Goal: Task Accomplishment & Management: Complete application form

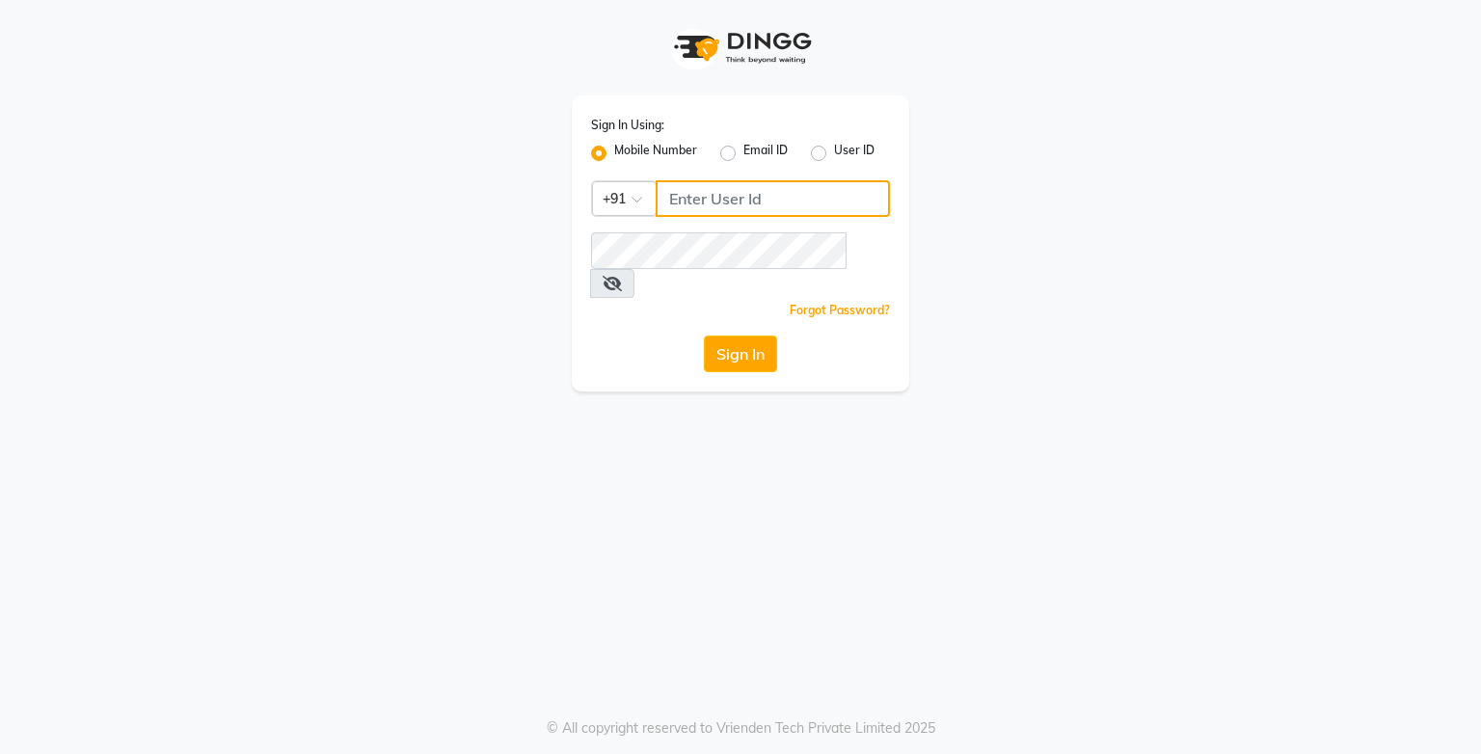
click at [710, 206] on input "Username" at bounding box center [773, 198] width 234 height 37
type input "9919507647"
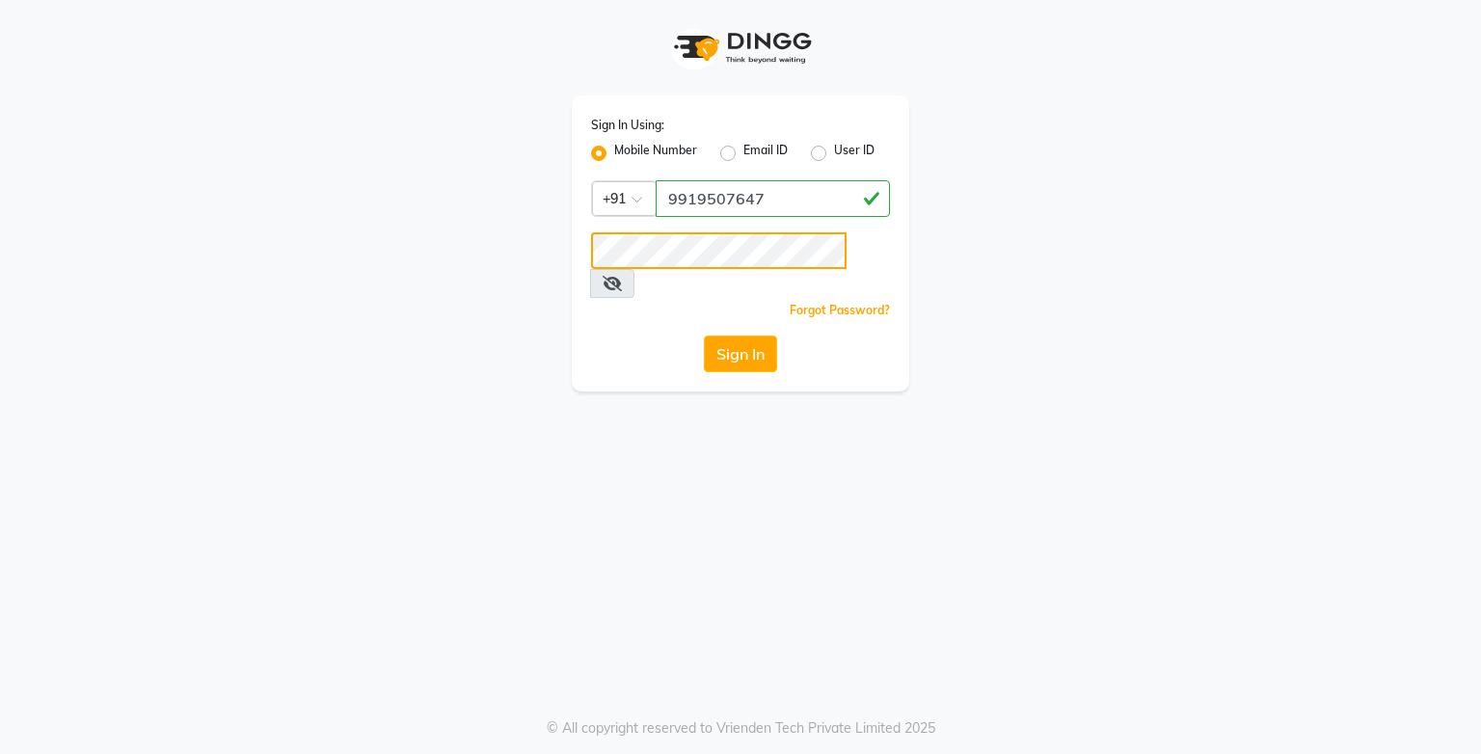
click at [704, 336] on button "Sign In" at bounding box center [740, 354] width 73 height 37
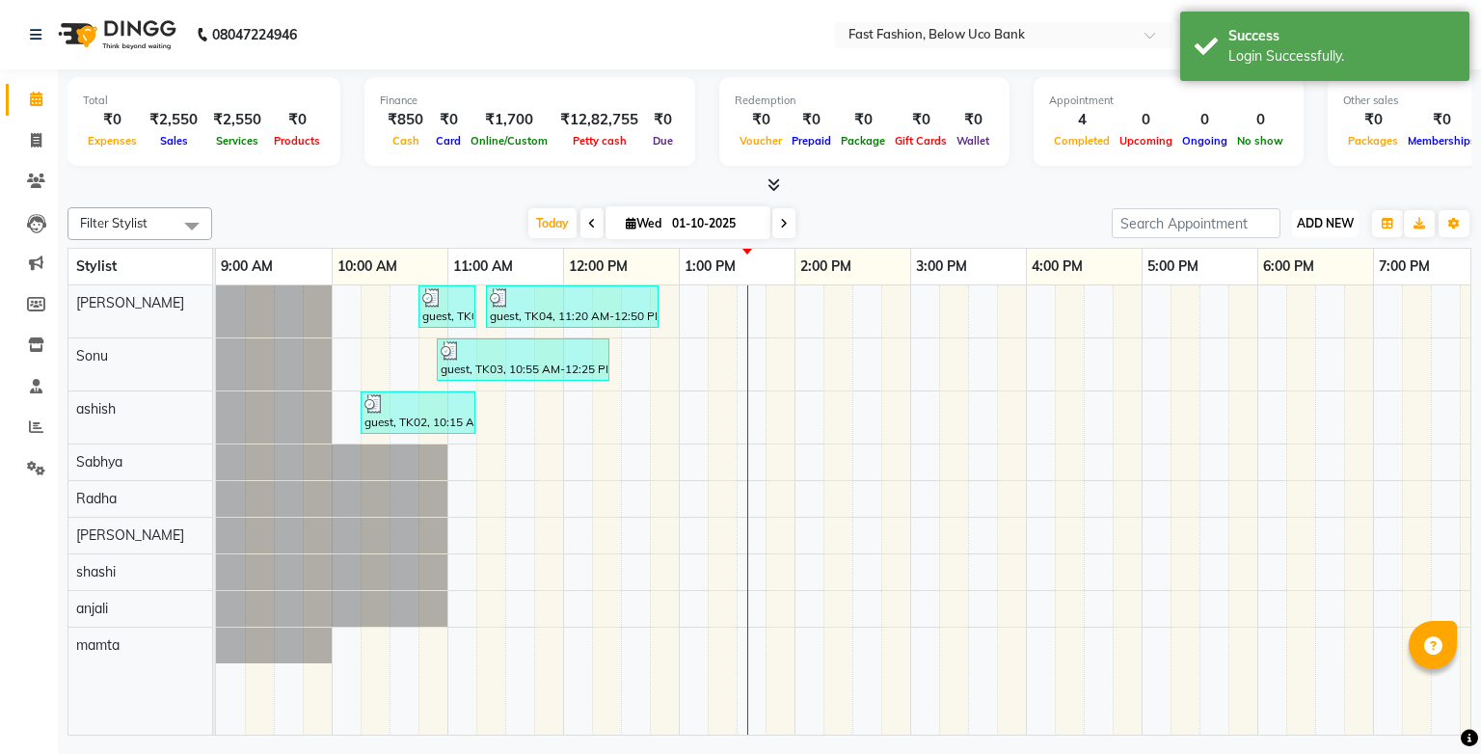
click at [1330, 216] on span "ADD NEW" at bounding box center [1325, 223] width 57 height 14
click at [1285, 291] on link "Add Invoice" at bounding box center [1282, 284] width 152 height 25
select select "service"
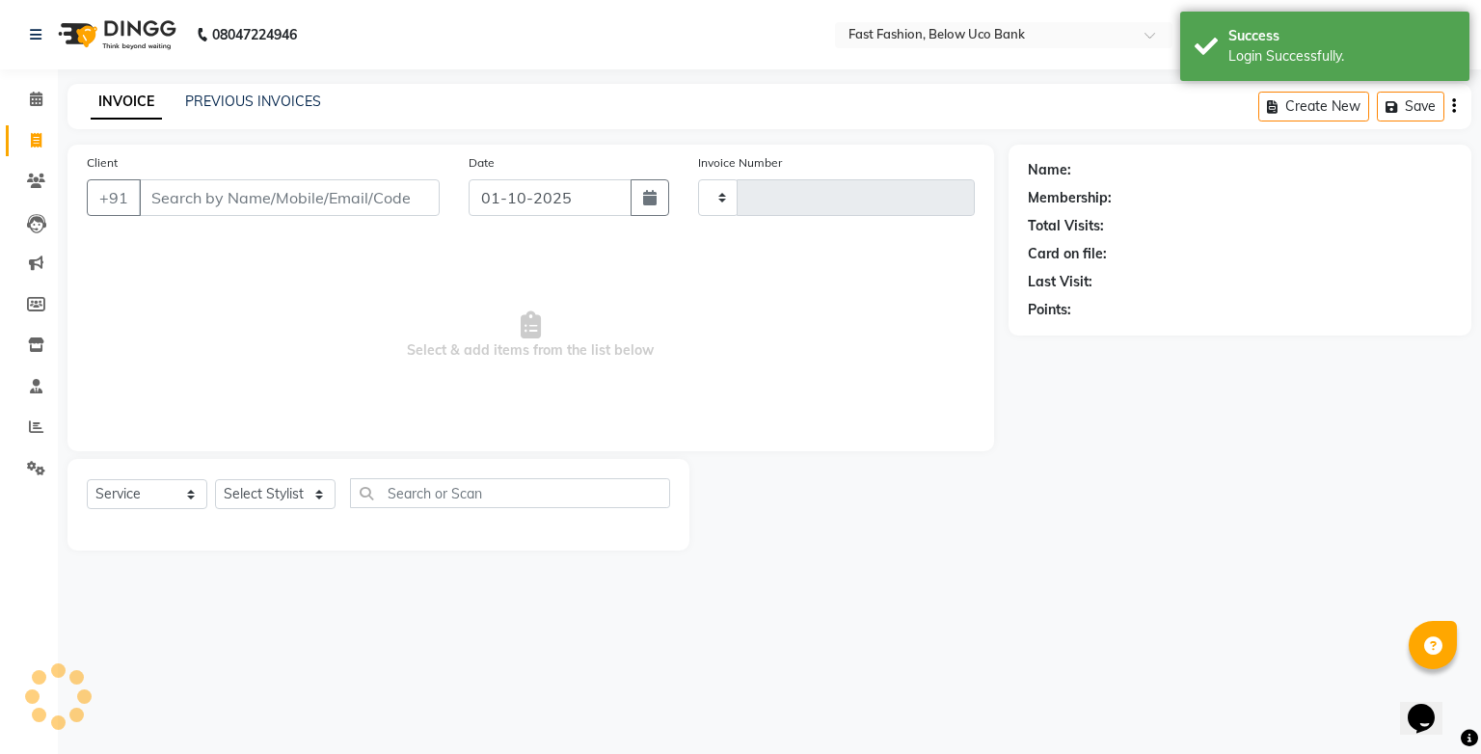
type input "1262"
select select "4228"
click at [341, 200] on input "Client" at bounding box center [289, 197] width 301 height 37
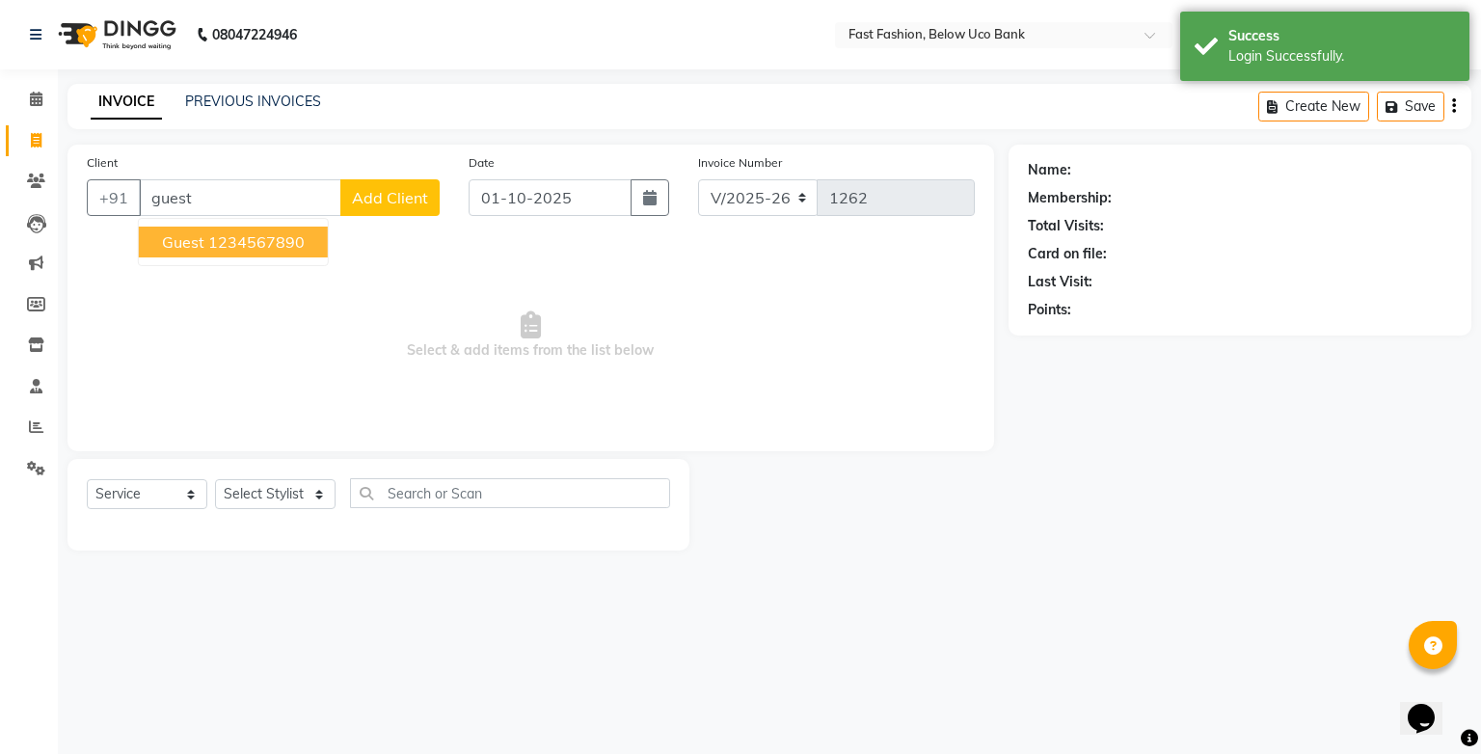
click at [287, 248] on ngb-highlight "1234567890" at bounding box center [256, 241] width 96 height 19
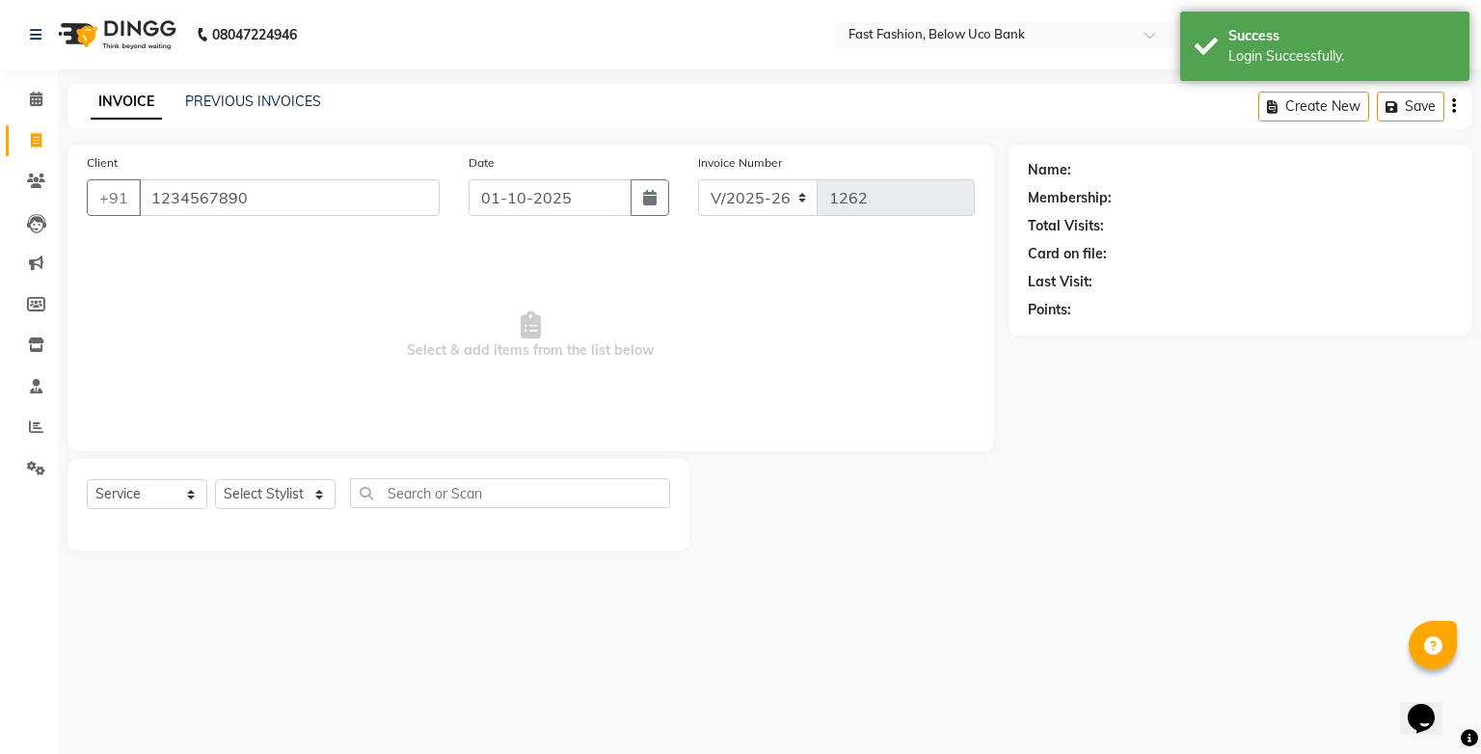
type input "1234567890"
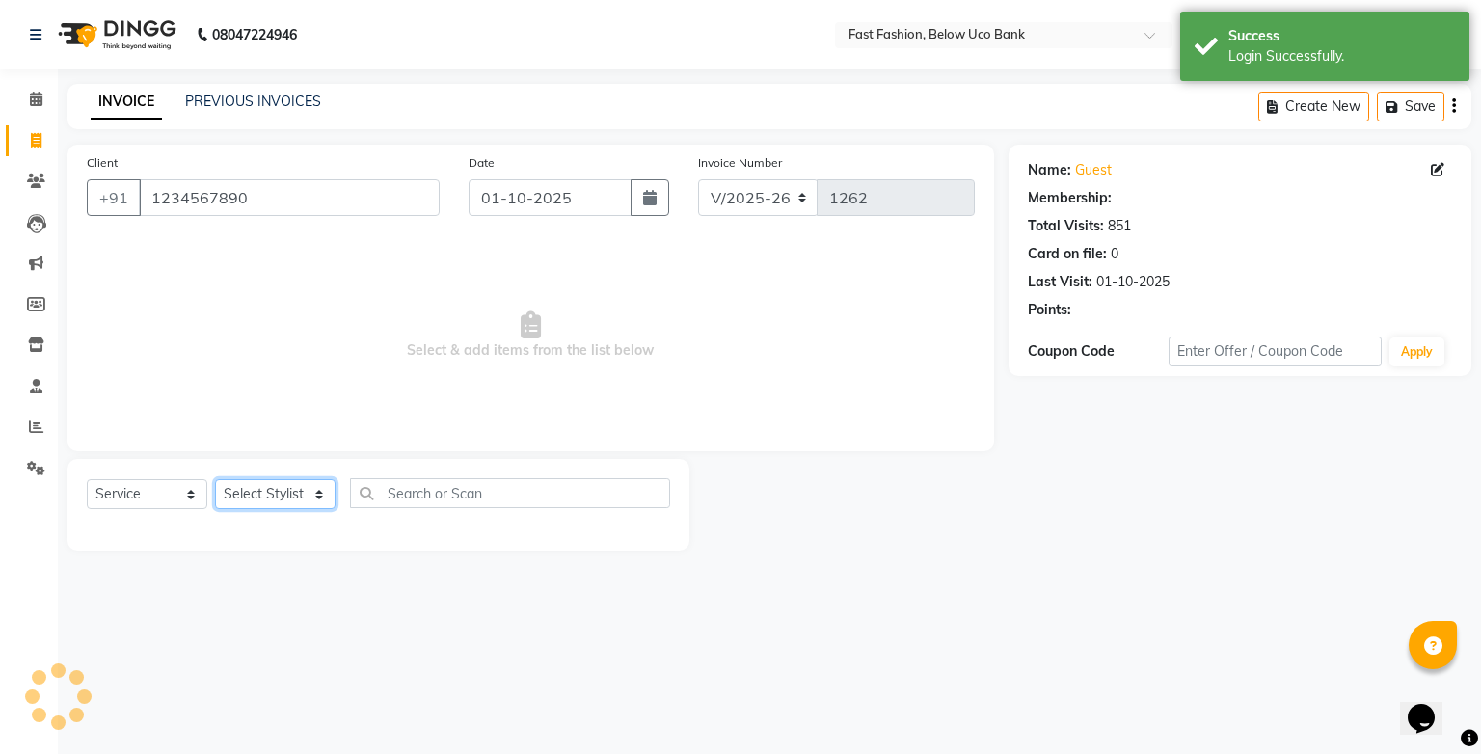
click at [278, 489] on select "Select Stylist ali anjali ashish golu mamta [PERSON_NAME] [PERSON_NAME] [PERSON…" at bounding box center [275, 494] width 121 height 30
select select "22049"
click at [215, 480] on select "Select Stylist ali anjali ashish golu mamta [PERSON_NAME] [PERSON_NAME] [PERSON…" at bounding box center [275, 494] width 121 height 30
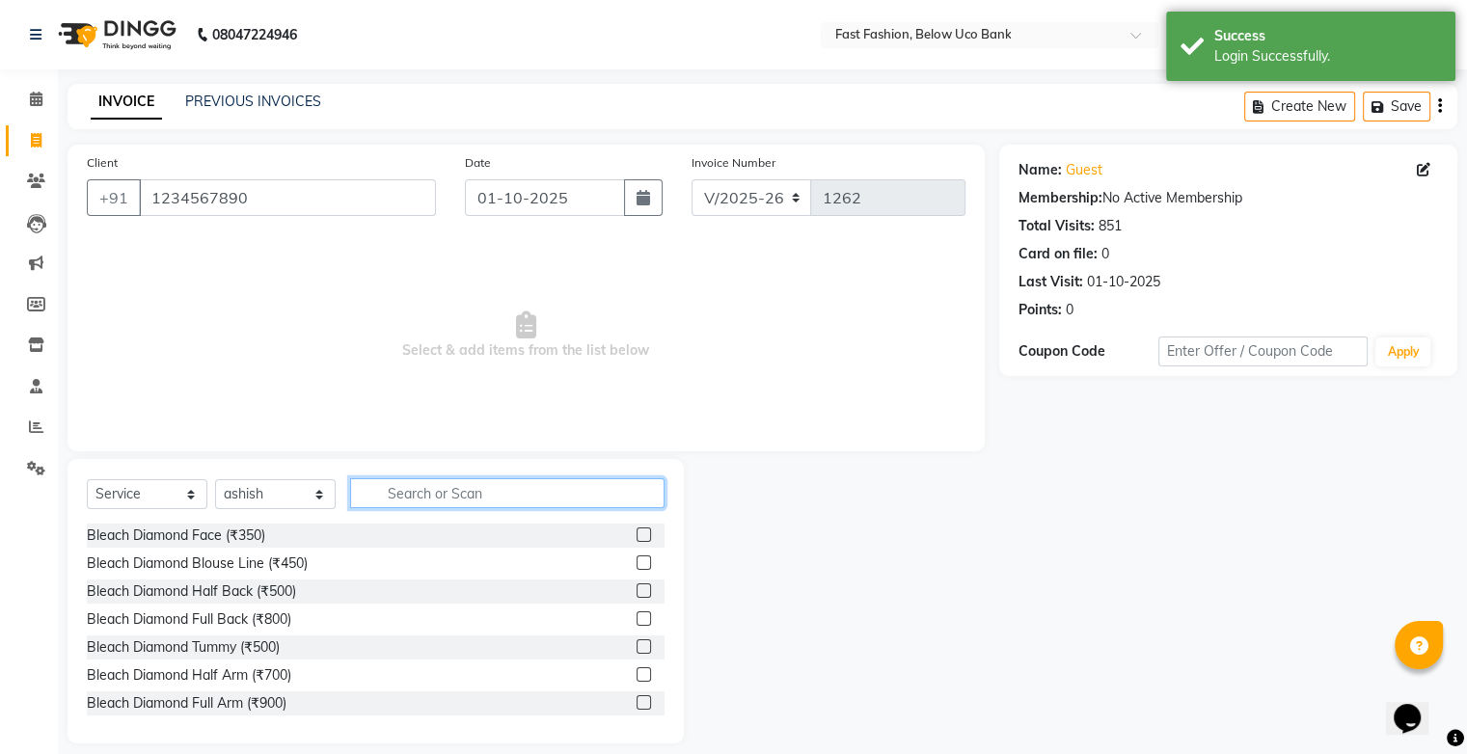
click at [423, 485] on input "text" at bounding box center [507, 493] width 314 height 30
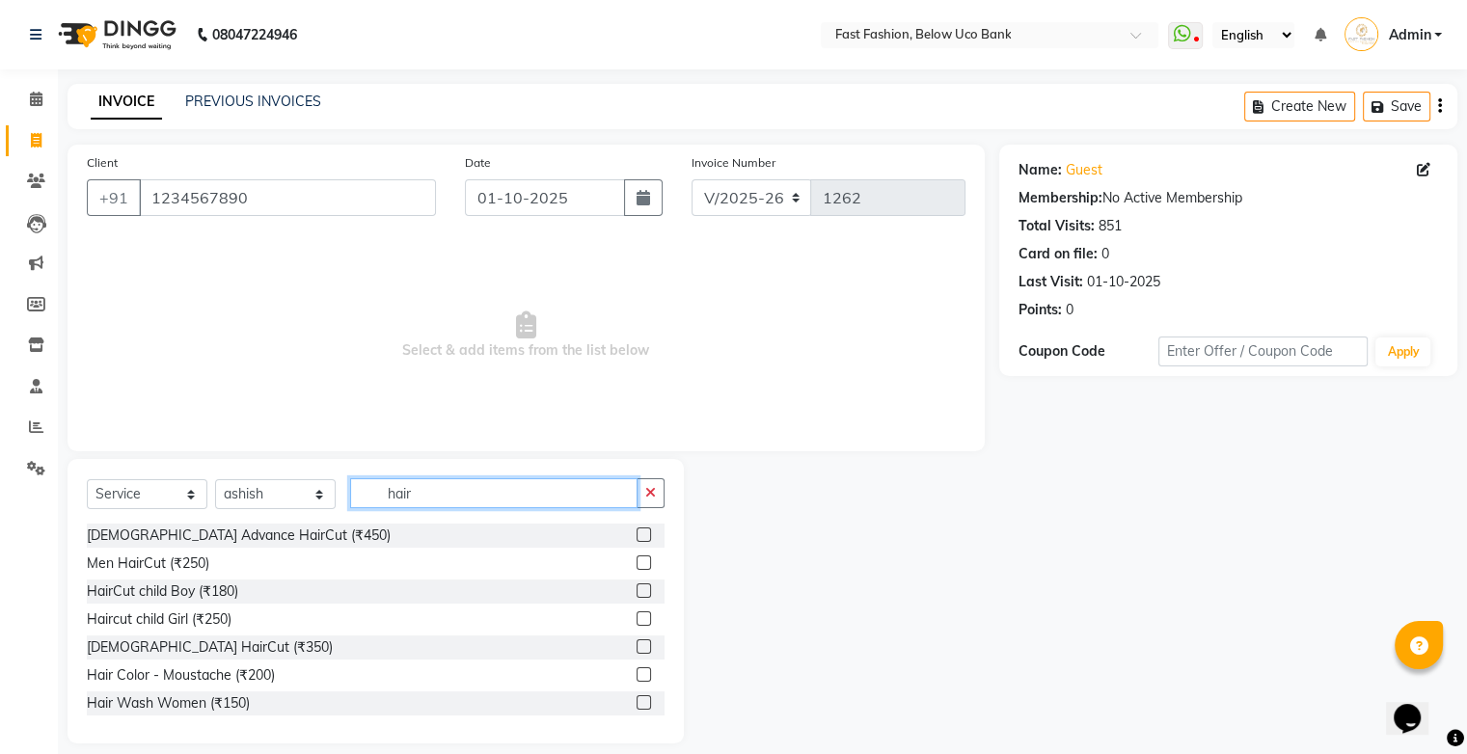
type input "hair"
drag, startPoint x: 634, startPoint y: 564, endPoint x: 561, endPoint y: 515, distance: 87.5
click at [637, 561] on label at bounding box center [644, 563] width 14 height 14
click at [637, 561] on input "checkbox" at bounding box center [643, 563] width 13 height 13
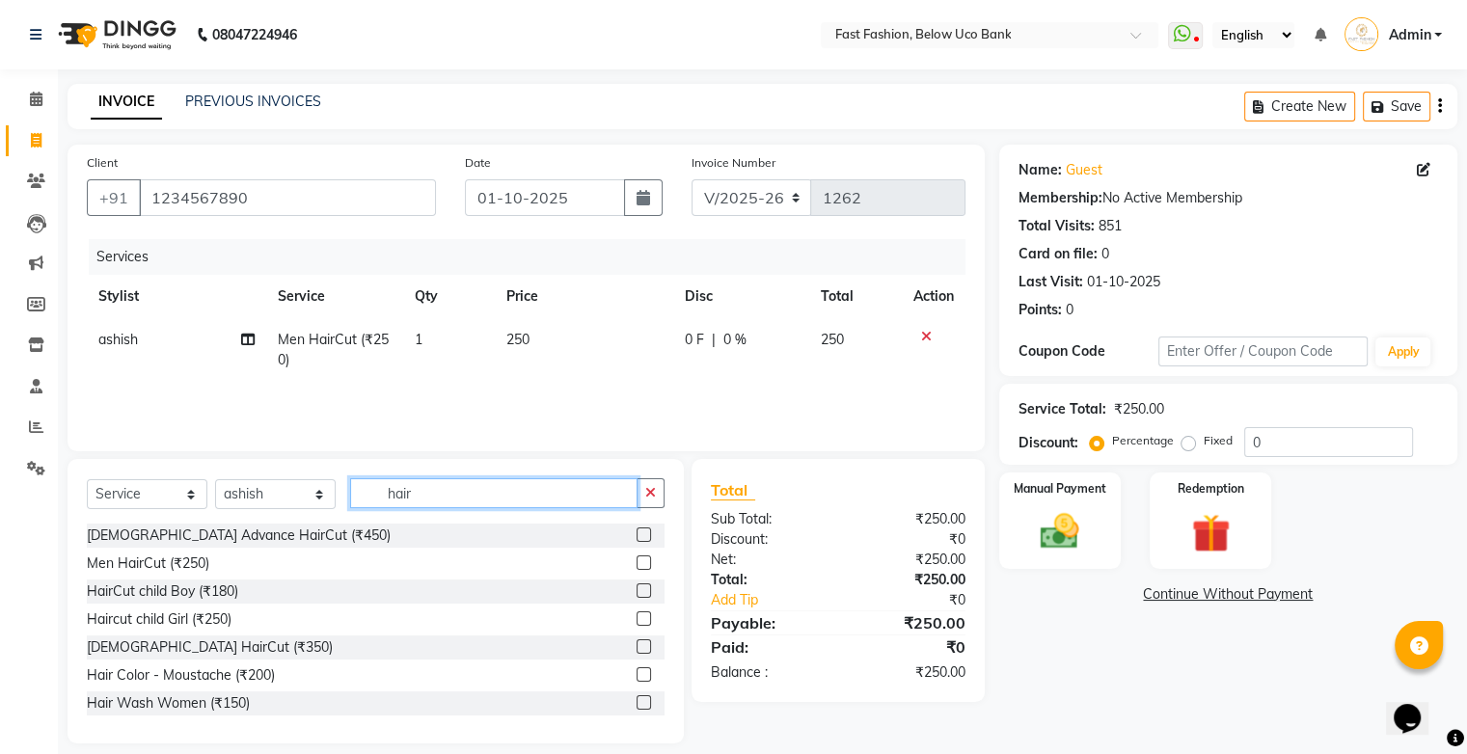
checkbox input "false"
click at [563, 502] on input "hair" at bounding box center [493, 493] width 287 height 30
type input "h"
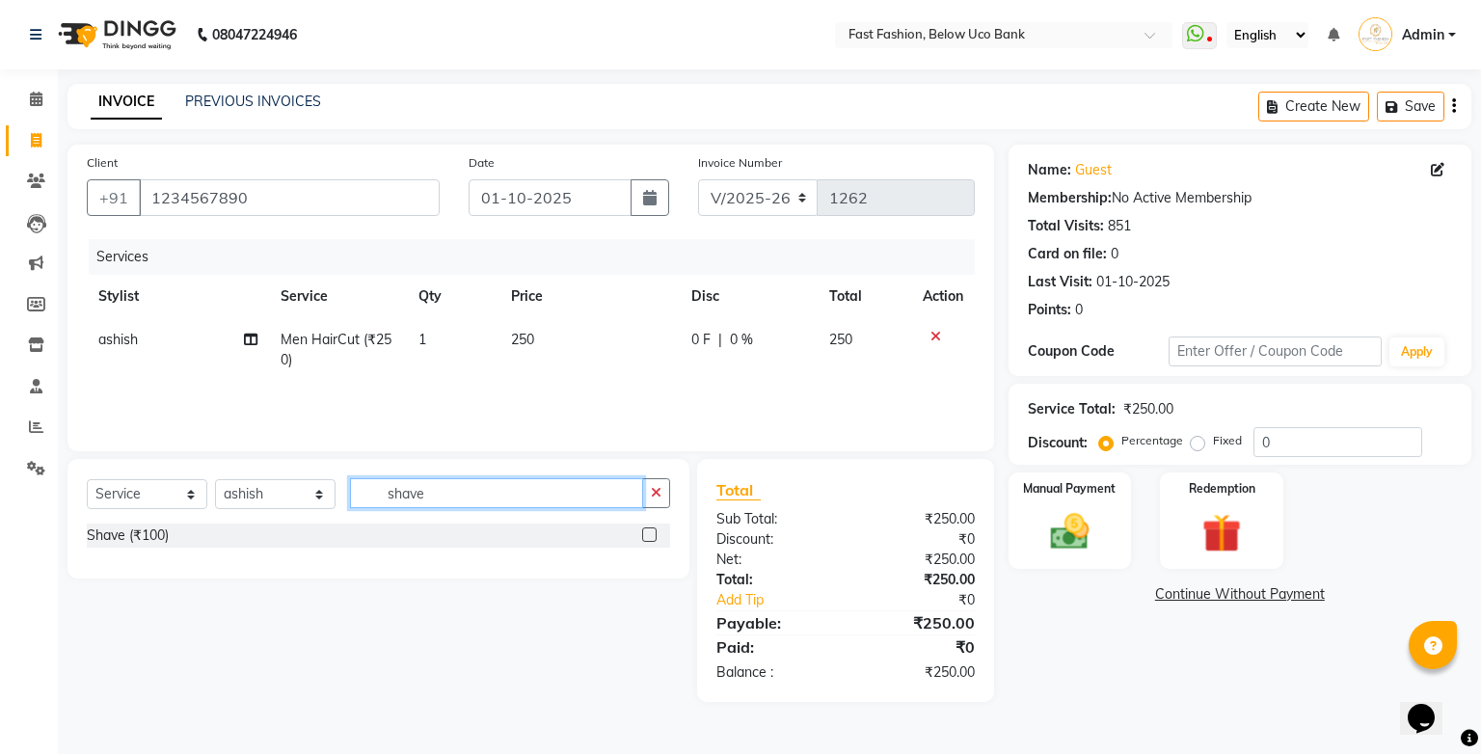
type input "shave"
click at [644, 538] on label at bounding box center [649, 535] width 14 height 14
click at [644, 538] on input "checkbox" at bounding box center [648, 535] width 13 height 13
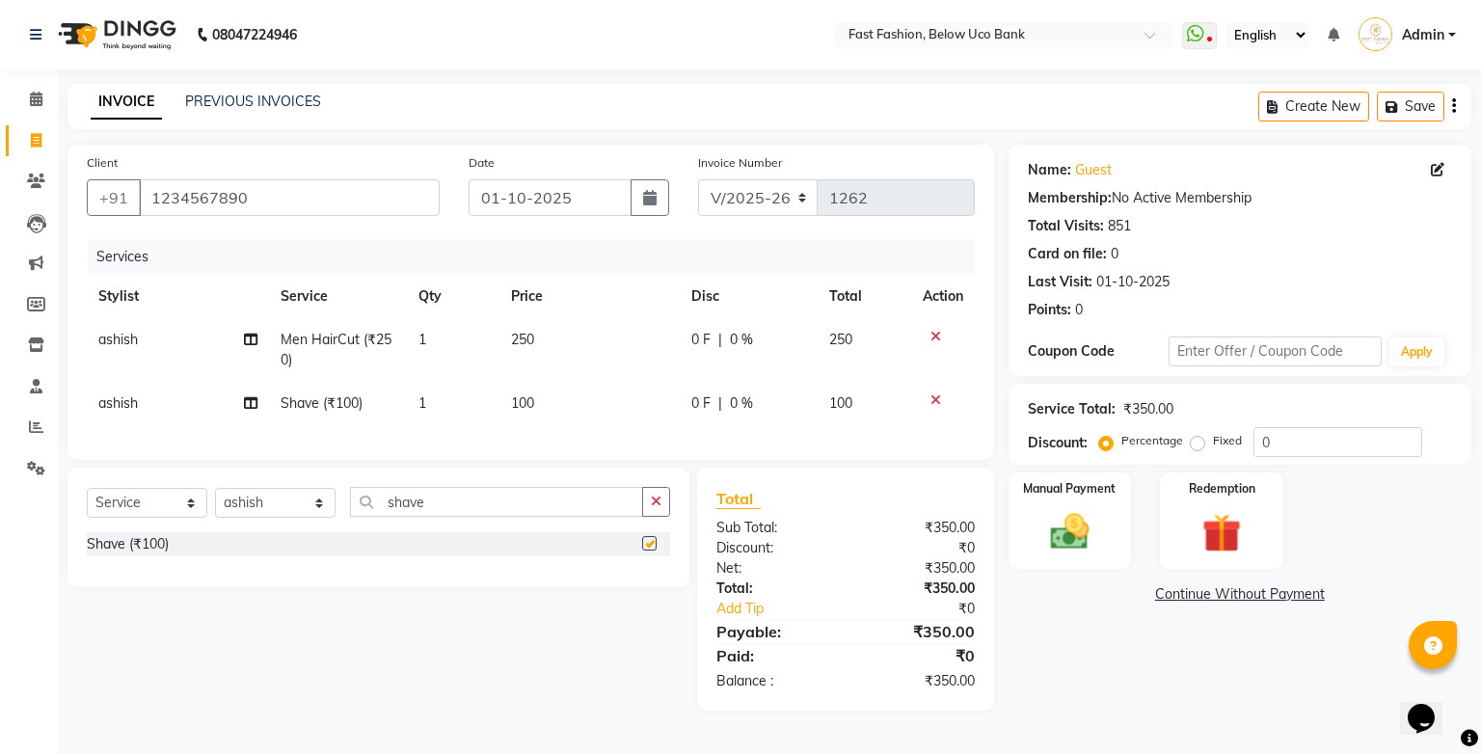
checkbox input "false"
click at [612, 515] on input "shave" at bounding box center [496, 502] width 293 height 30
type input "s"
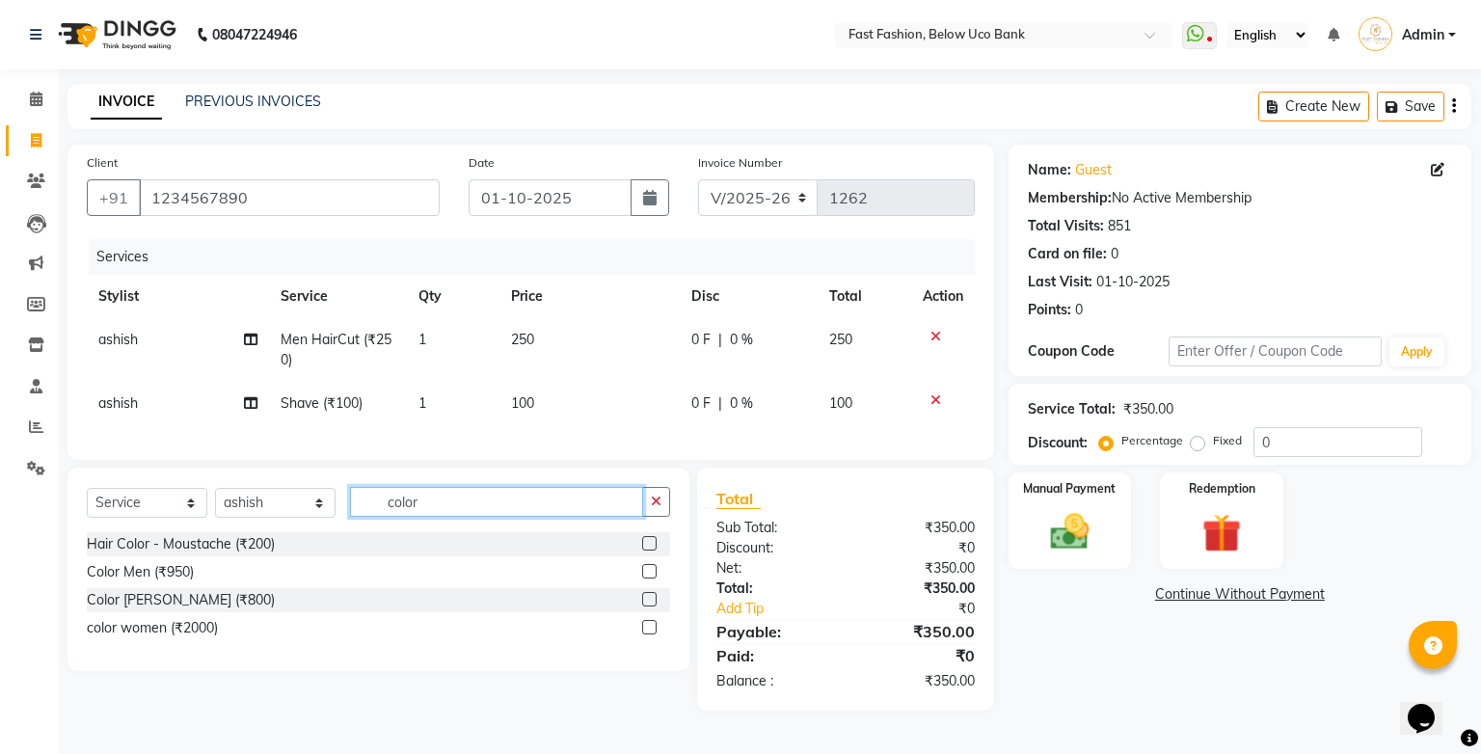
type input "color"
click at [642, 579] on label at bounding box center [649, 571] width 14 height 14
click at [642, 579] on input "checkbox" at bounding box center [648, 572] width 13 height 13
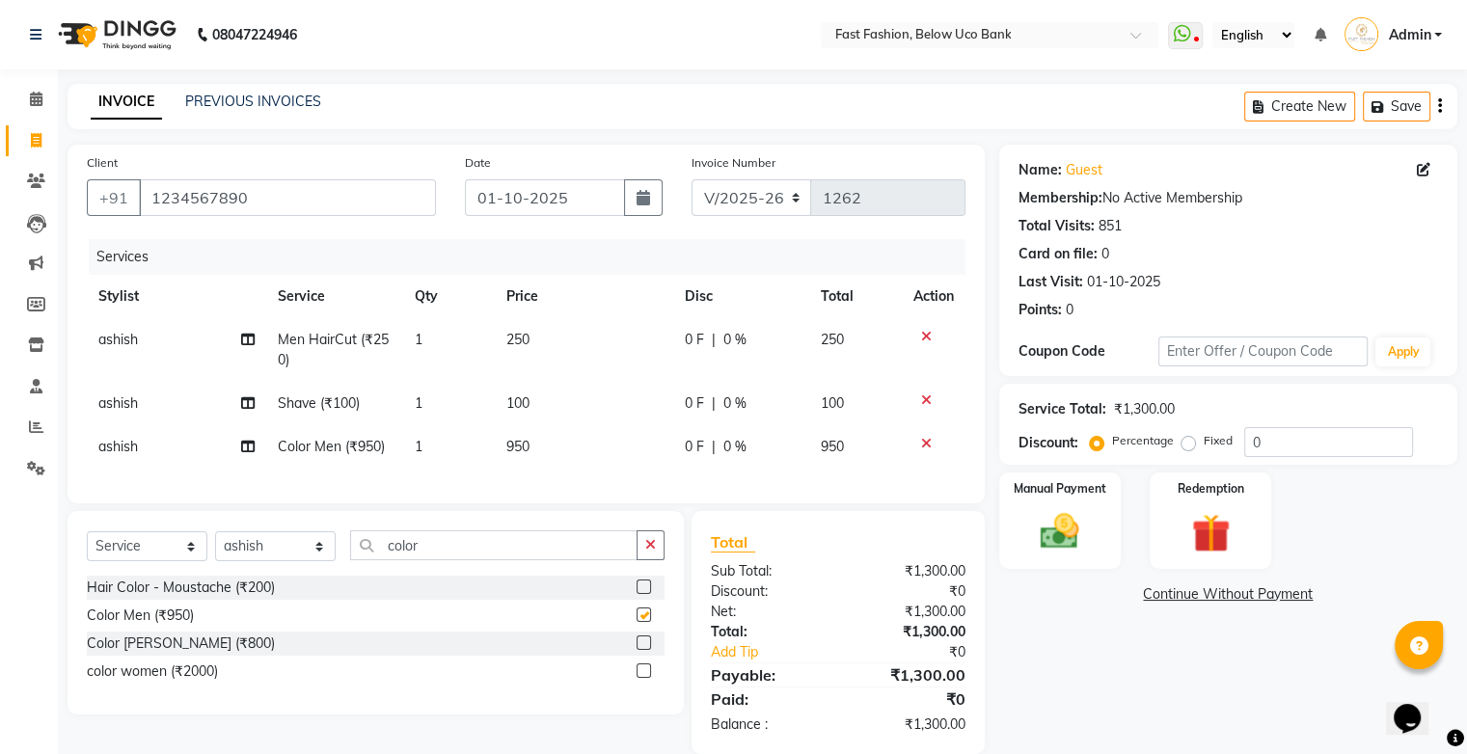
checkbox input "false"
click at [526, 445] on span "950" at bounding box center [517, 446] width 23 height 17
select select "22049"
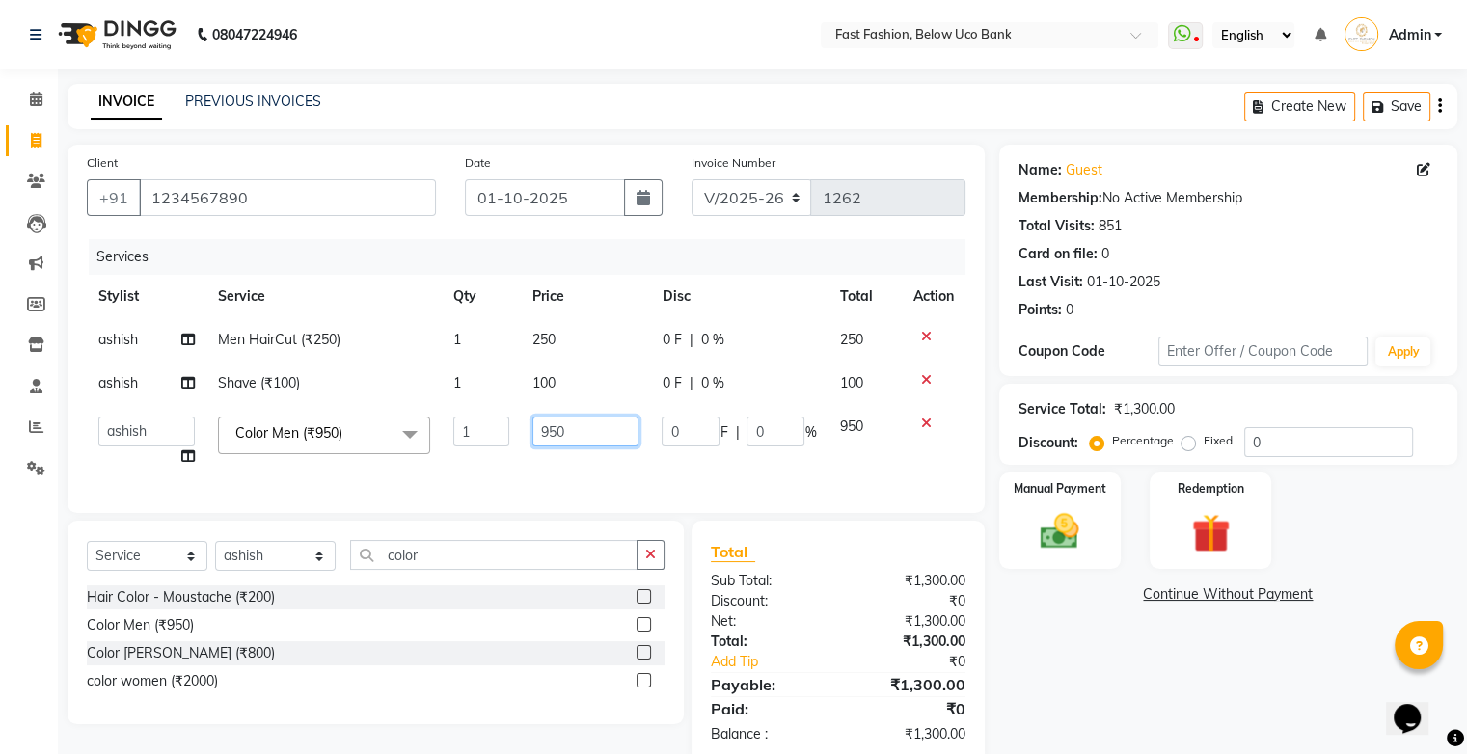
click at [581, 430] on input "950" at bounding box center [585, 432] width 106 height 30
type input "9"
type input "1200"
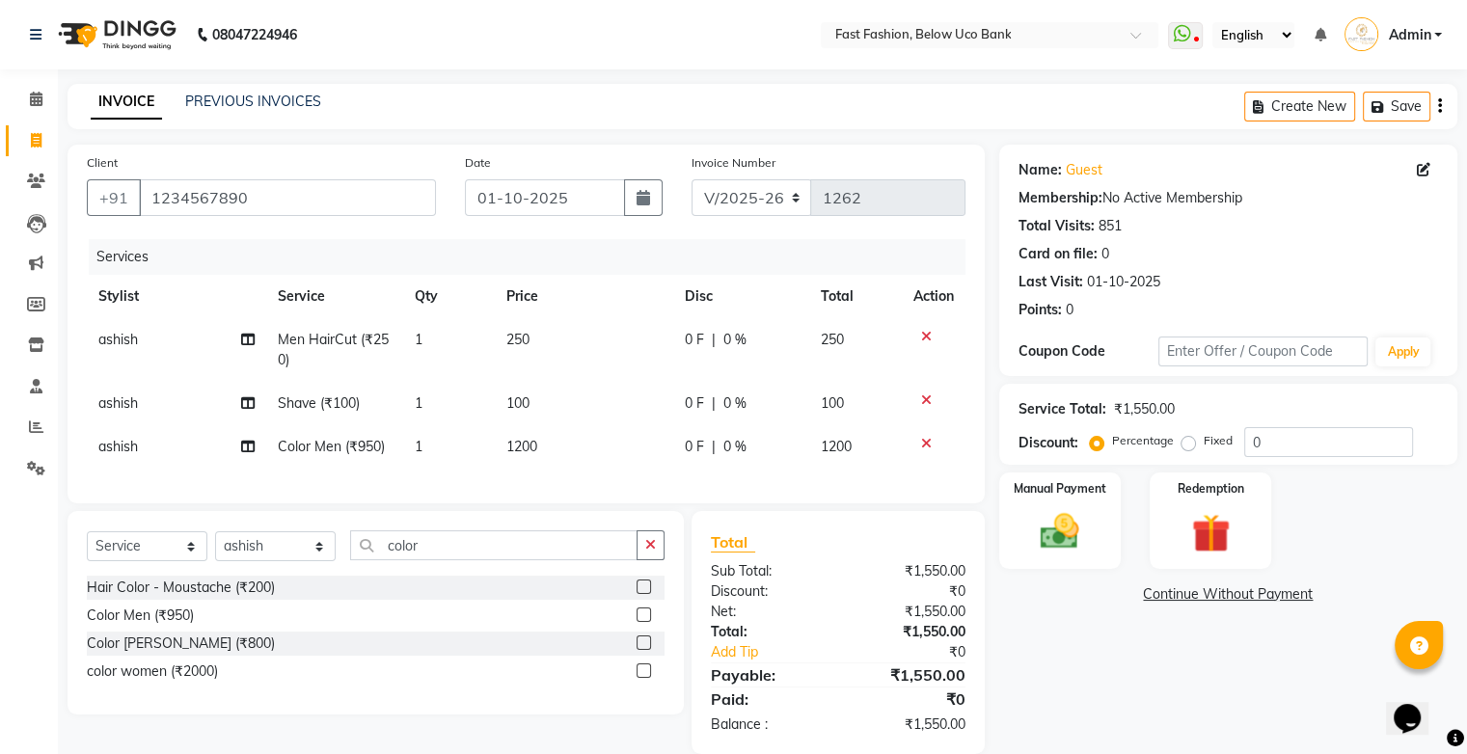
click at [560, 484] on div "Services Stylist Service Qty Price Disc Total Action ashish Men HairCut (₹250) …" at bounding box center [526, 361] width 879 height 245
click at [482, 560] on input "color" at bounding box center [493, 545] width 287 height 30
type input "c"
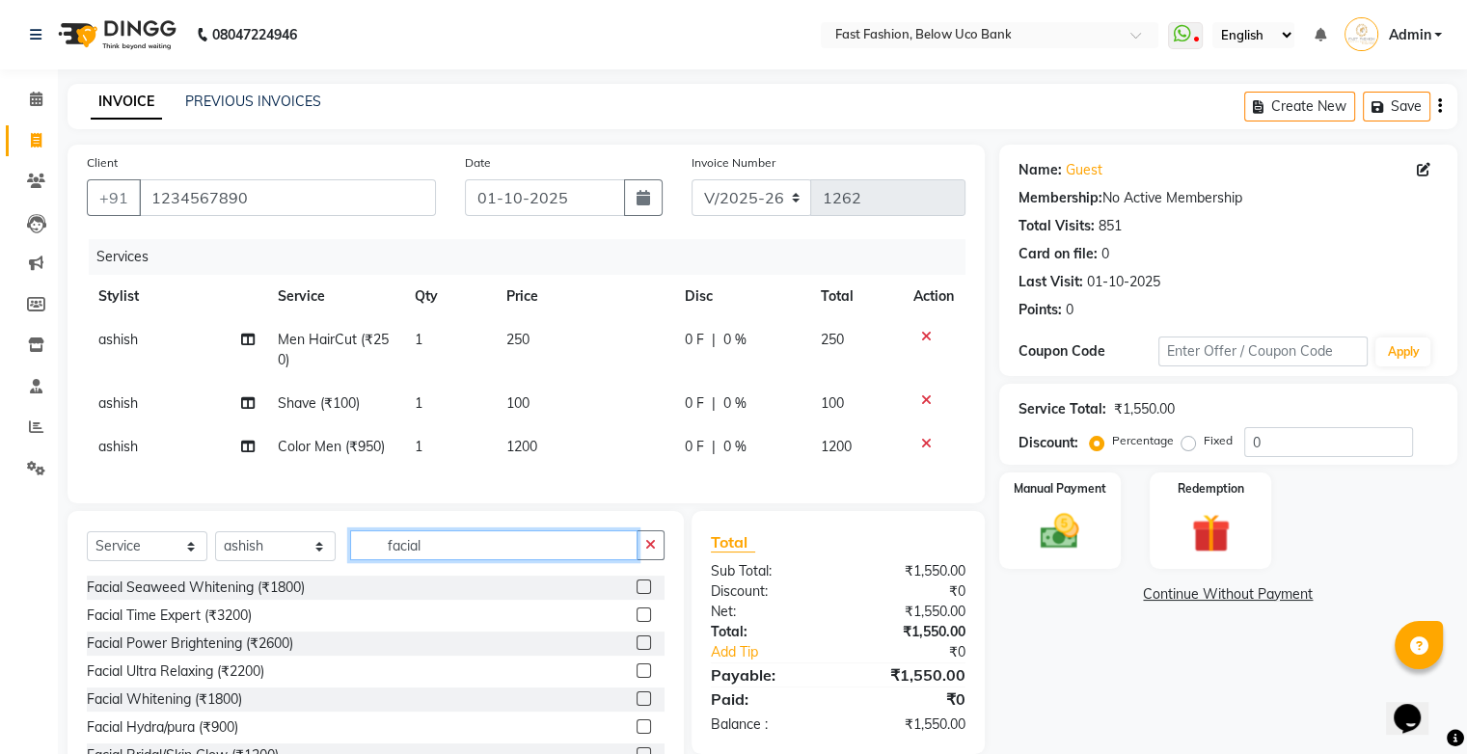
type input "facial"
click at [637, 706] on label at bounding box center [644, 698] width 14 height 14
click at [637, 706] on input "checkbox" at bounding box center [643, 699] width 13 height 13
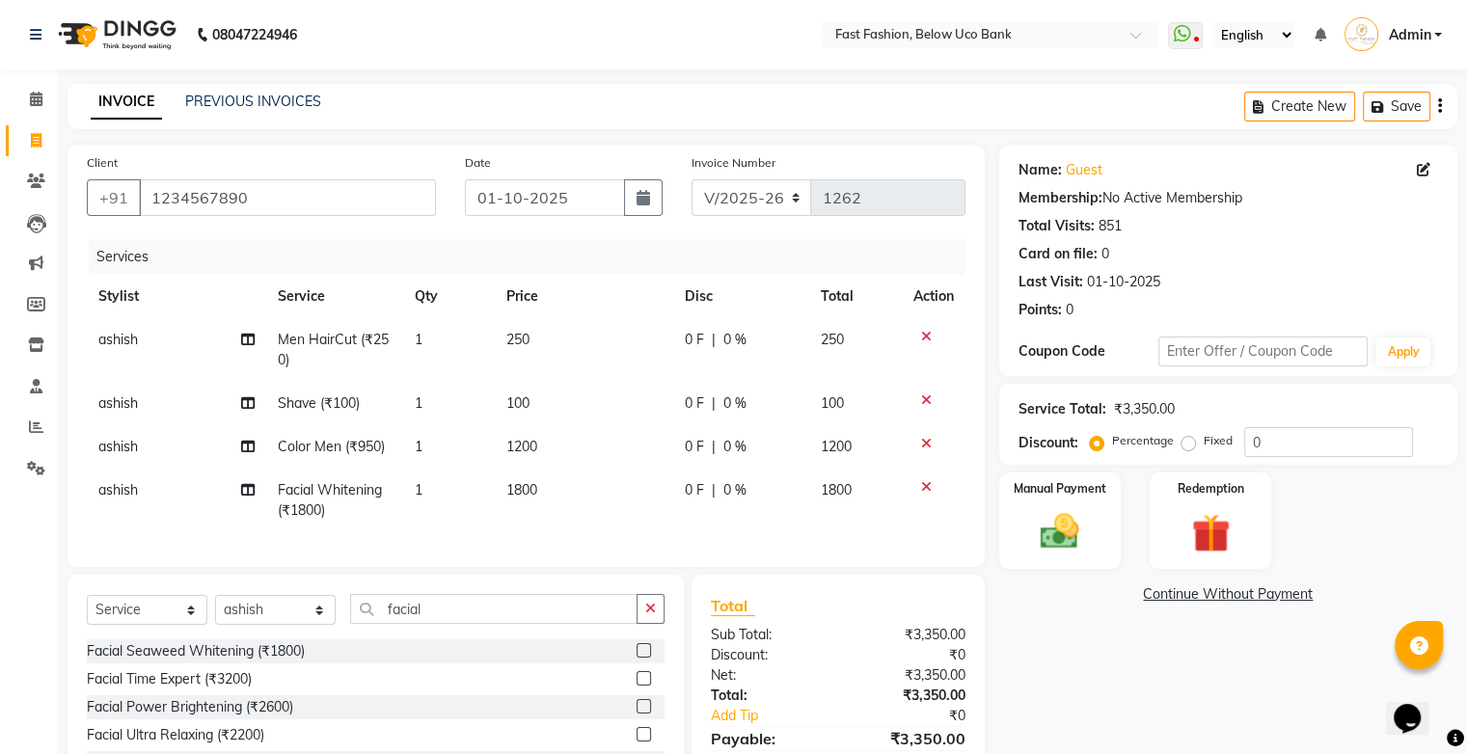
checkbox input "false"
click at [739, 493] on span "0 %" at bounding box center [734, 490] width 23 height 20
select select "22049"
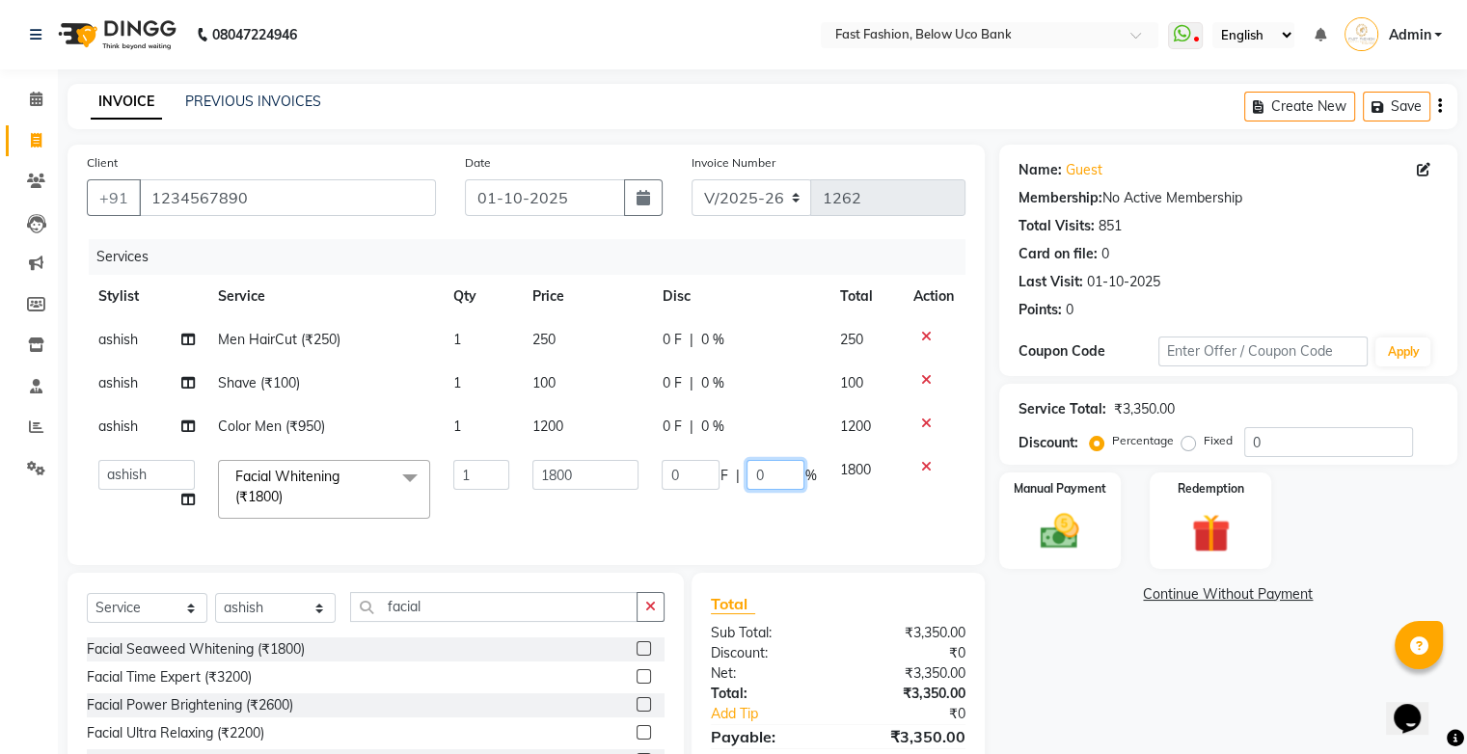
drag, startPoint x: 775, startPoint y: 472, endPoint x: 823, endPoint y: 426, distance: 65.5
click at [777, 472] on input "0" at bounding box center [775, 475] width 58 height 30
type input "20"
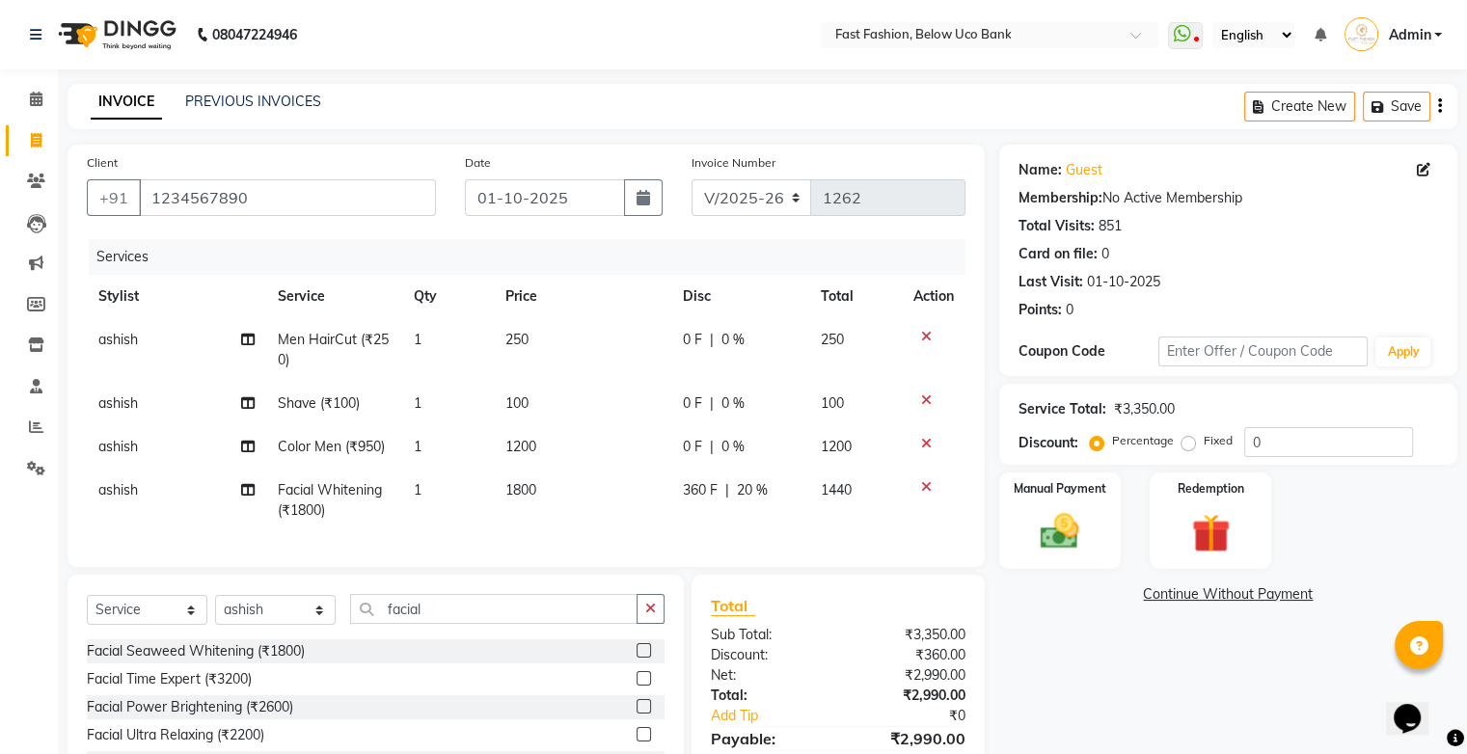
click at [782, 530] on td "360 F | 20 %" at bounding box center [740, 501] width 138 height 64
select select "22049"
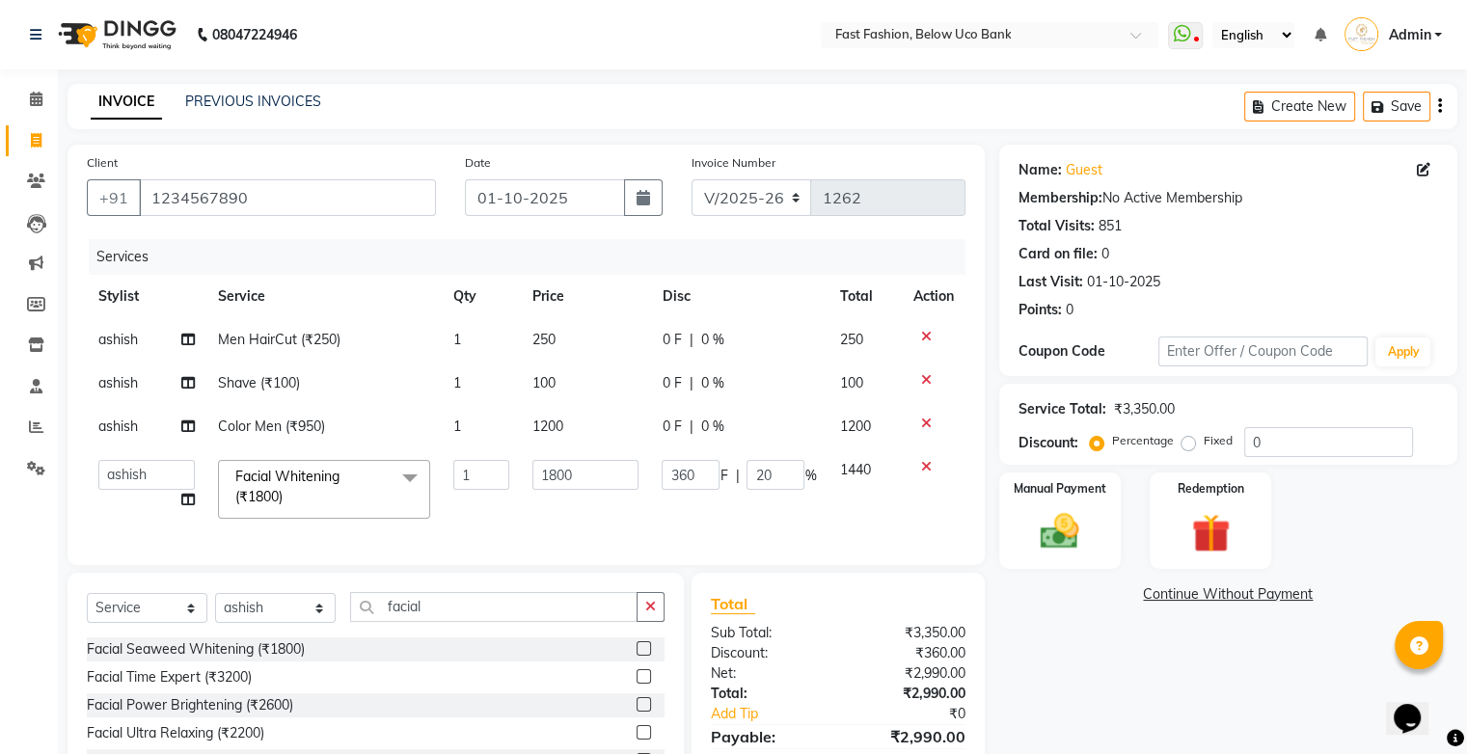
scroll to position [147, 0]
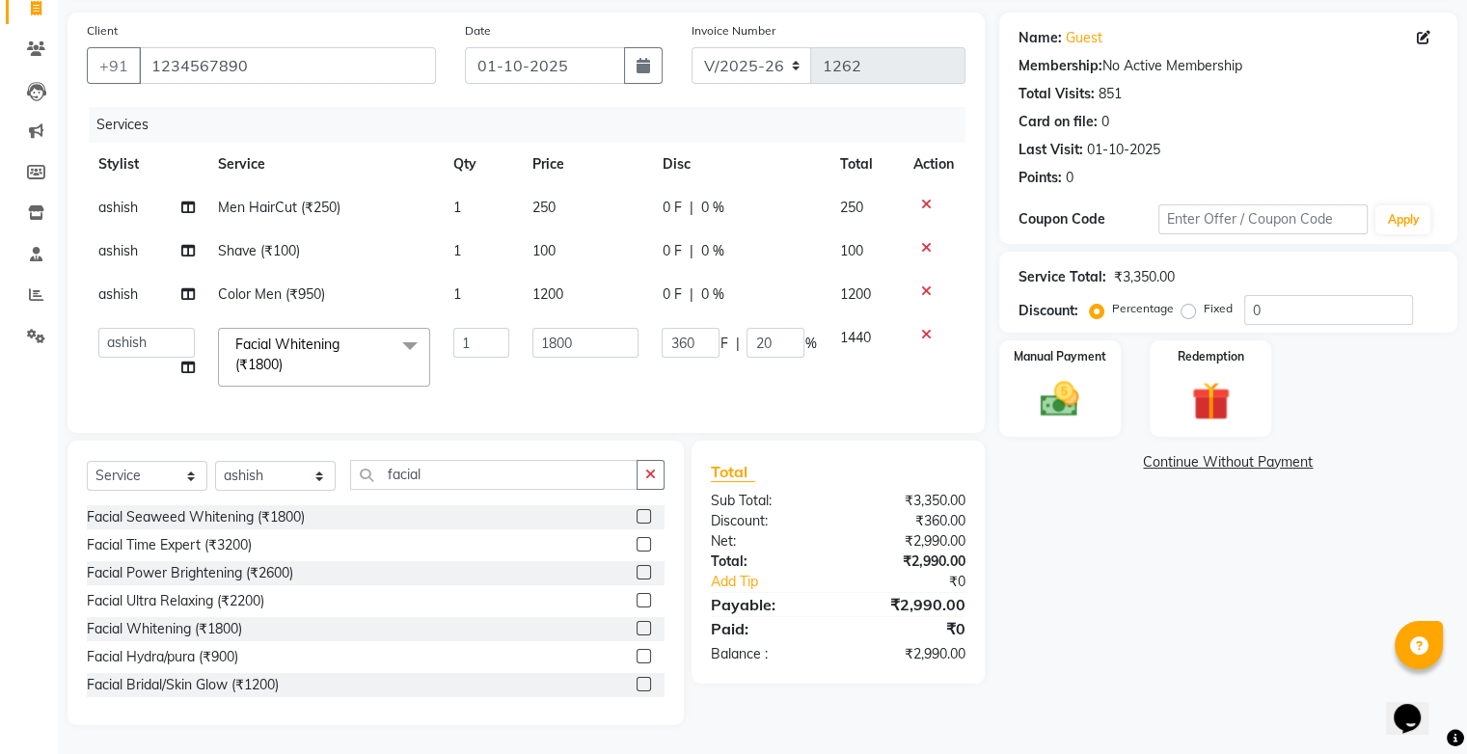
click at [765, 373] on td "360 F | 20 %" at bounding box center [738, 357] width 177 height 82
click at [706, 395] on div "Services Stylist Service Qty Price Disc Total Action ashish Men HairCut (₹250) …" at bounding box center [526, 260] width 879 height 307
click at [1056, 382] on img at bounding box center [1059, 400] width 65 height 46
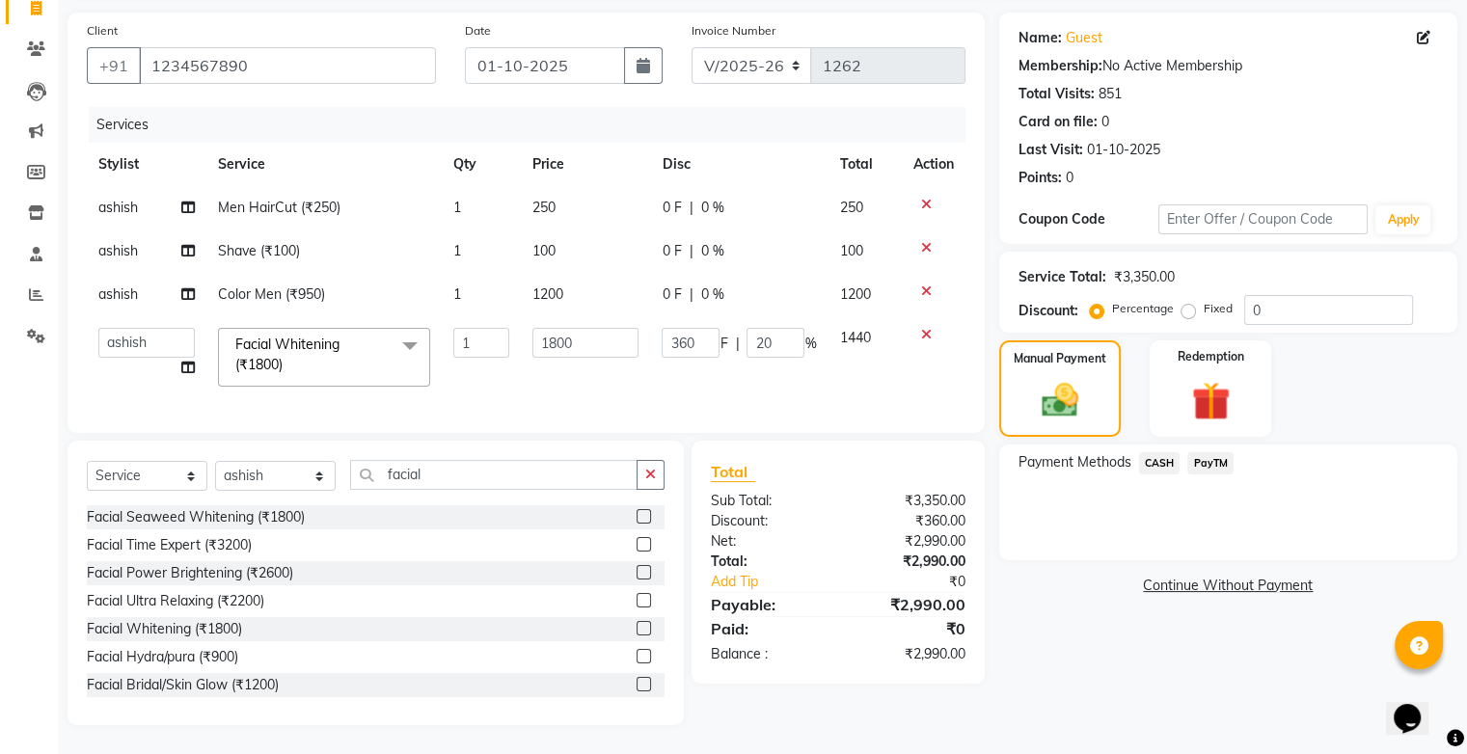
click at [1200, 452] on span "PayTM" at bounding box center [1210, 463] width 46 height 22
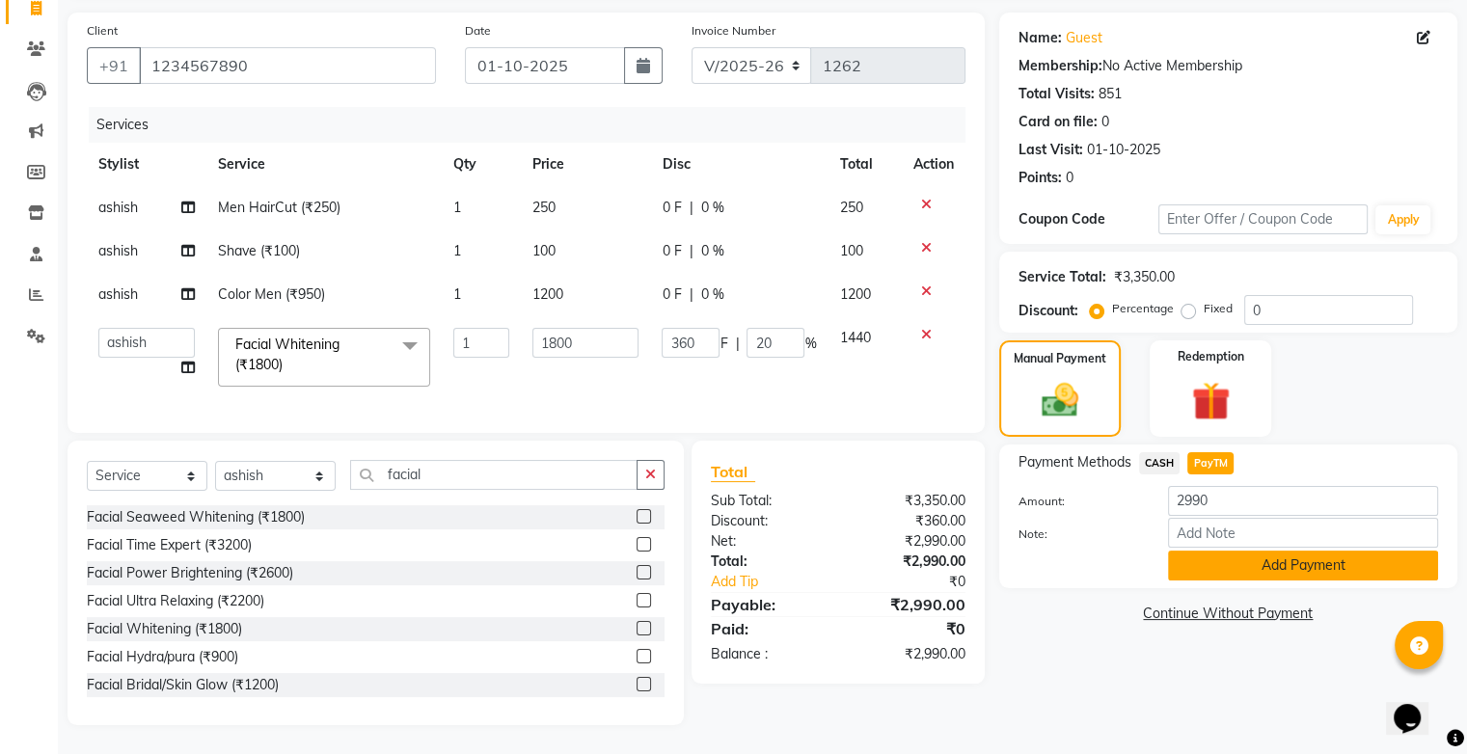
click at [1260, 551] on button "Add Payment" at bounding box center [1303, 566] width 270 height 30
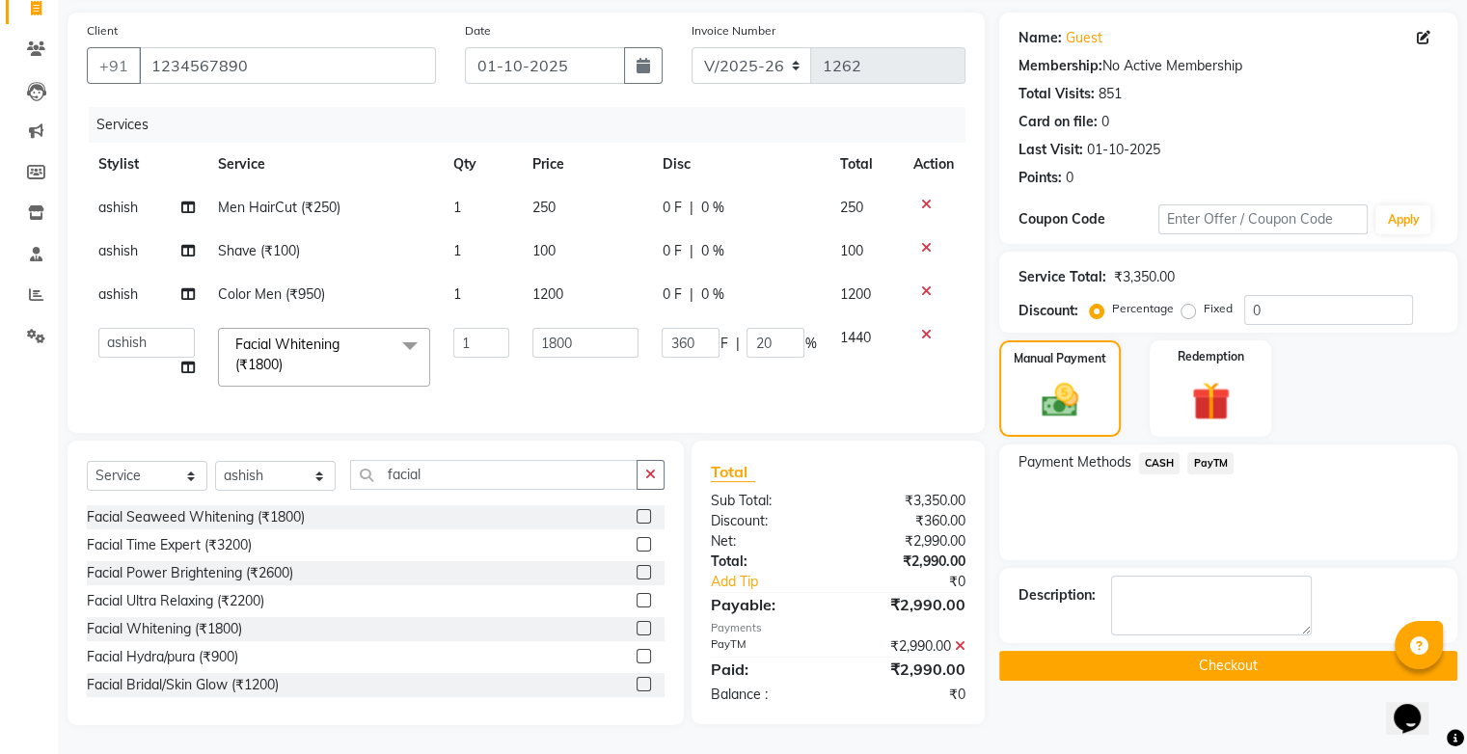
click at [1207, 651] on button "Checkout" at bounding box center [1228, 666] width 458 height 30
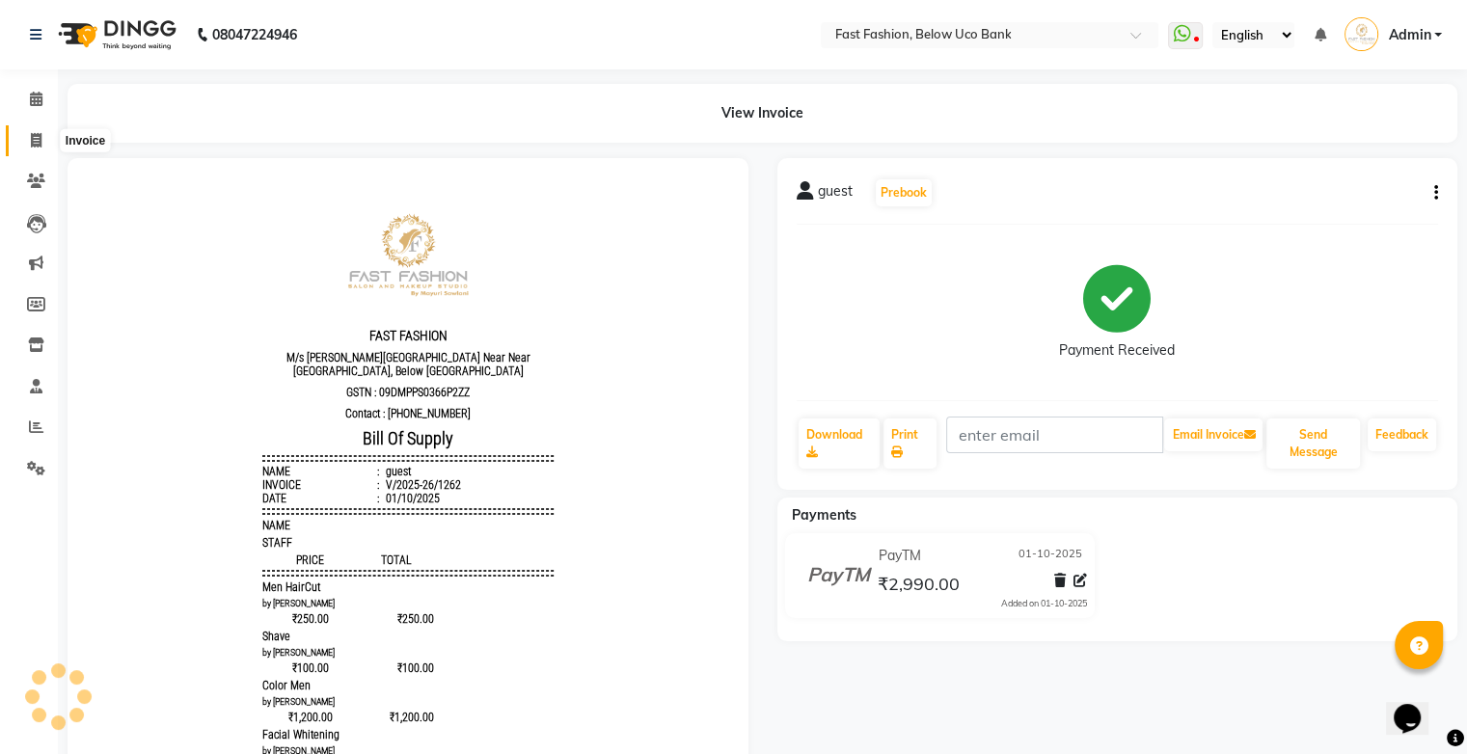
click at [33, 130] on span at bounding box center [36, 141] width 34 height 22
select select "service"
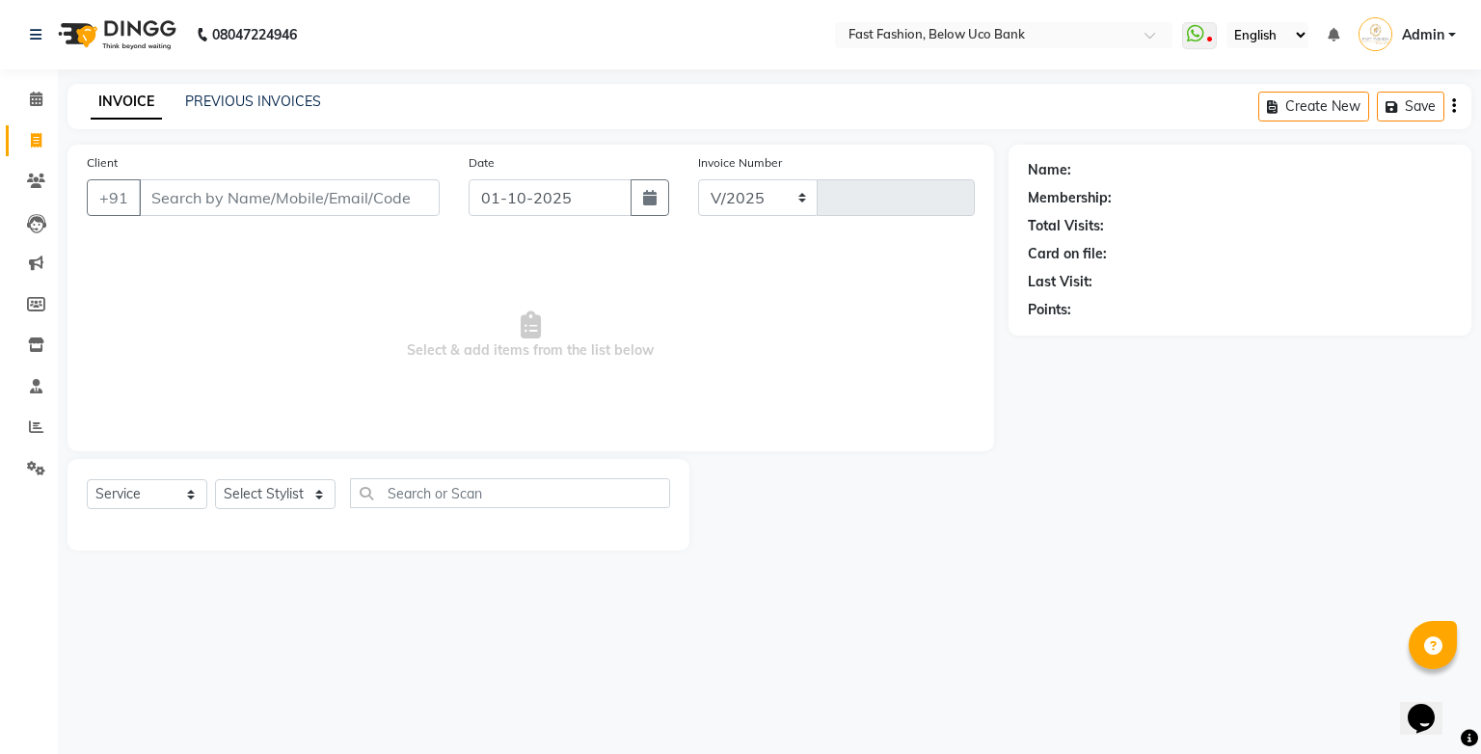
select select "4228"
type input "1263"
click at [258, 203] on input "Client" at bounding box center [289, 197] width 301 height 37
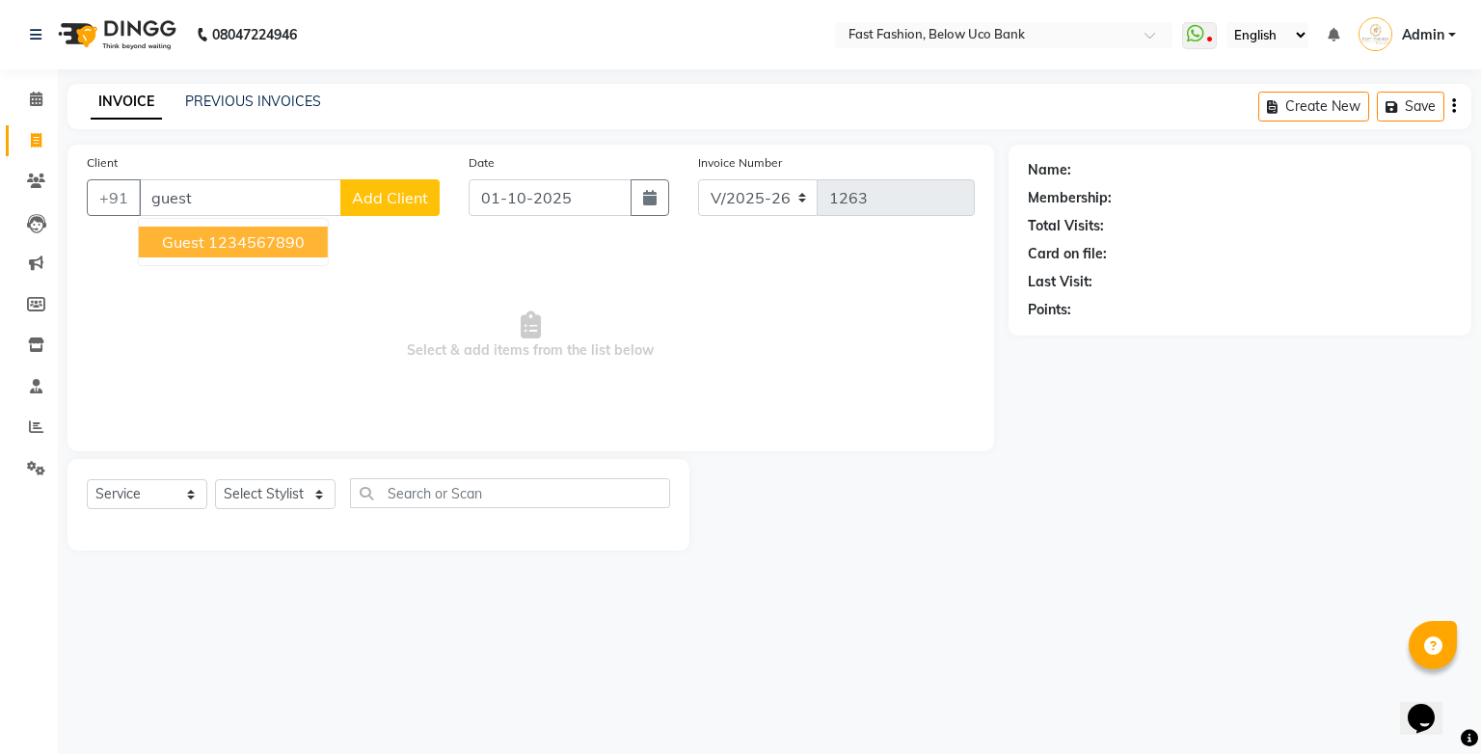
click at [246, 234] on ngb-highlight "1234567890" at bounding box center [256, 241] width 96 height 19
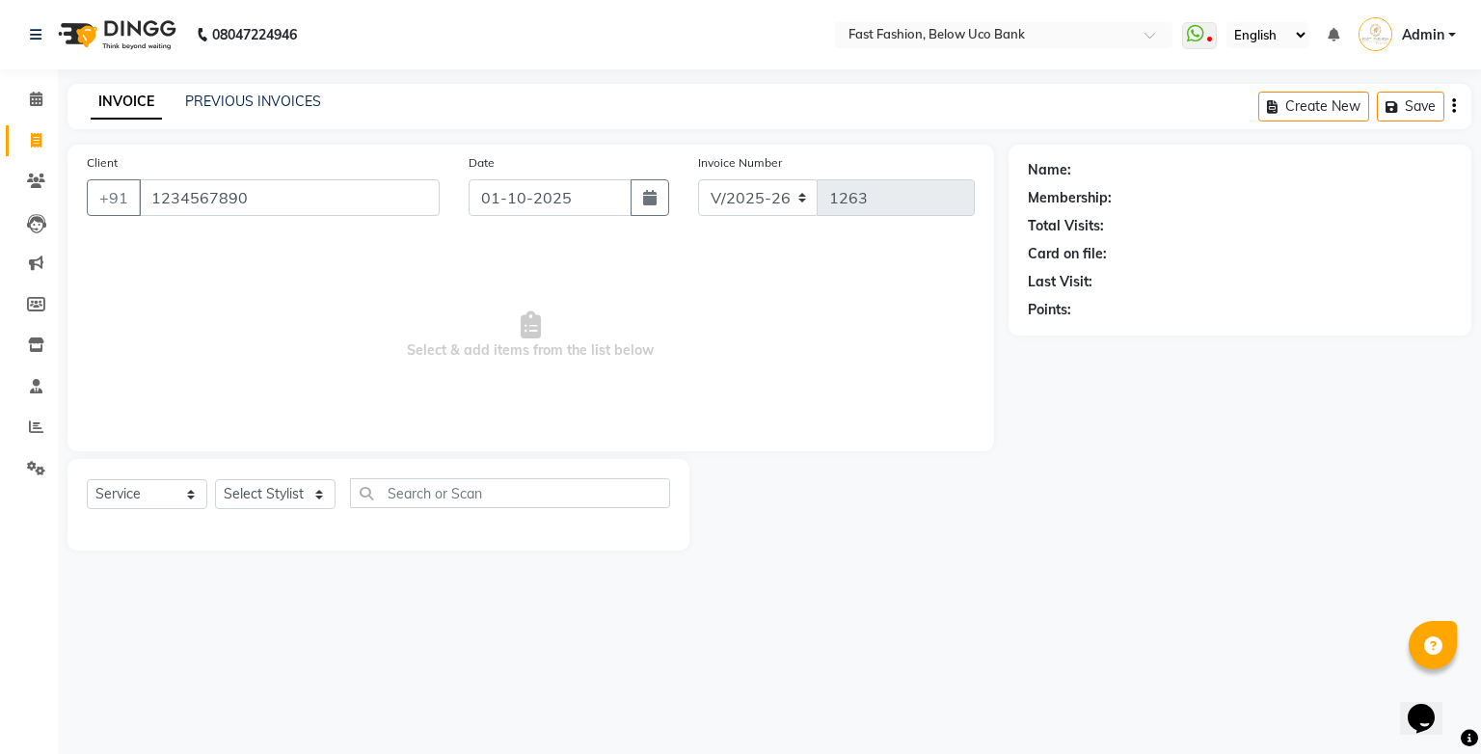
type input "1234567890"
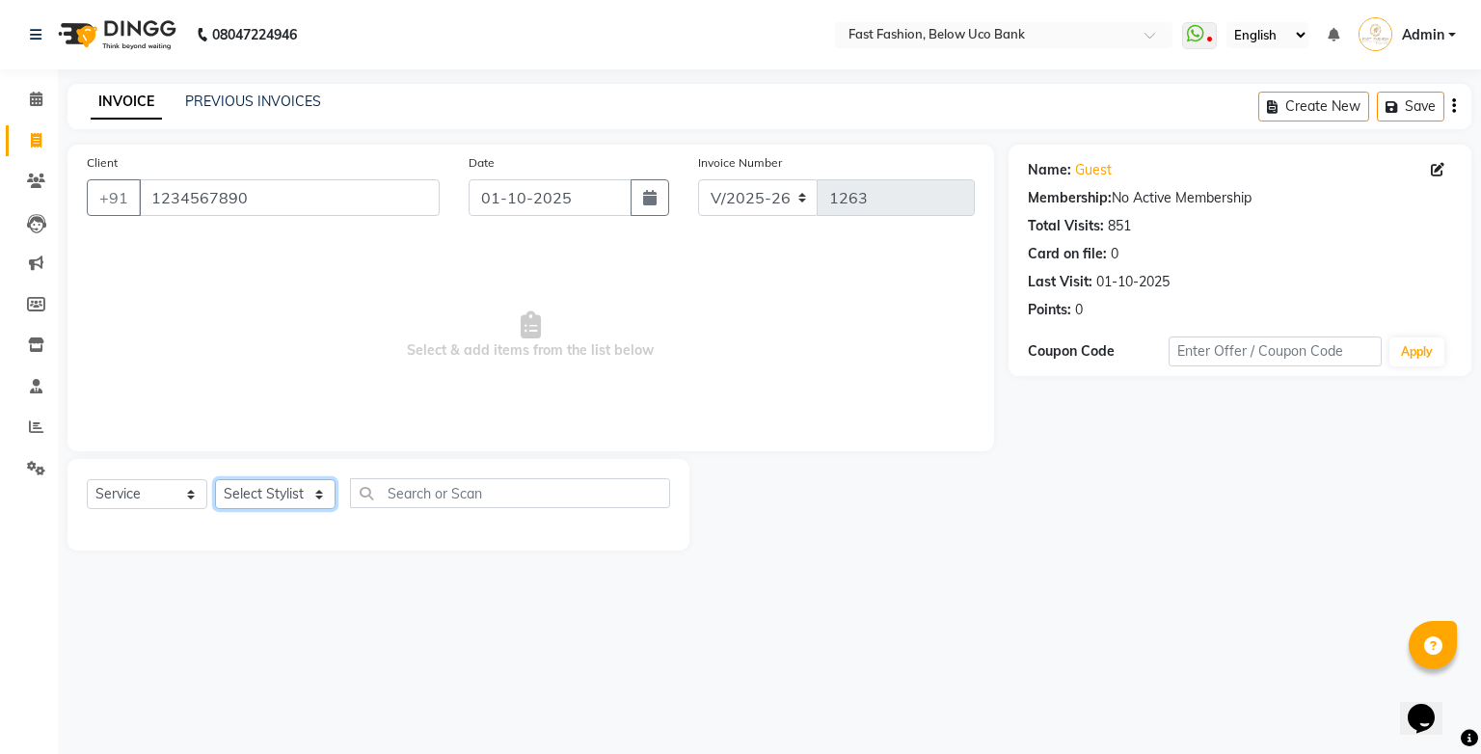
click at [320, 494] on select "Select Stylist ali anjali ashish golu mamta [PERSON_NAME] [PERSON_NAME] [PERSON…" at bounding box center [275, 494] width 121 height 30
select select "22048"
click at [215, 480] on select "Select Stylist ali anjali ashish golu mamta [PERSON_NAME] [PERSON_NAME] [PERSON…" at bounding box center [275, 494] width 121 height 30
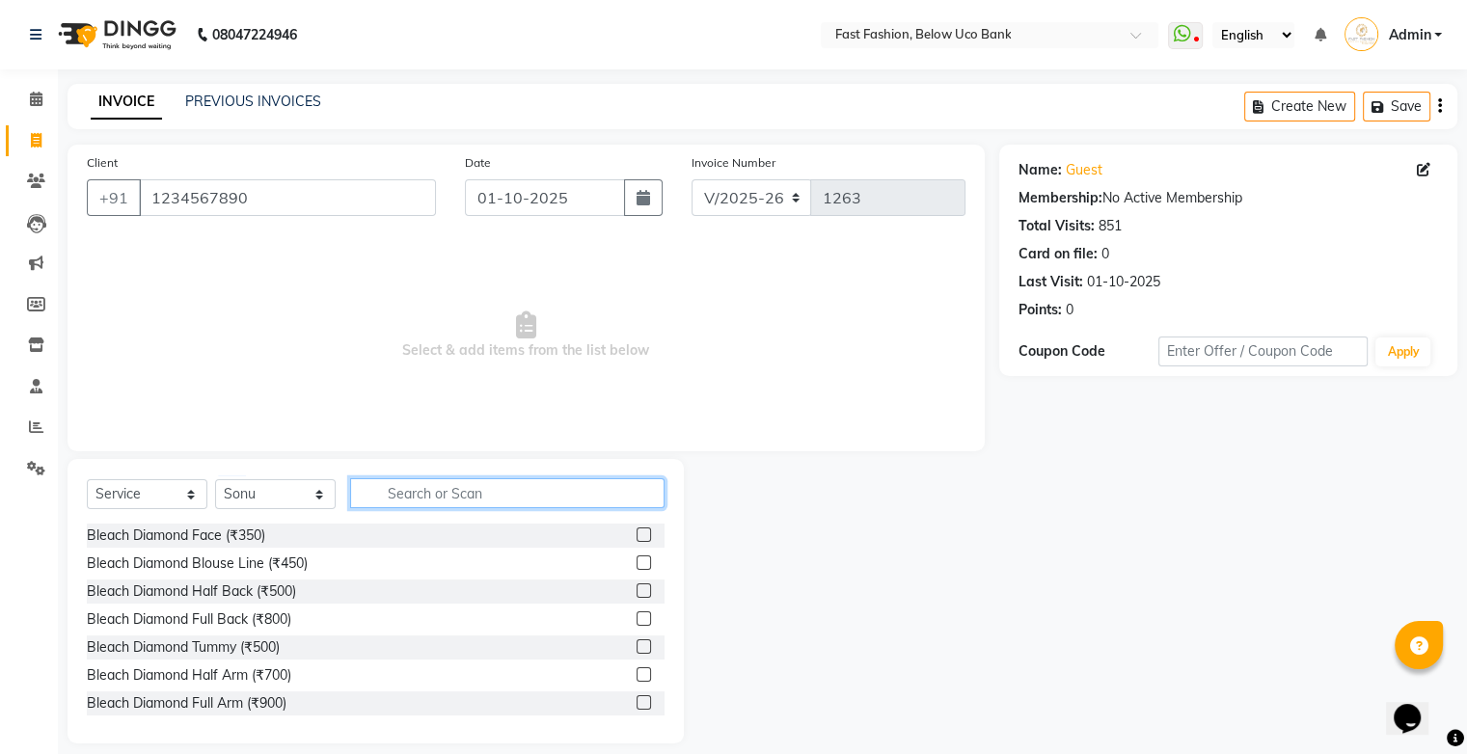
click at [451, 488] on input "text" at bounding box center [507, 493] width 314 height 30
type input "hair"
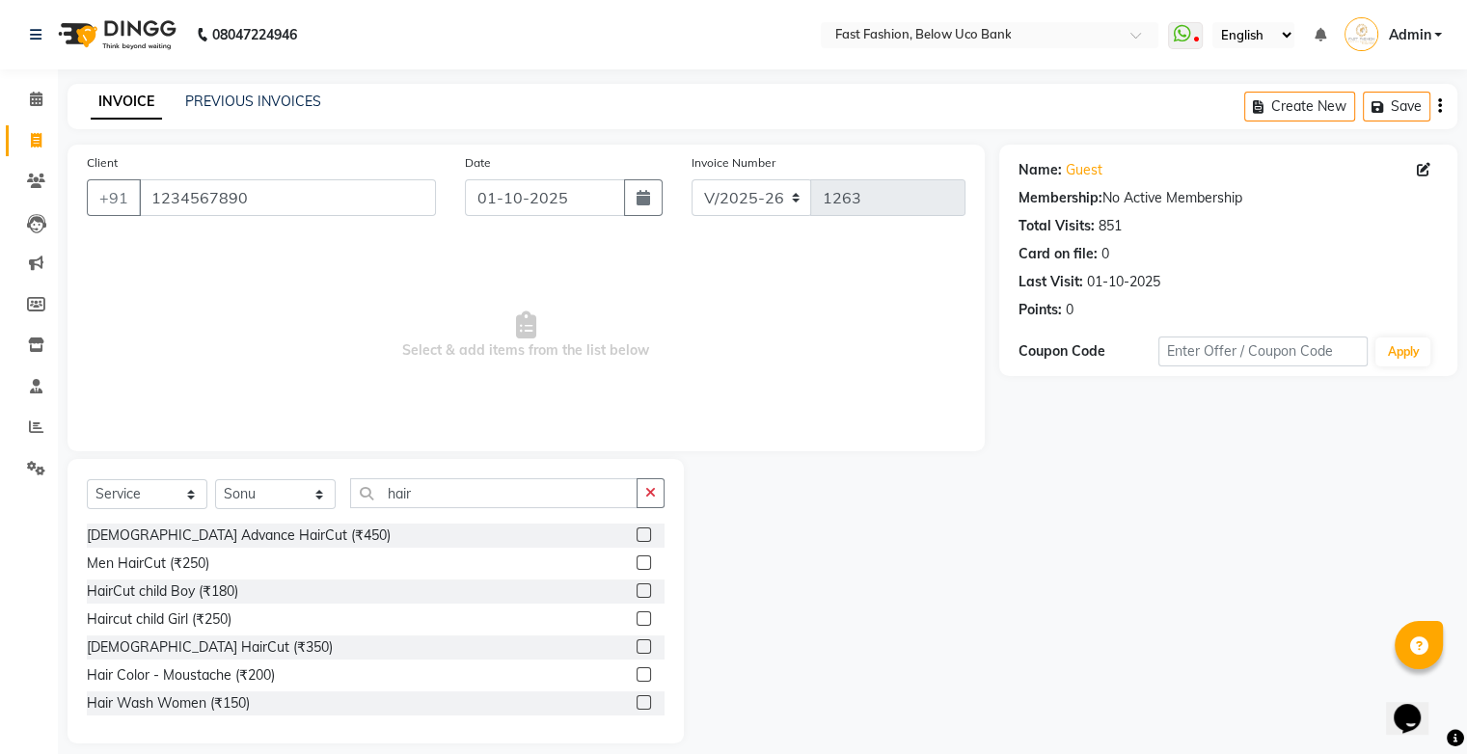
click at [637, 558] on label at bounding box center [644, 563] width 14 height 14
click at [637, 558] on input "checkbox" at bounding box center [643, 563] width 13 height 13
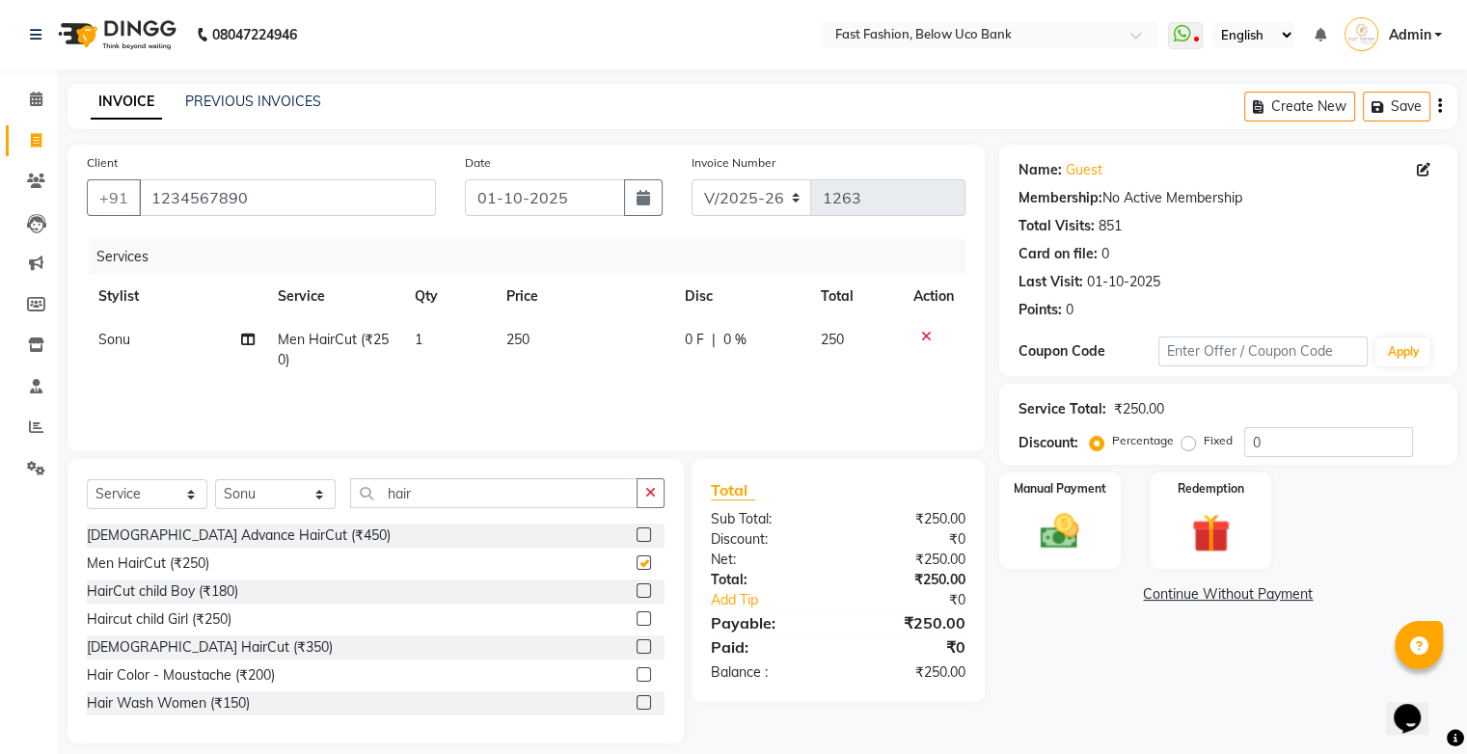
checkbox input "false"
click at [1057, 513] on img at bounding box center [1059, 532] width 65 height 46
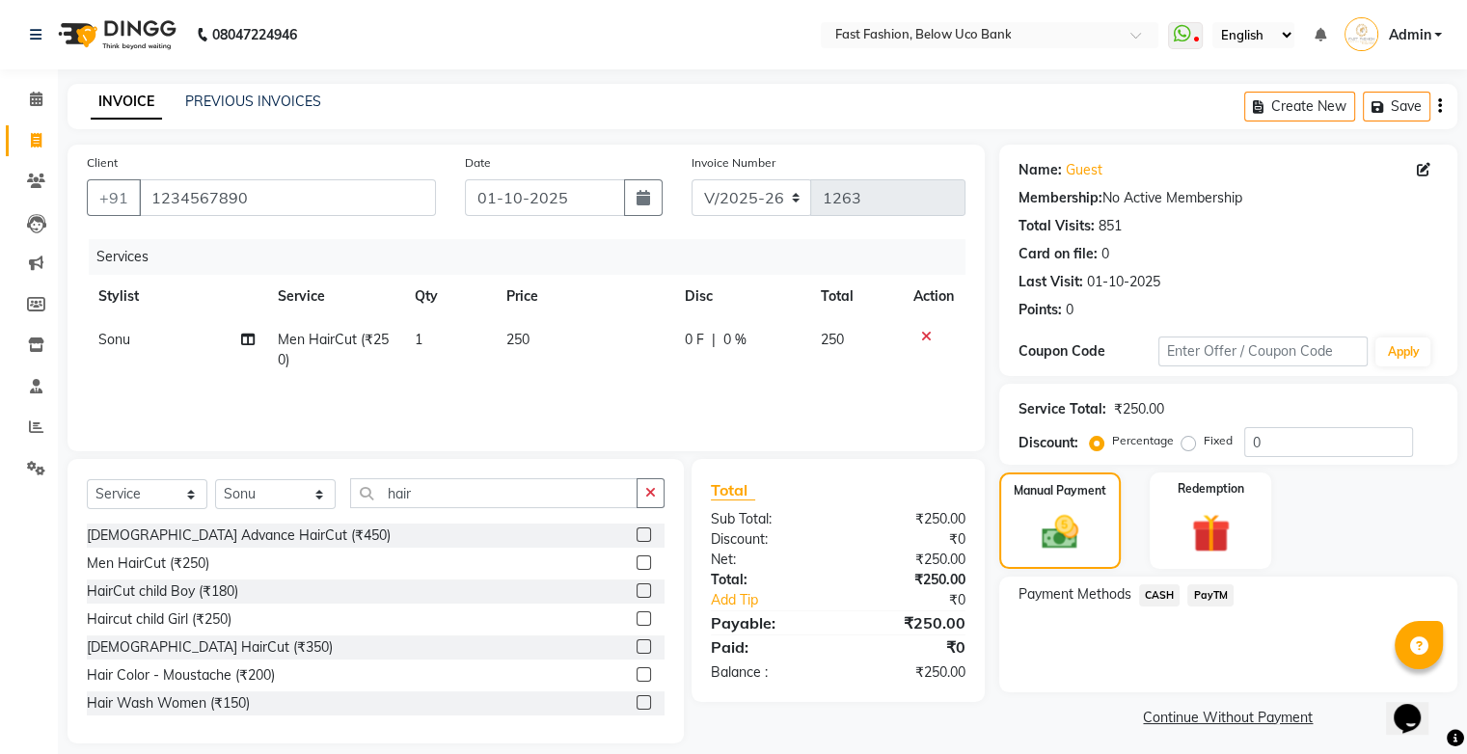
click at [1162, 596] on span "CASH" at bounding box center [1159, 595] width 41 height 22
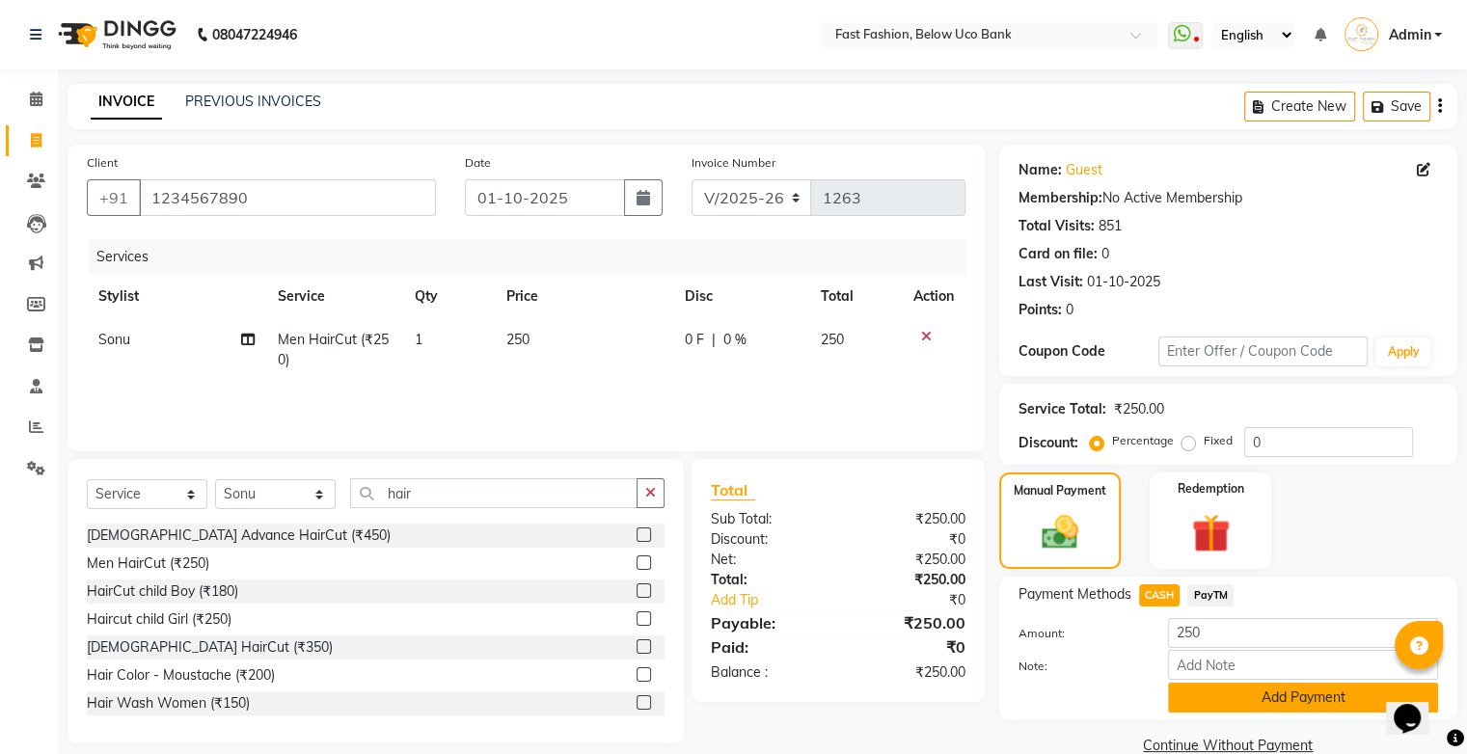
click at [1229, 690] on button "Add Payment" at bounding box center [1303, 698] width 270 height 30
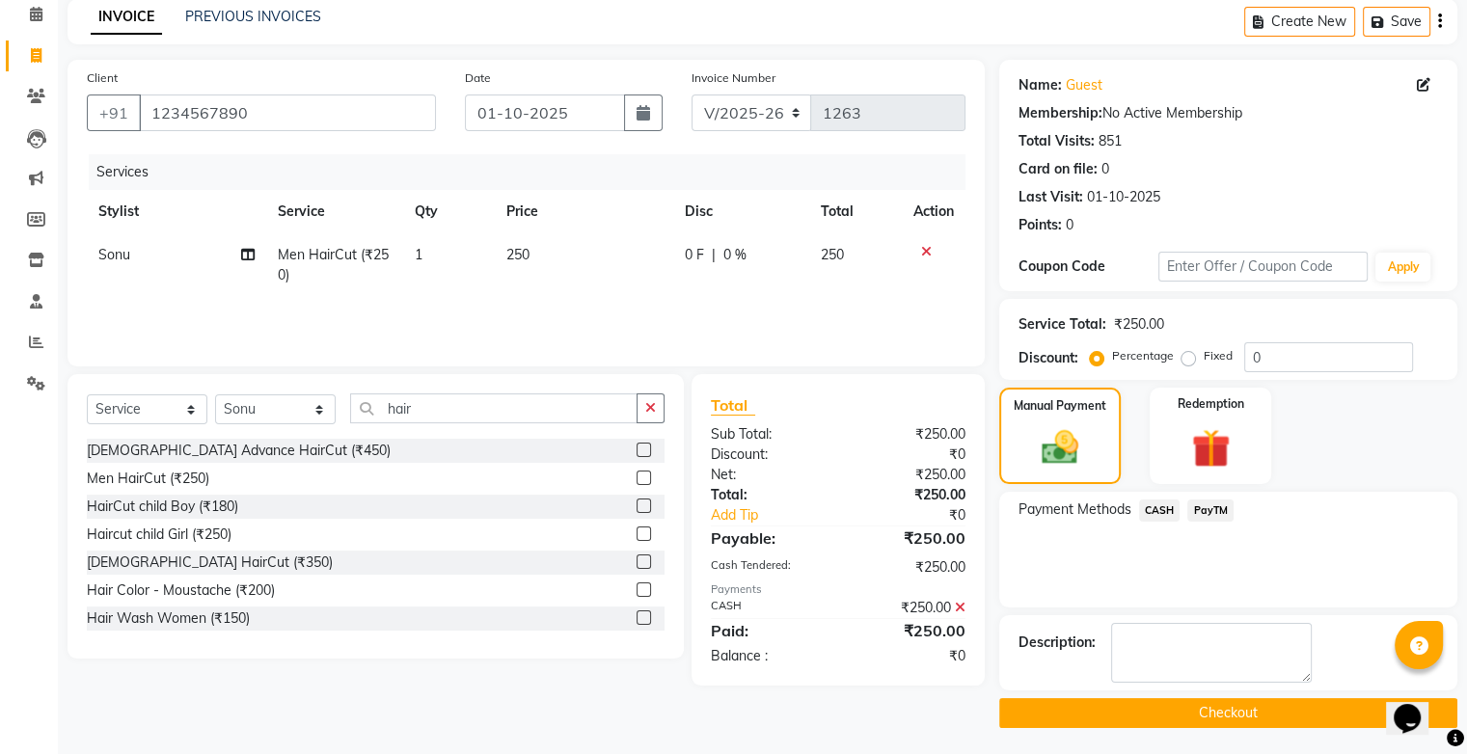
scroll to position [85, 0]
click at [1223, 709] on button "Checkout" at bounding box center [1228, 713] width 458 height 30
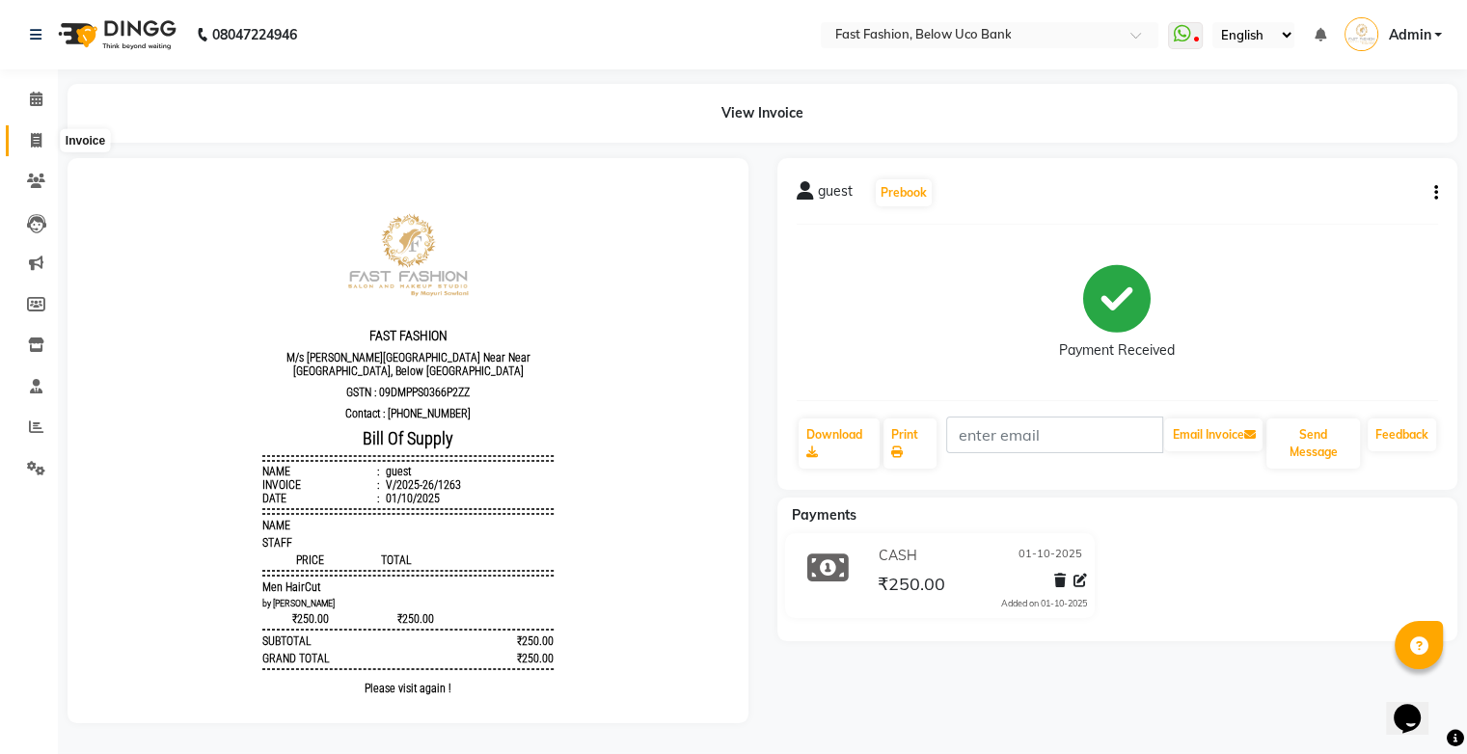
click at [28, 137] on span at bounding box center [36, 141] width 34 height 22
select select "service"
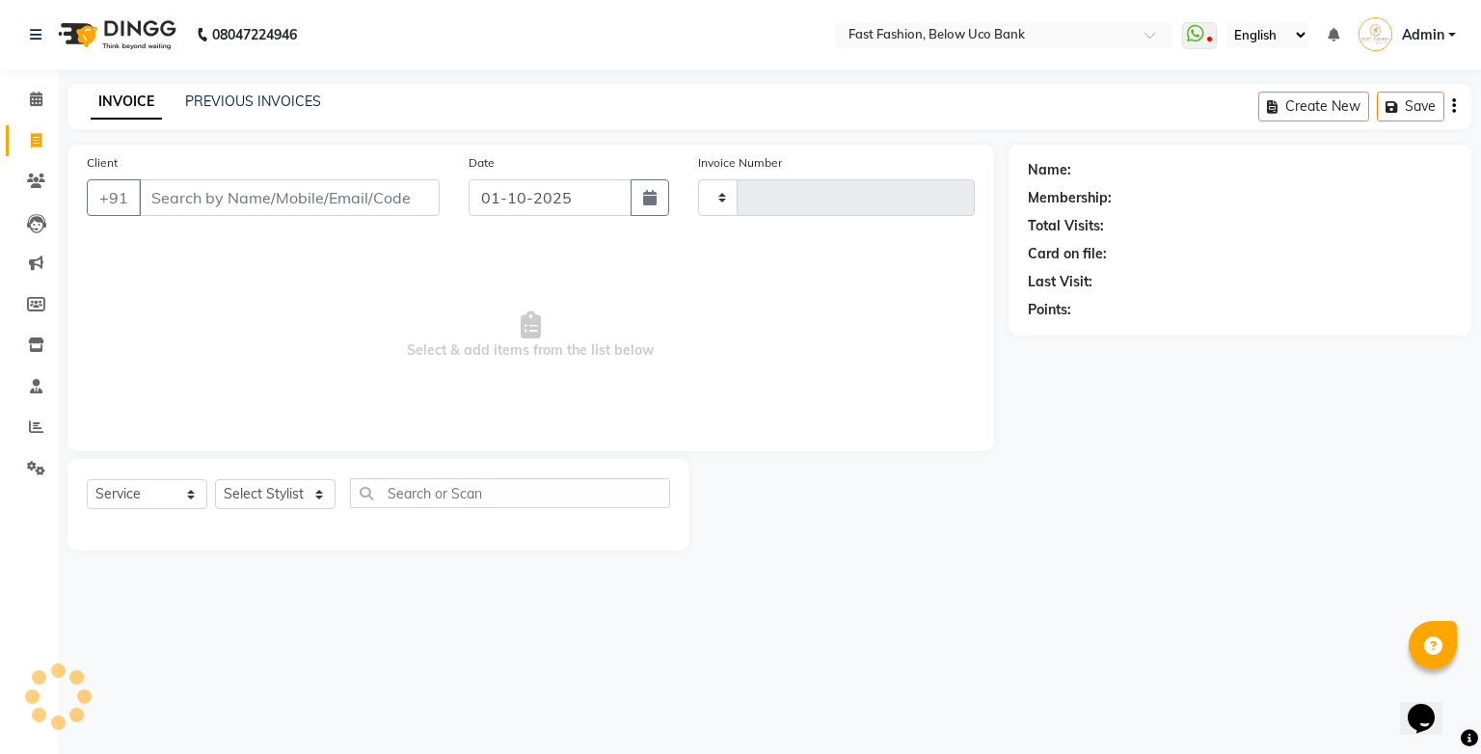
type input "1264"
select select "4228"
click at [263, 195] on input "Client" at bounding box center [289, 197] width 301 height 37
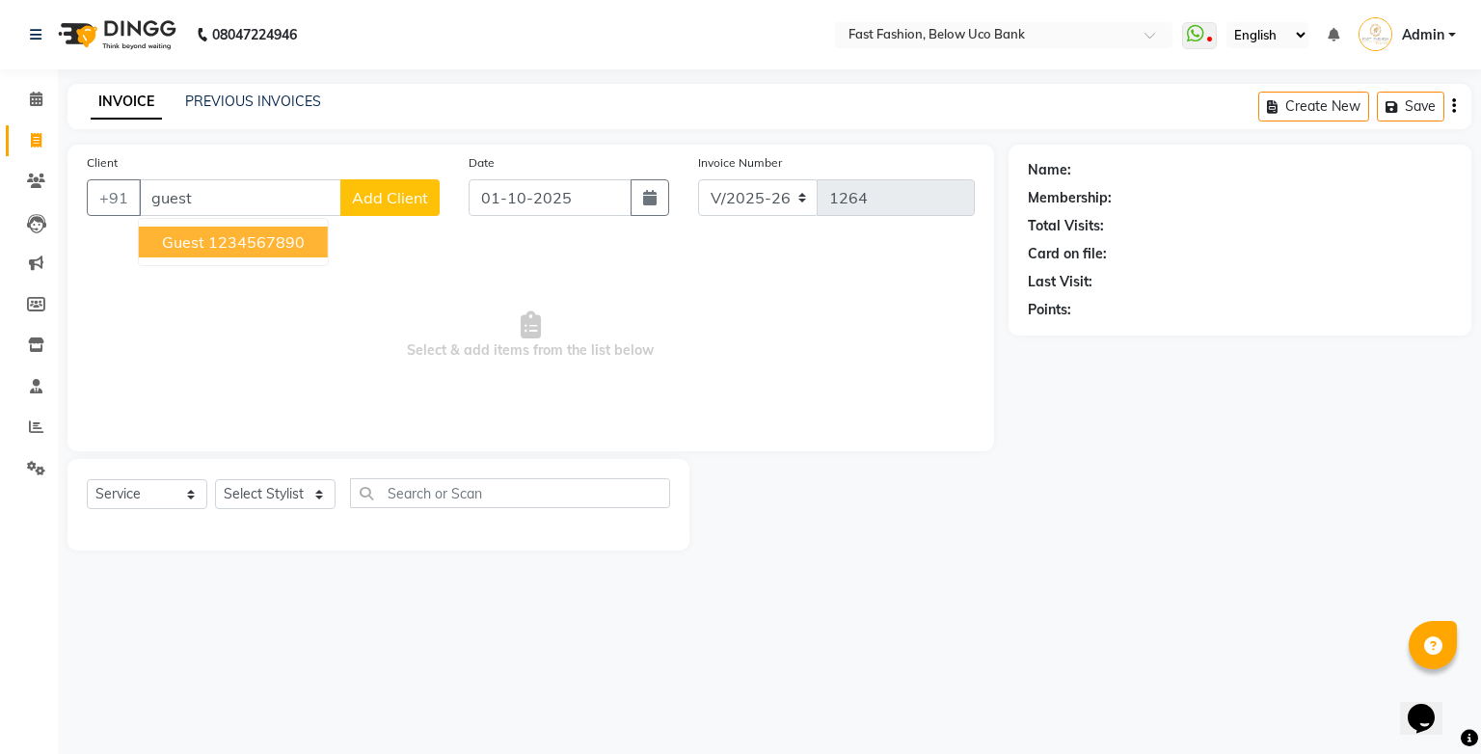
click at [231, 246] on ngb-highlight "1234567890" at bounding box center [256, 241] width 96 height 19
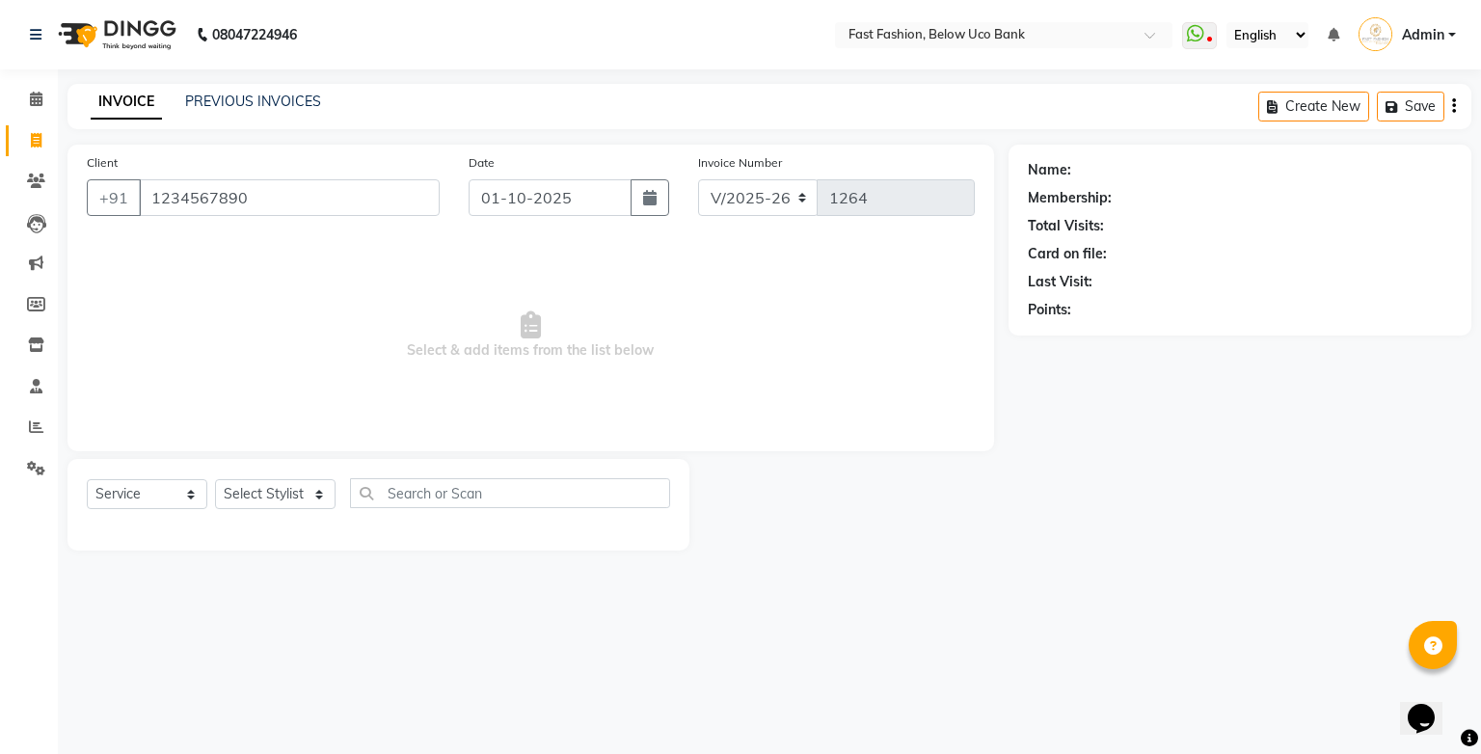
type input "1234567890"
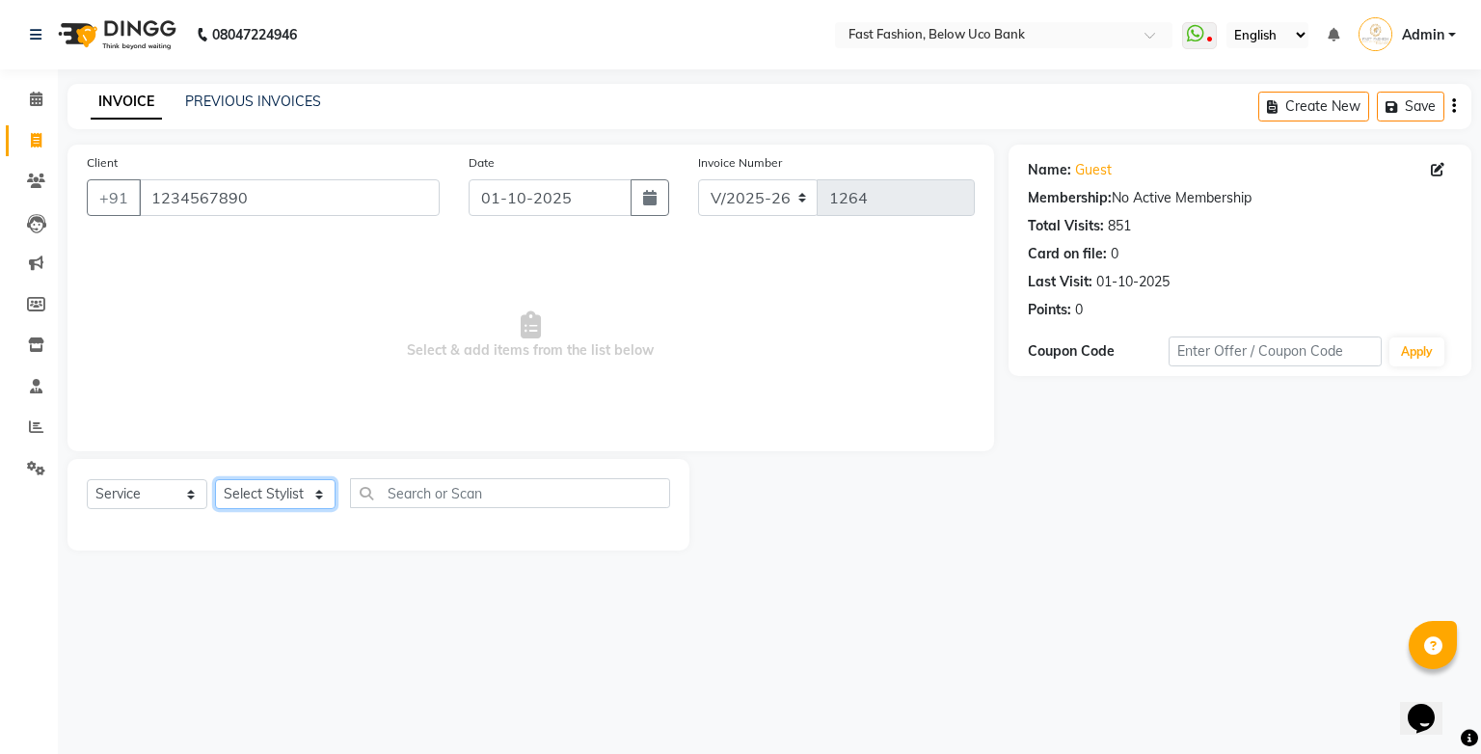
click at [316, 493] on select "Select Stylist ali anjali ashish golu mamta [PERSON_NAME] [PERSON_NAME] [PERSON…" at bounding box center [275, 494] width 121 height 30
select select "22047"
click at [215, 480] on select "Select Stylist ali anjali ashish golu mamta [PERSON_NAME] [PERSON_NAME] [PERSON…" at bounding box center [275, 494] width 121 height 30
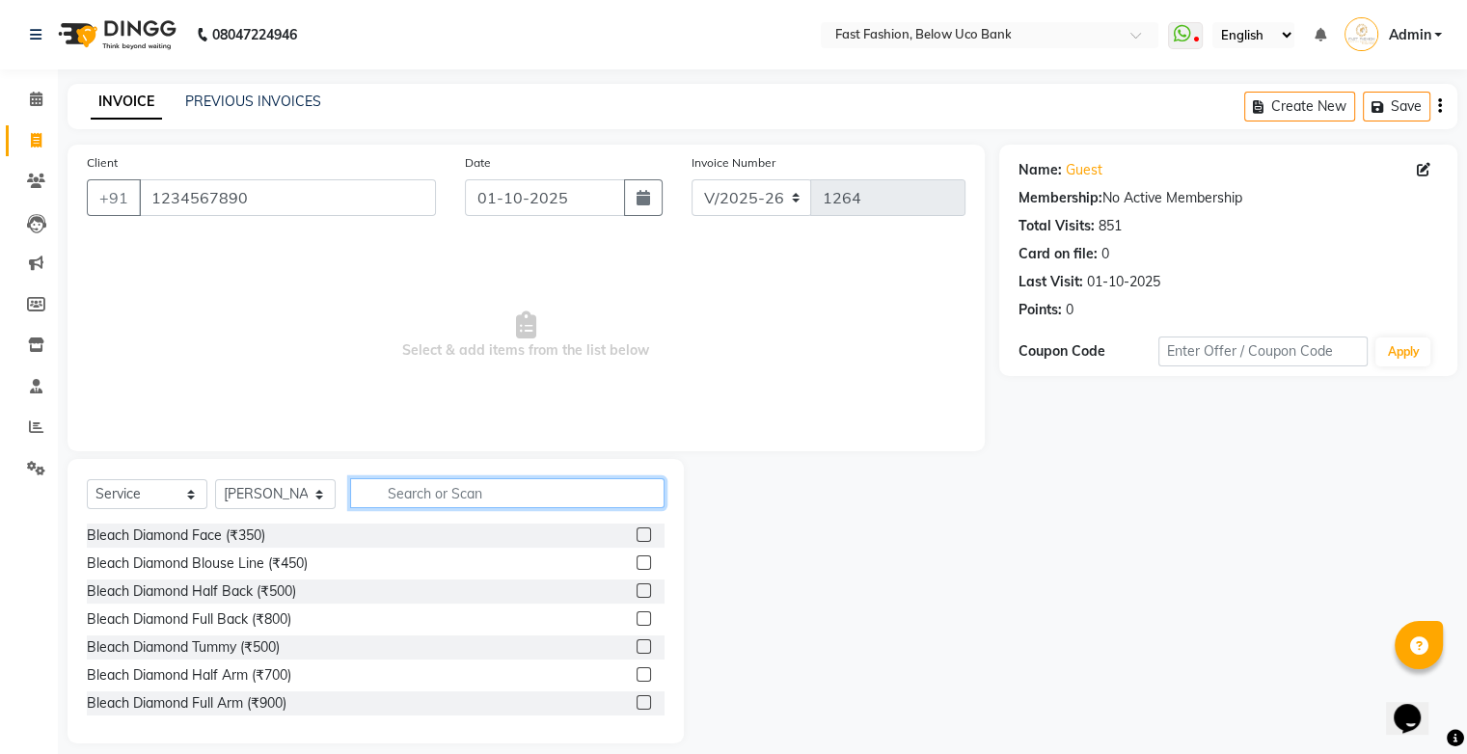
click at [436, 490] on input "text" at bounding box center [507, 493] width 314 height 30
type input "hair"
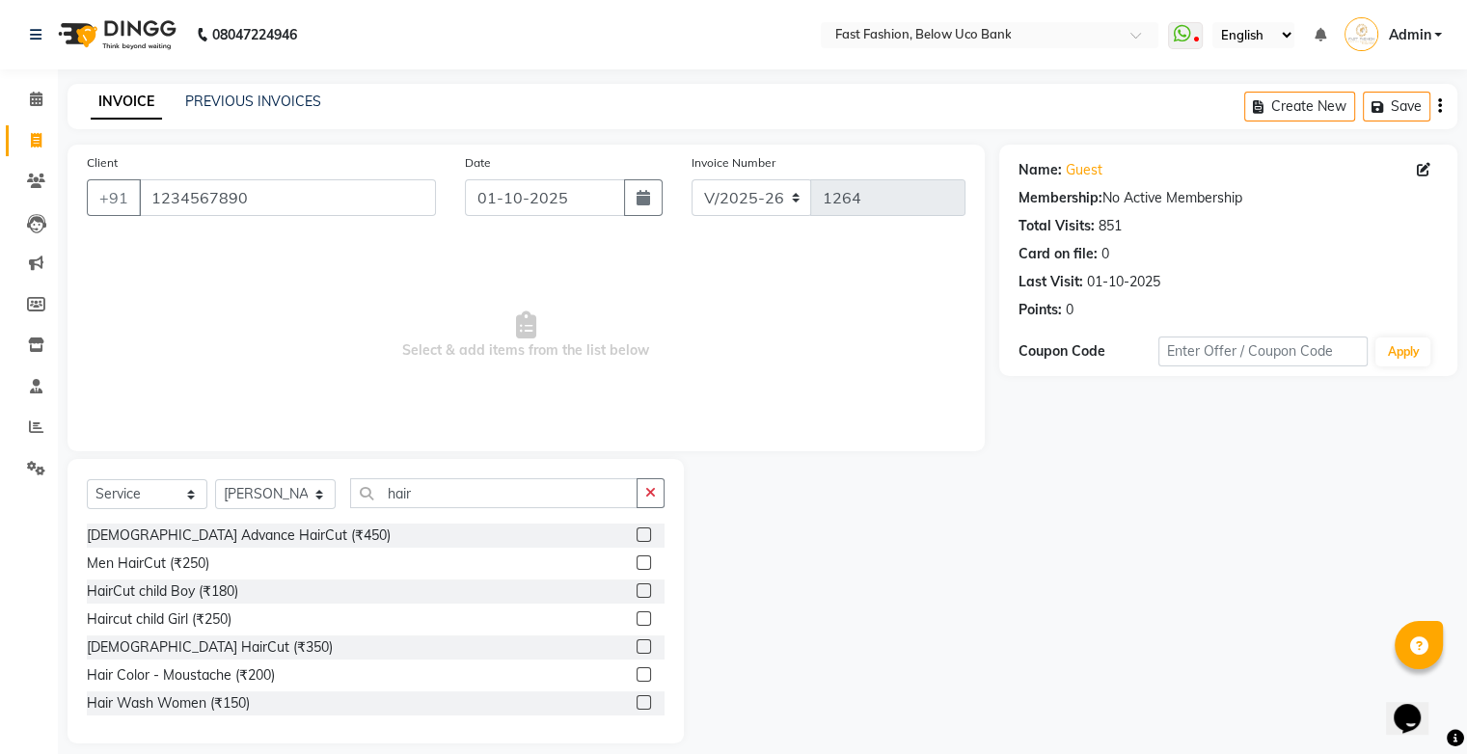
click at [637, 563] on label at bounding box center [644, 563] width 14 height 14
click at [637, 563] on input "checkbox" at bounding box center [643, 563] width 13 height 13
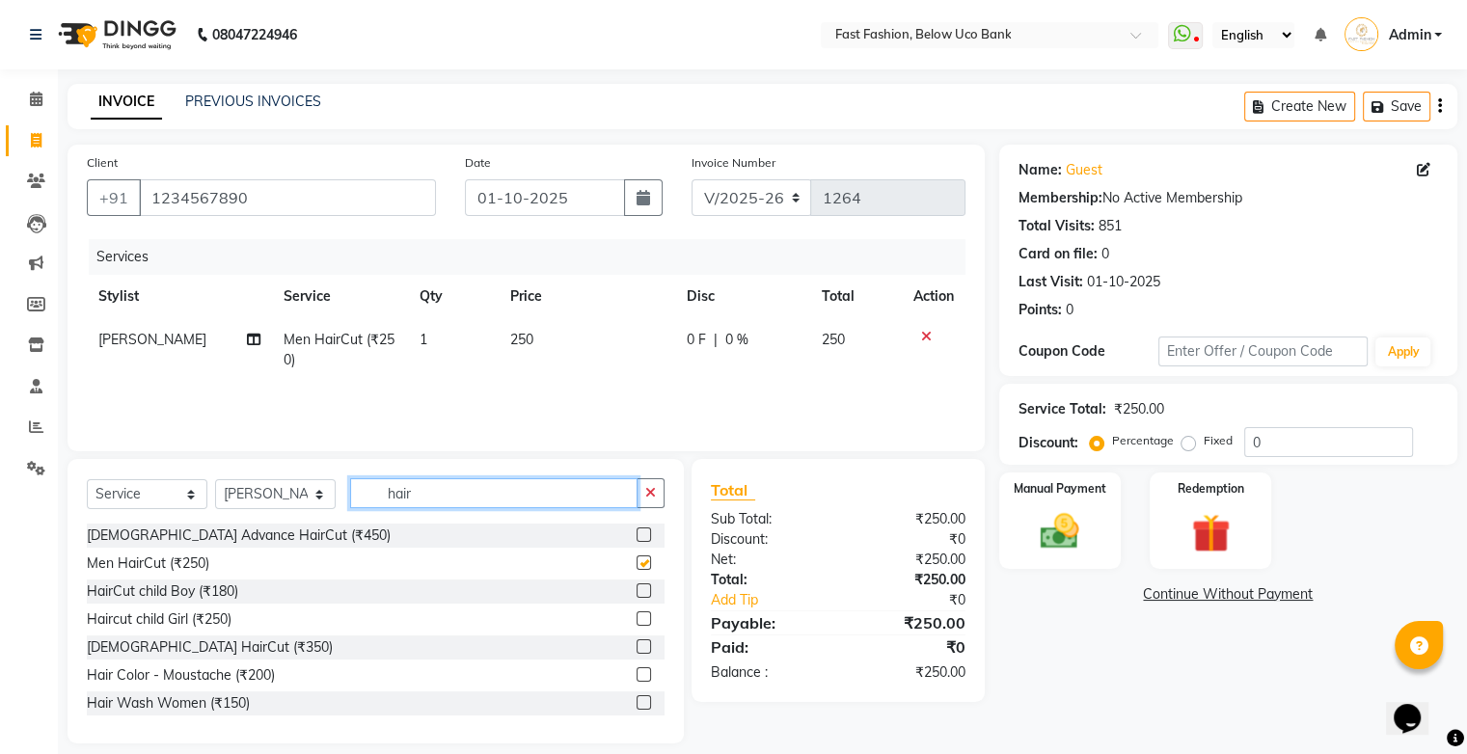
click at [496, 478] on input "hair" at bounding box center [493, 493] width 287 height 30
checkbox input "false"
type input "h"
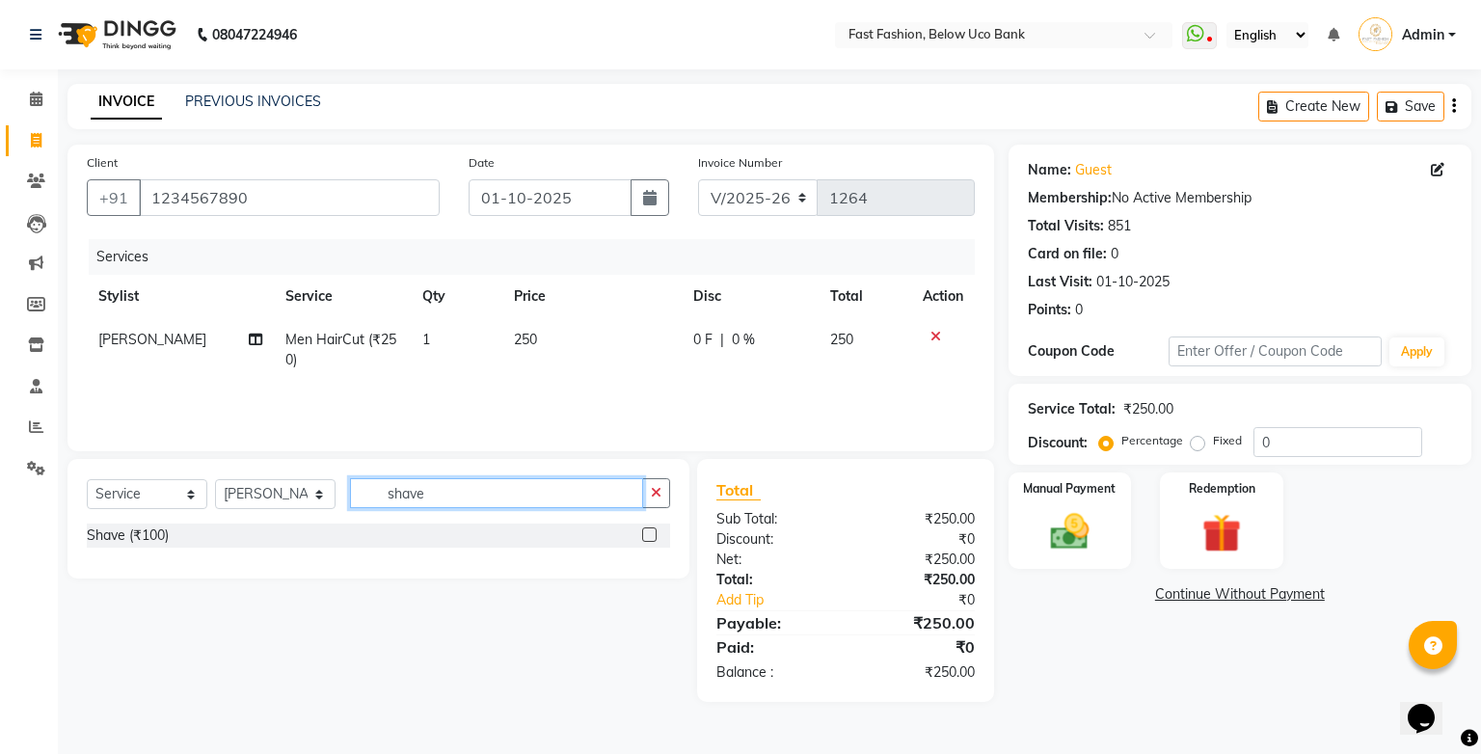
type input "shave"
click at [648, 534] on label at bounding box center [649, 535] width 14 height 14
click at [648, 534] on input "checkbox" at bounding box center [648, 535] width 13 height 13
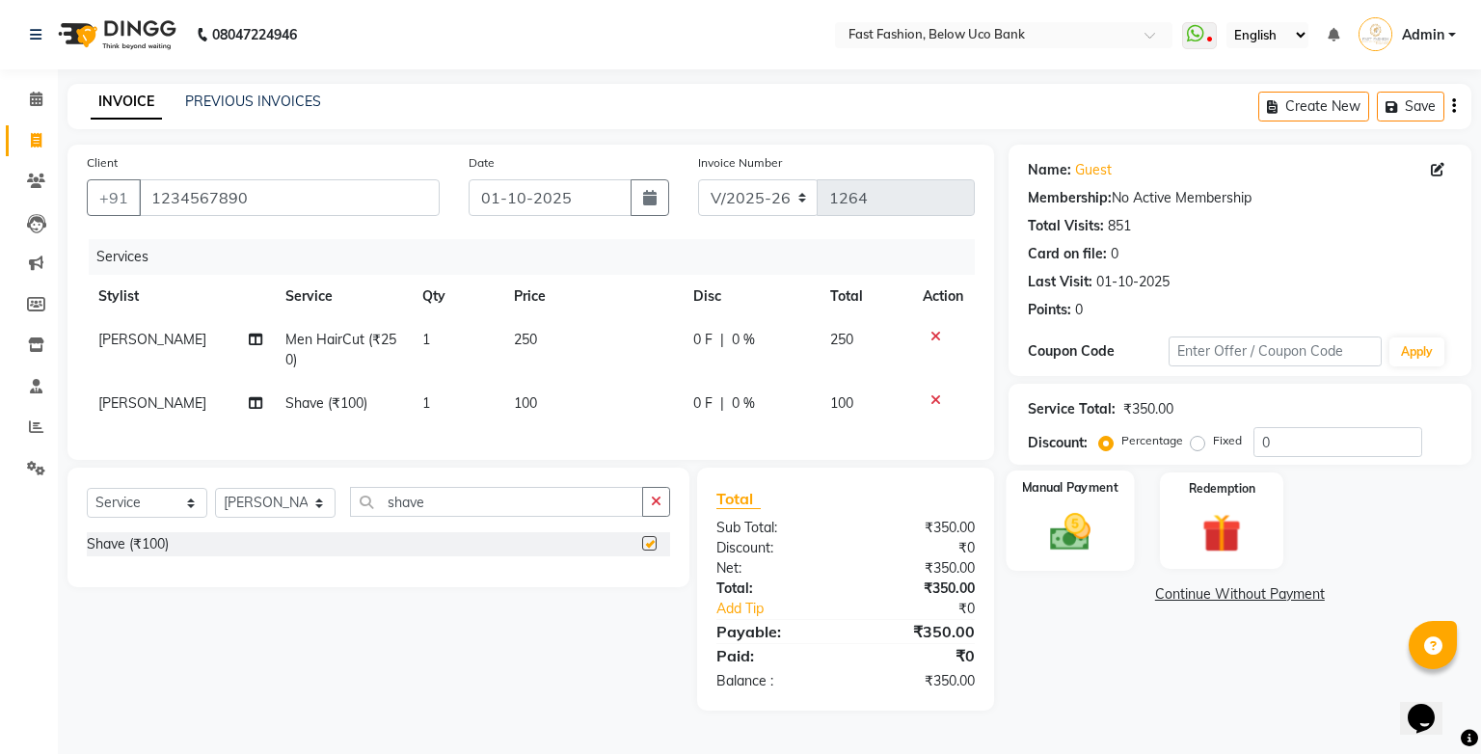
checkbox input "false"
click at [1088, 521] on img at bounding box center [1070, 532] width 66 height 46
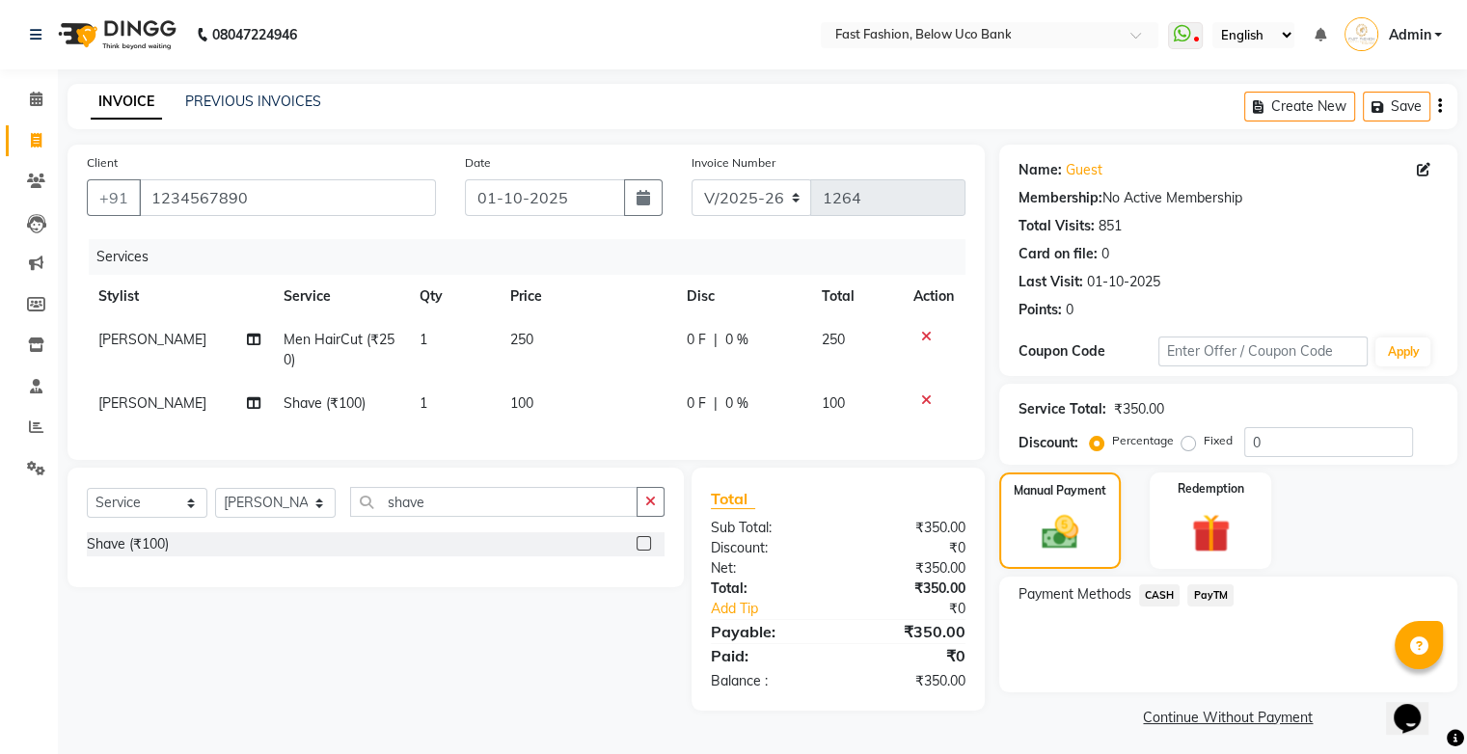
click at [1160, 588] on span "CASH" at bounding box center [1159, 595] width 41 height 22
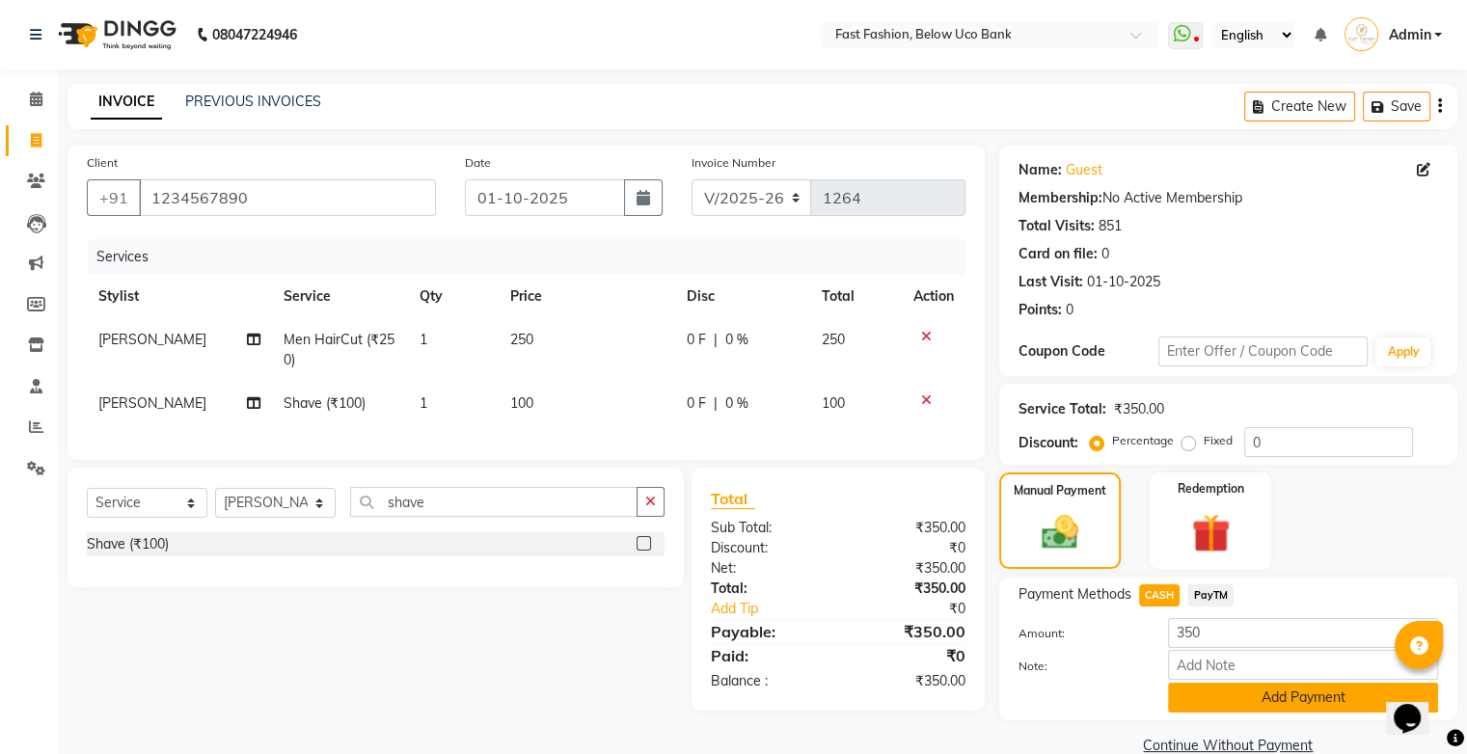
click at [1237, 706] on button "Add Payment" at bounding box center [1303, 698] width 270 height 30
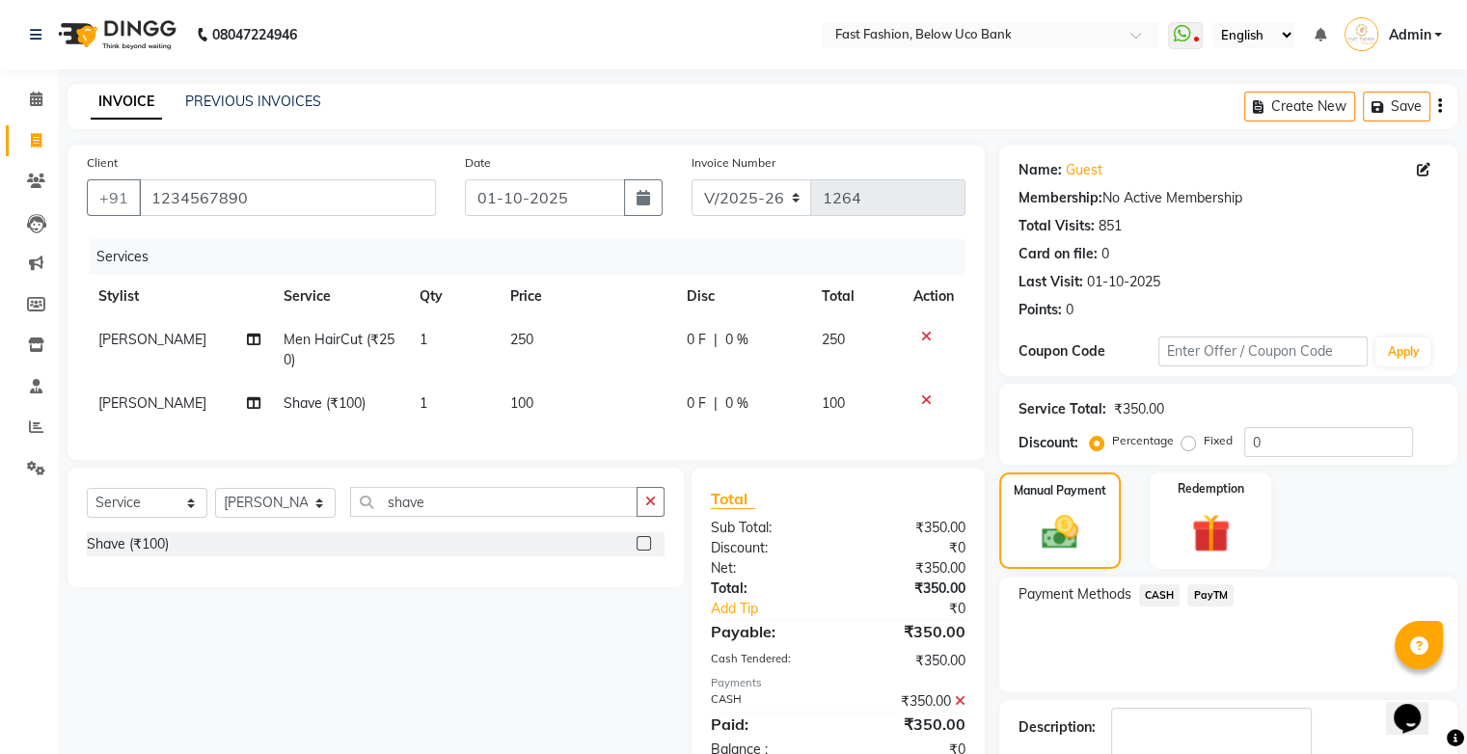
scroll to position [85, 0]
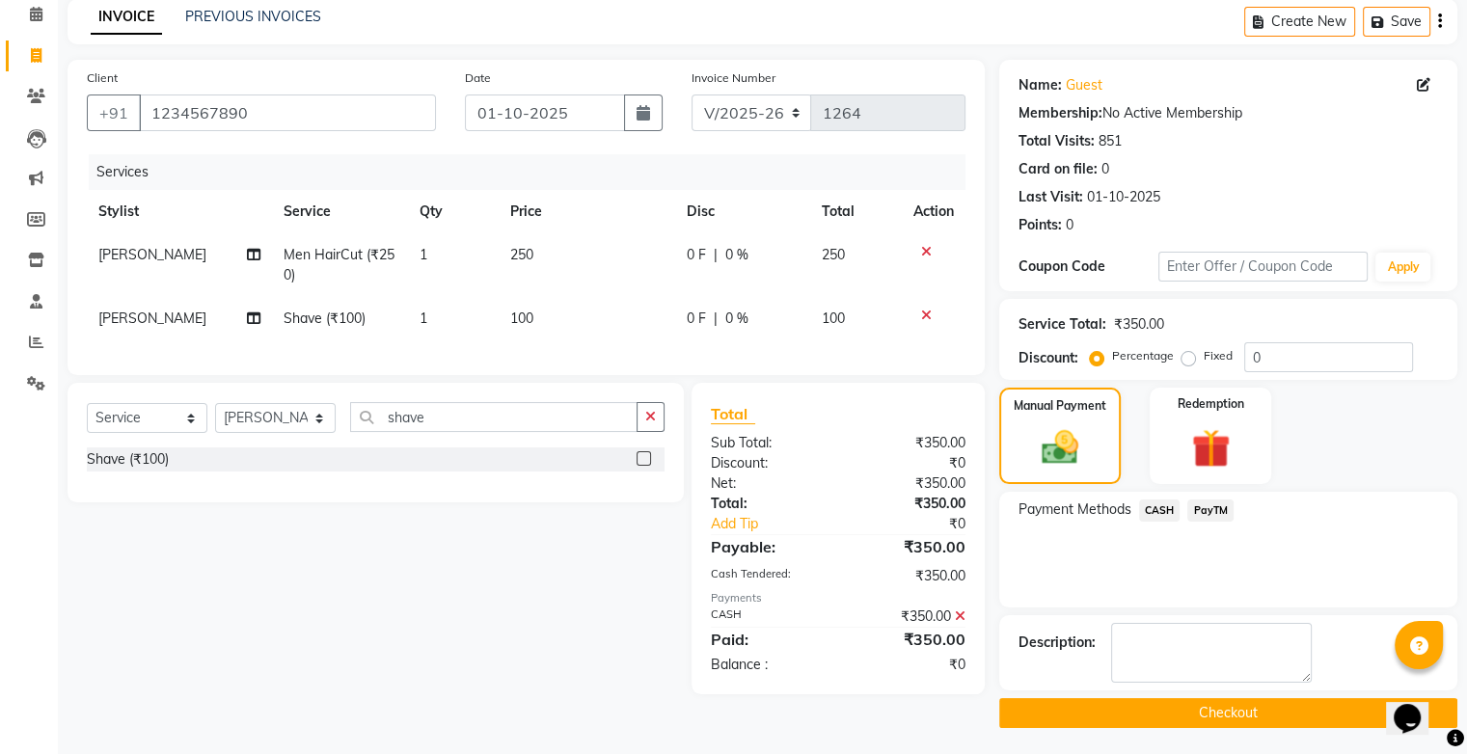
click at [1212, 718] on button "Checkout" at bounding box center [1228, 713] width 458 height 30
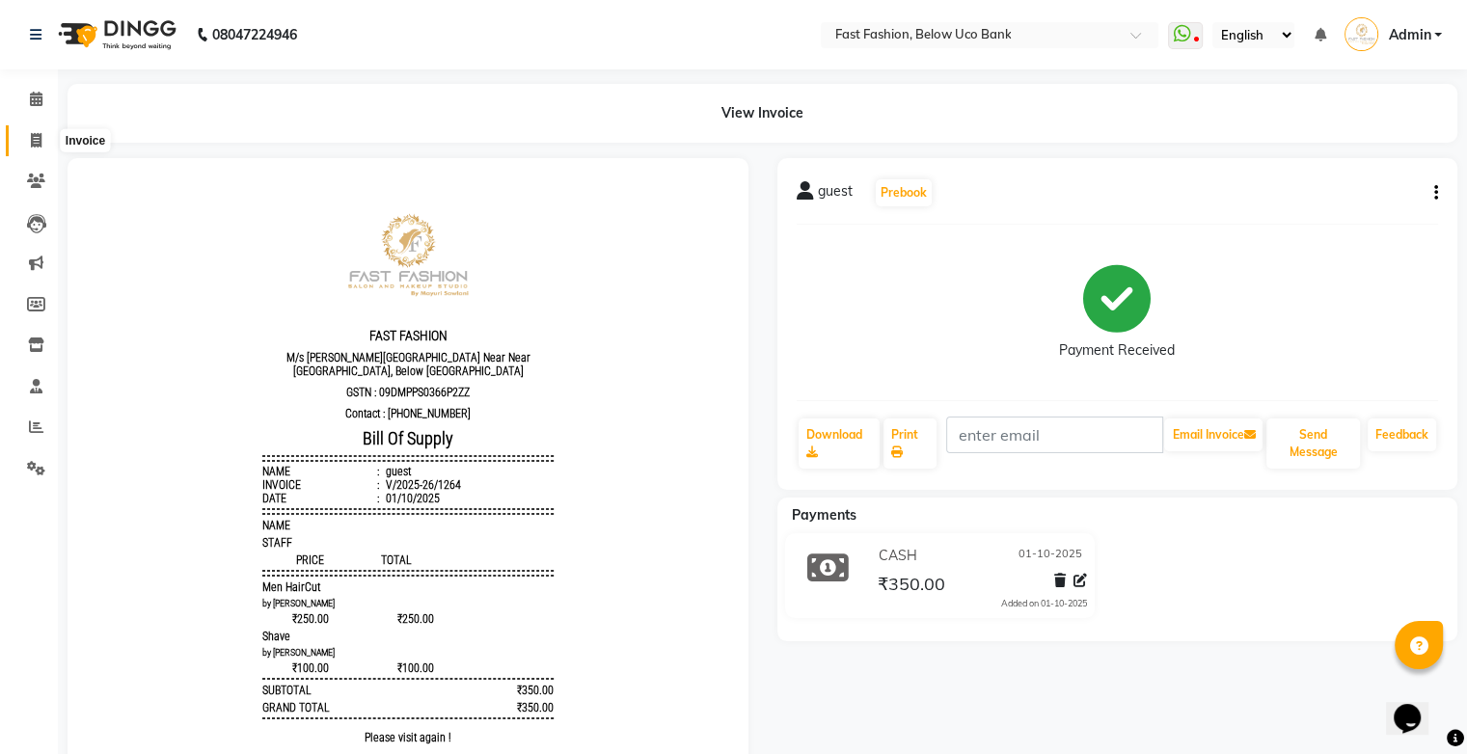
click at [23, 137] on span at bounding box center [36, 141] width 34 height 22
select select "service"
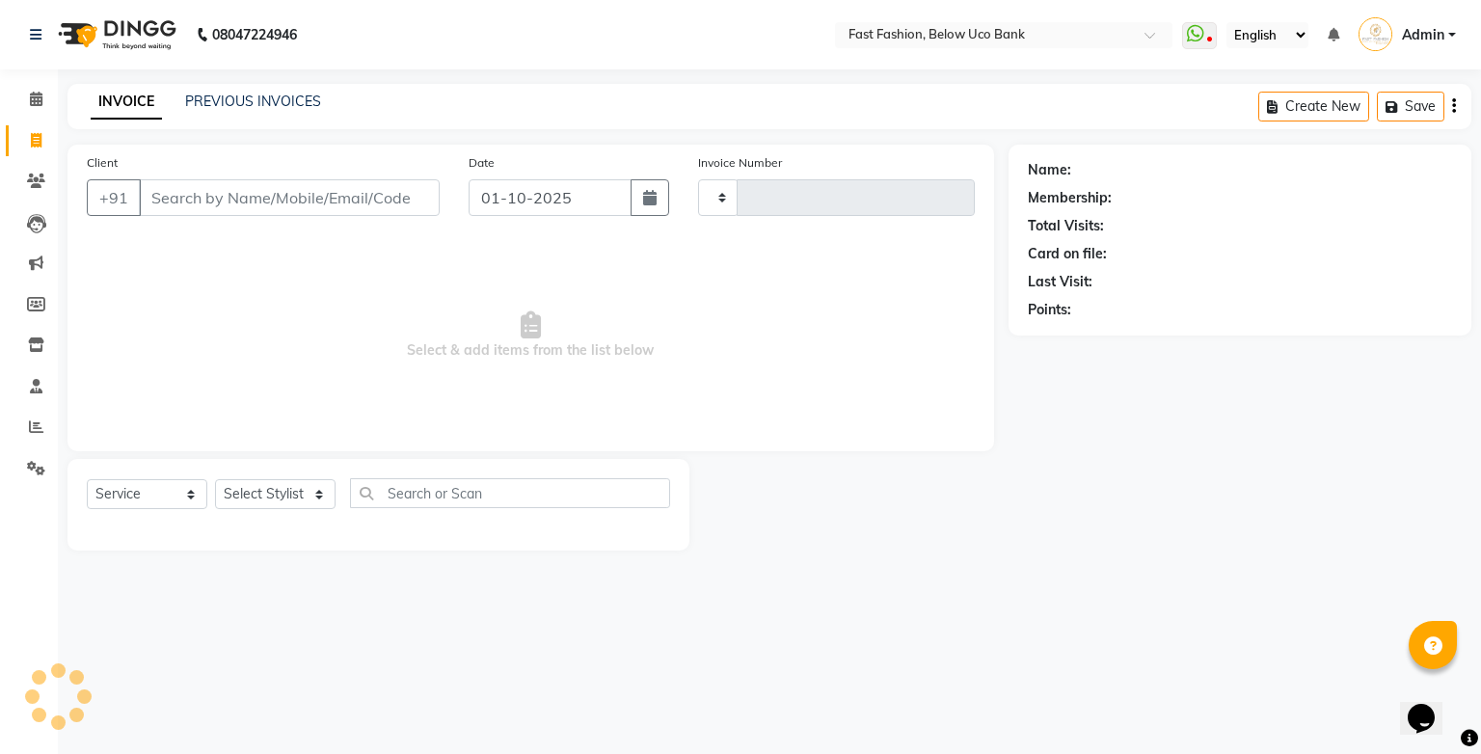
type input "1265"
select select "4228"
click at [177, 183] on input "Client" at bounding box center [289, 197] width 301 height 37
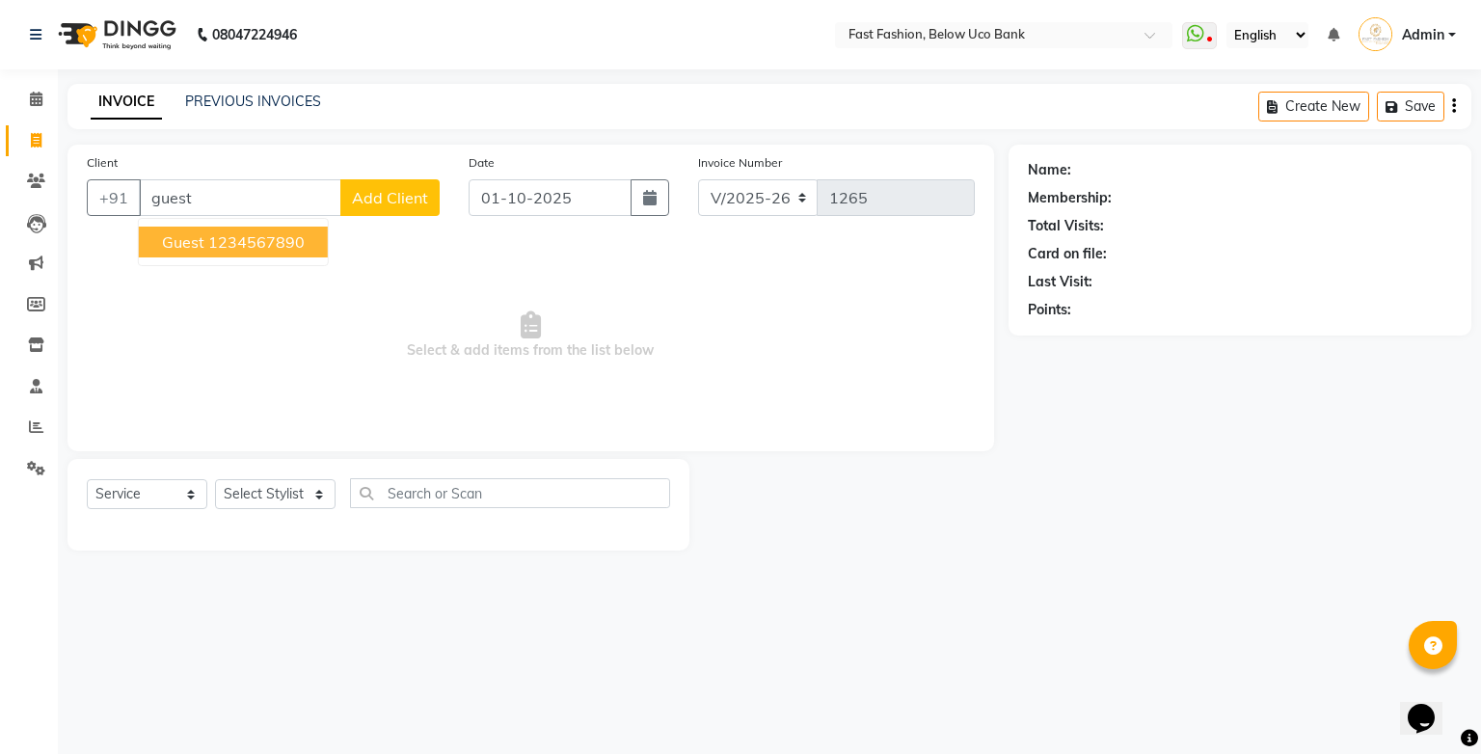
click at [220, 246] on ngb-highlight "1234567890" at bounding box center [256, 241] width 96 height 19
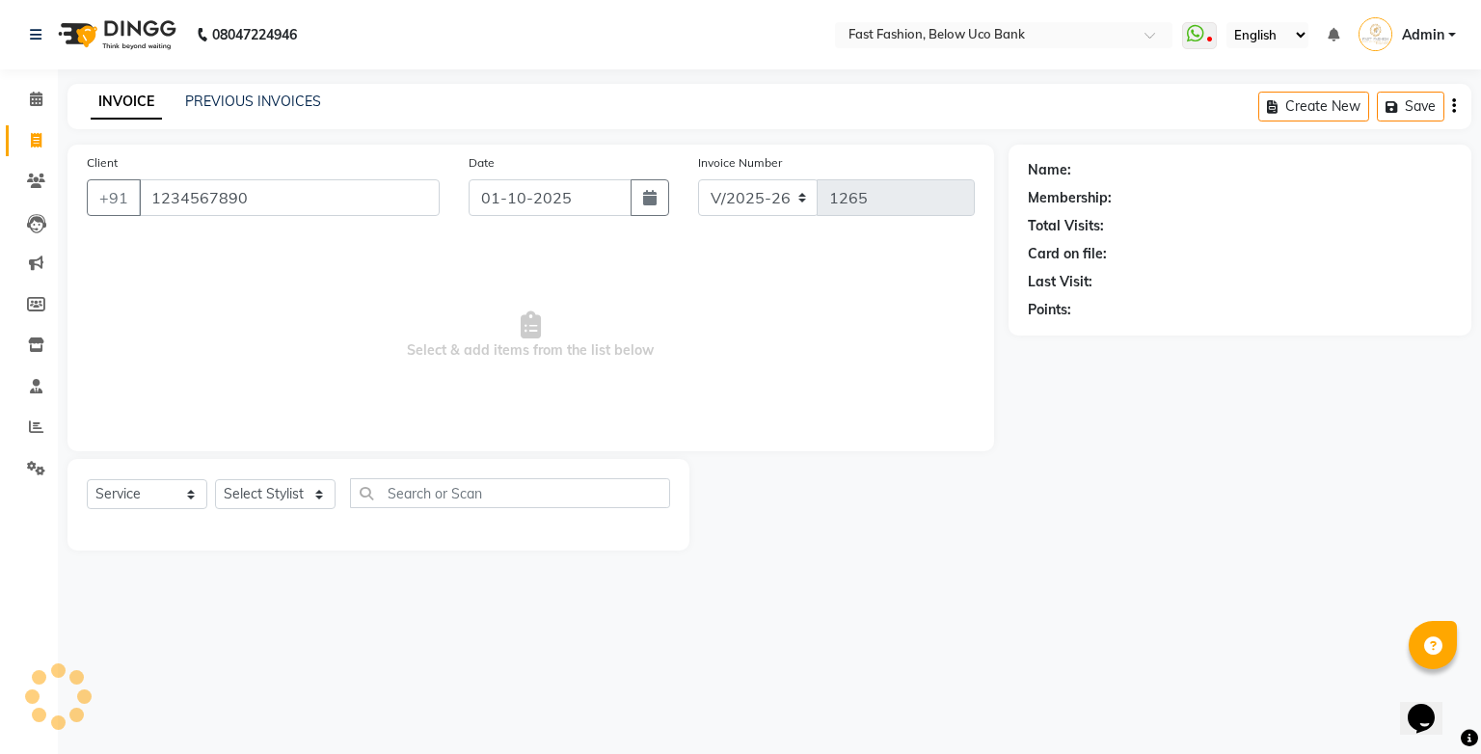
type input "1234567890"
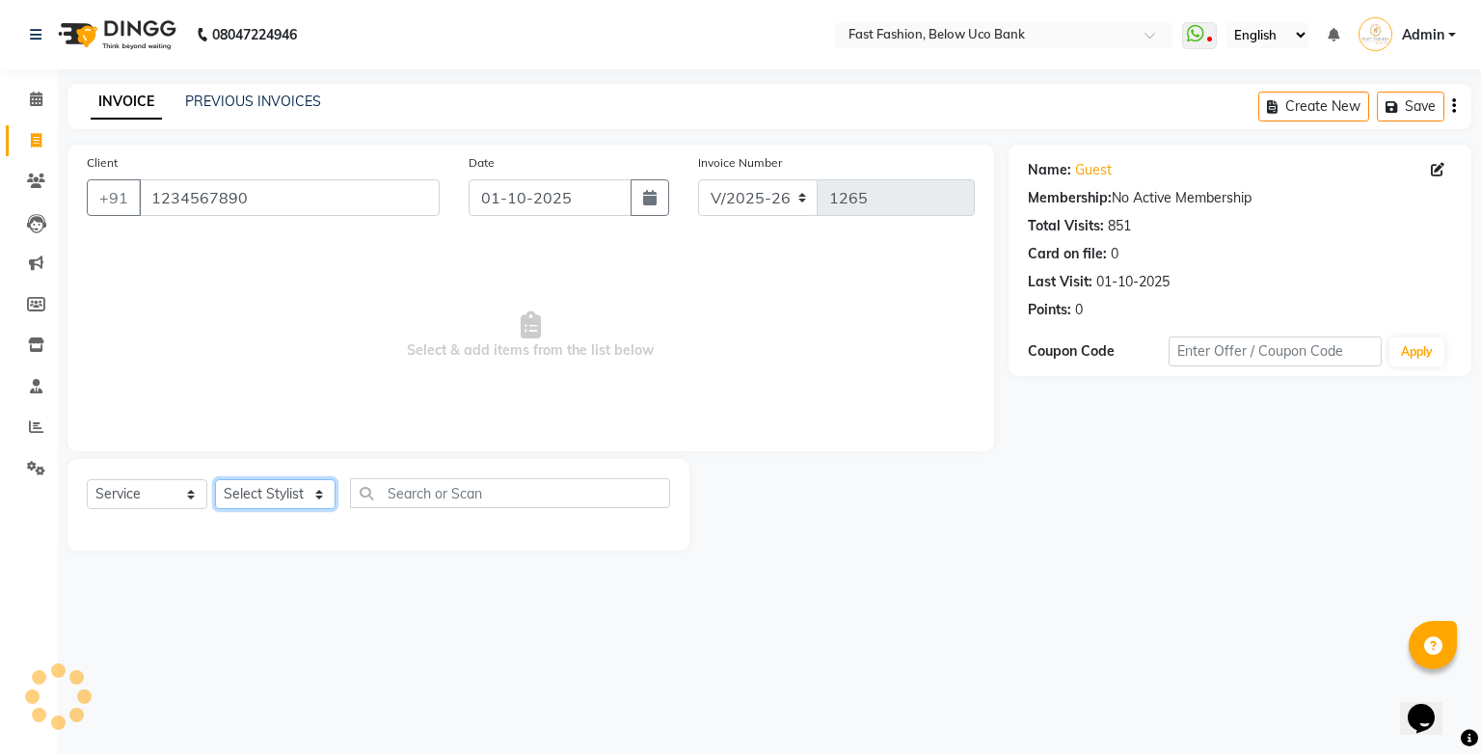
drag, startPoint x: 312, startPoint y: 496, endPoint x: 310, endPoint y: 485, distance: 11.0
click at [312, 496] on select "Select Stylist ali anjali ashish golu mamta [PERSON_NAME] [PERSON_NAME] [PERSON…" at bounding box center [275, 494] width 121 height 30
select select "22047"
click at [215, 480] on select "Select Stylist ali anjali ashish golu mamta [PERSON_NAME] [PERSON_NAME] [PERSON…" at bounding box center [275, 494] width 121 height 30
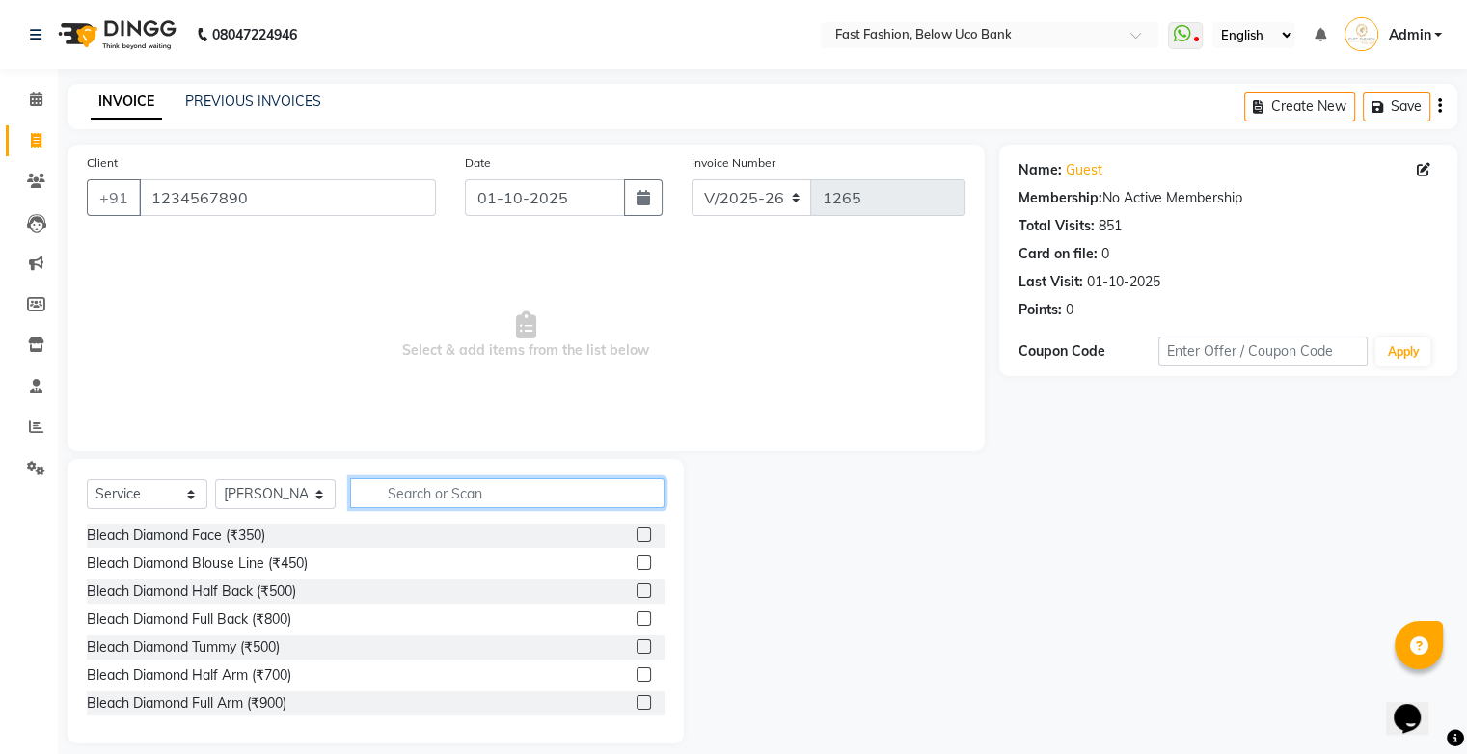
click at [419, 506] on input "text" at bounding box center [507, 493] width 314 height 30
type input "hair"
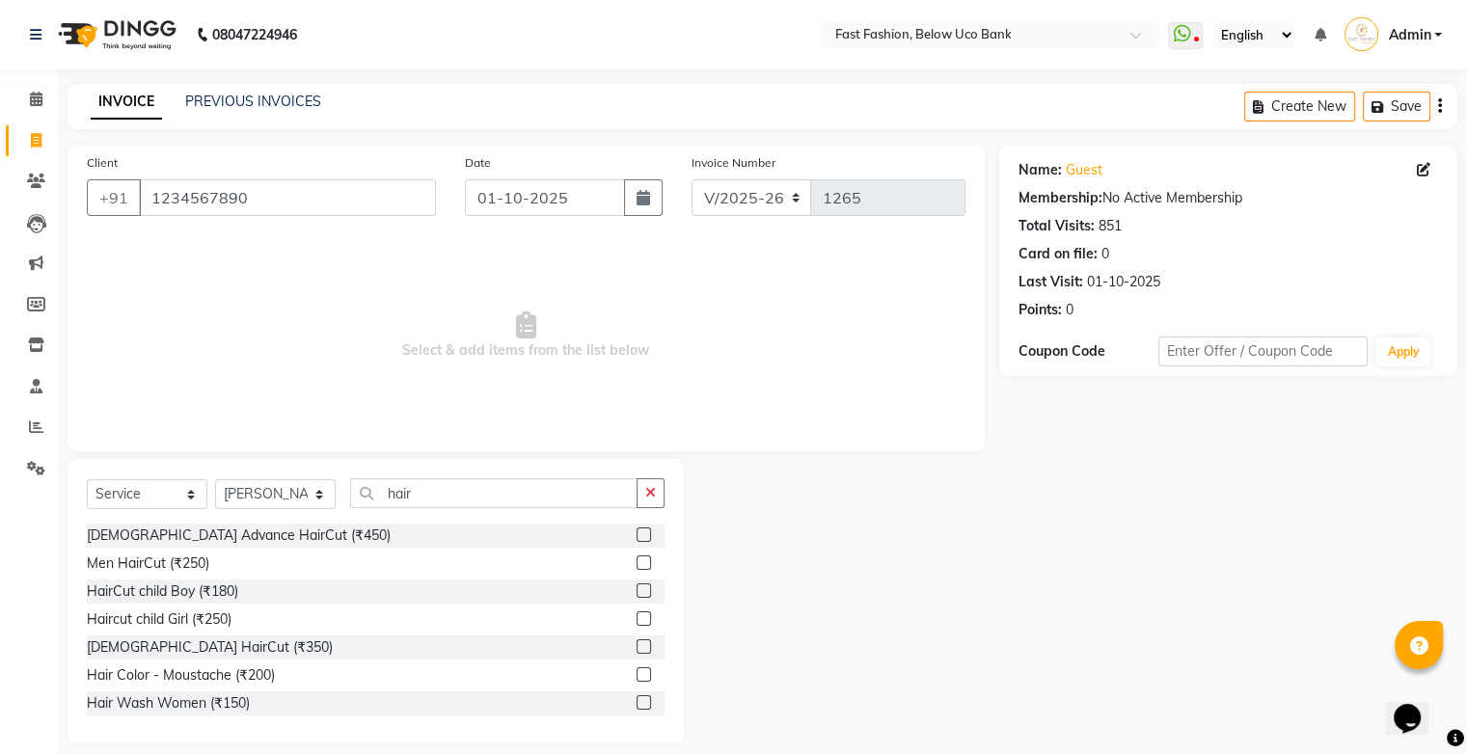
click at [637, 534] on label at bounding box center [644, 535] width 14 height 14
click at [637, 534] on input "checkbox" at bounding box center [643, 535] width 13 height 13
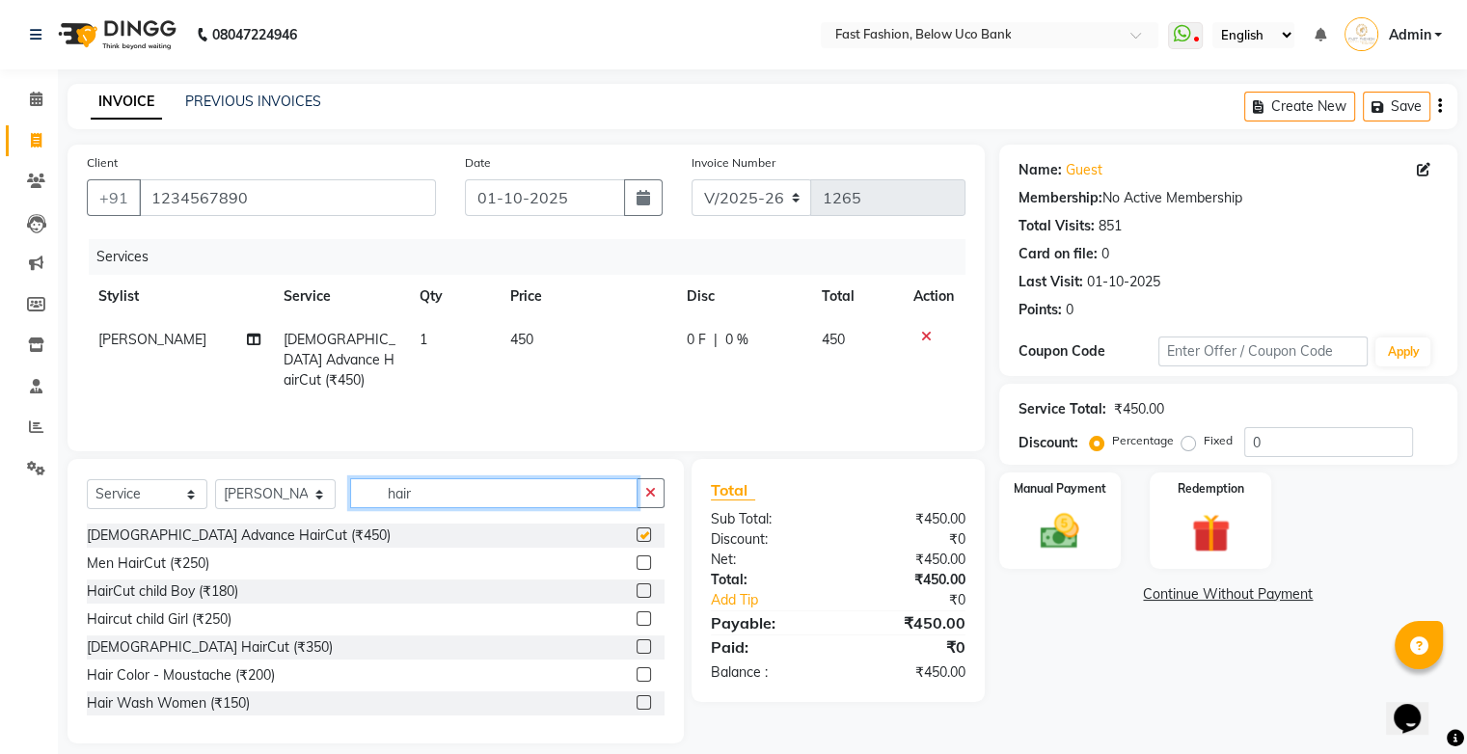
click at [572, 494] on input "hair" at bounding box center [493, 493] width 287 height 30
checkbox input "false"
type input "h"
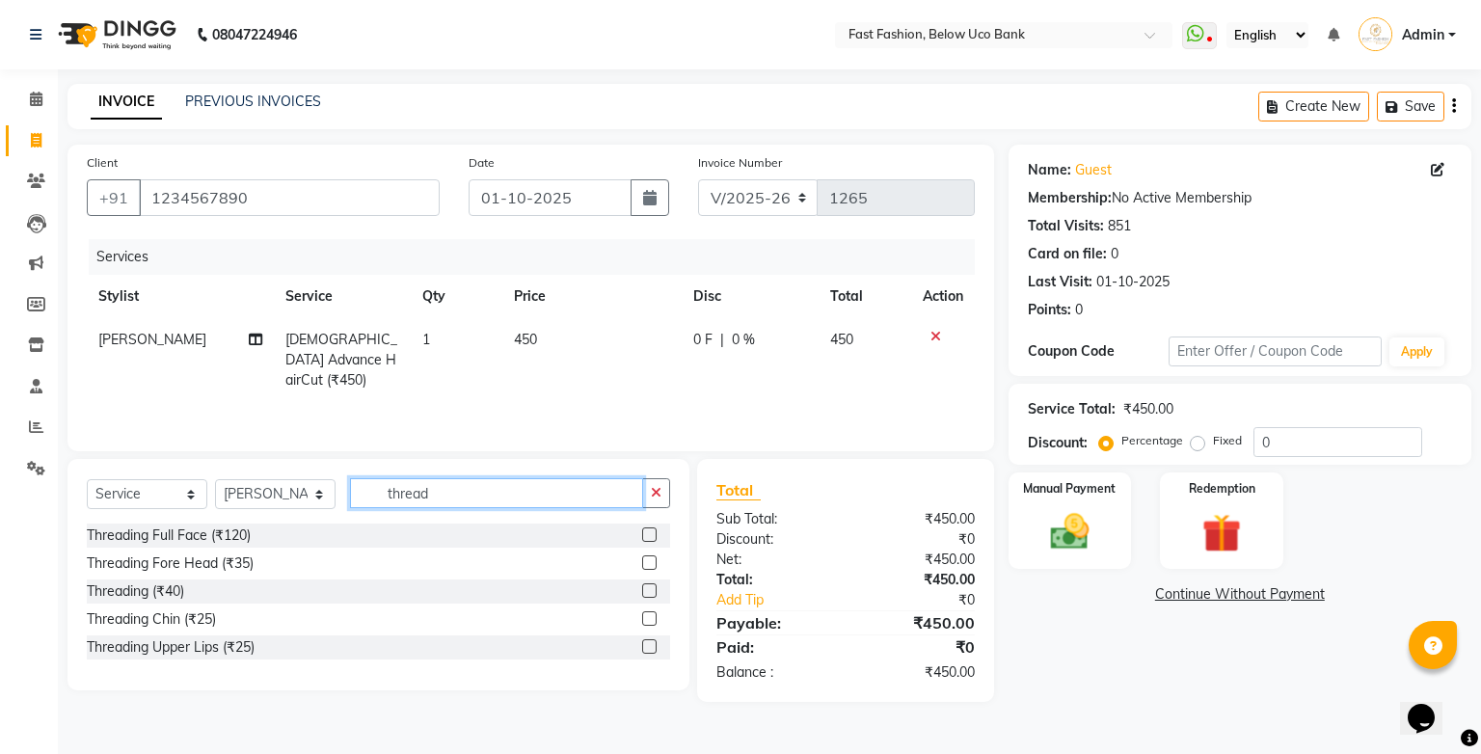
type input "thread"
click at [653, 596] on label at bounding box center [649, 590] width 14 height 14
click at [653, 596] on input "checkbox" at bounding box center [648, 591] width 13 height 13
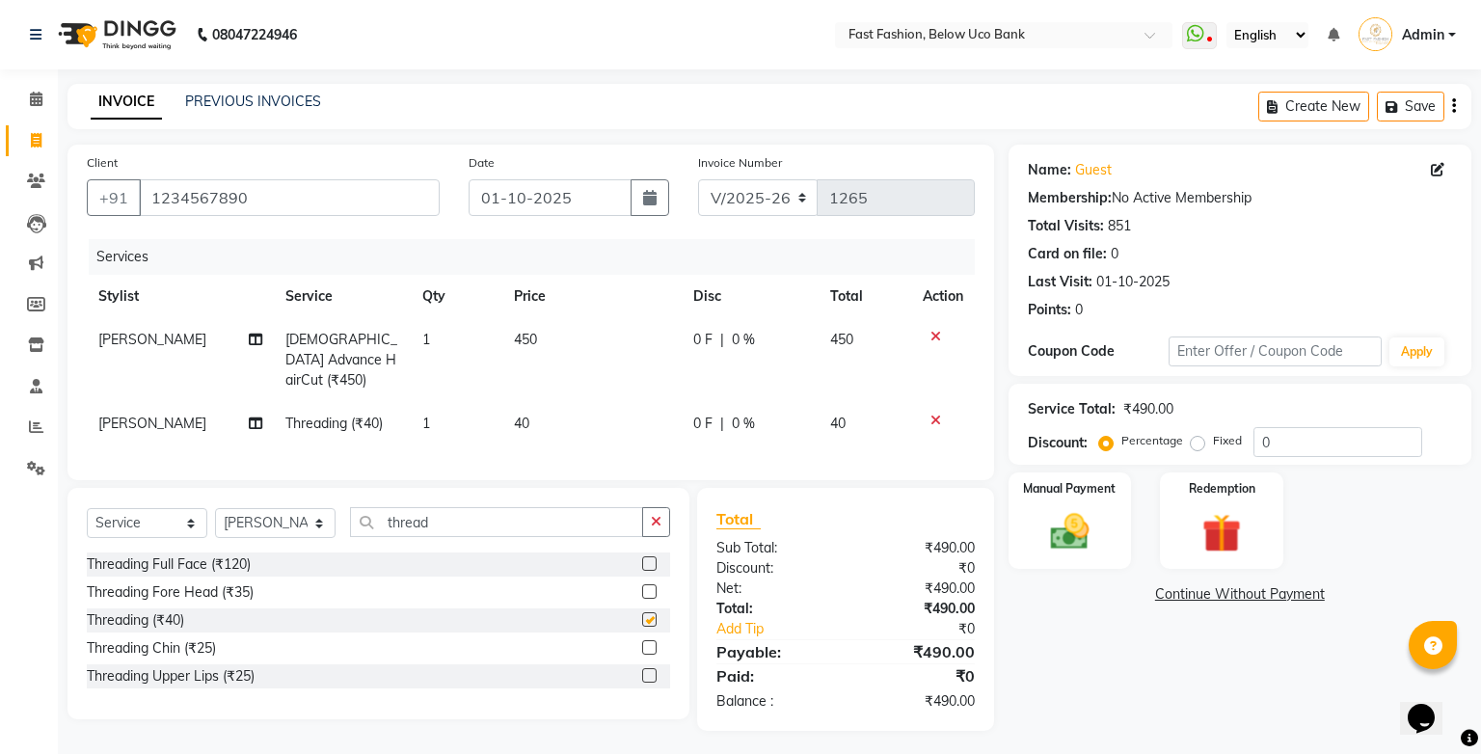
checkbox input "false"
click at [1079, 507] on div "Manual Payment" at bounding box center [1070, 521] width 128 height 100
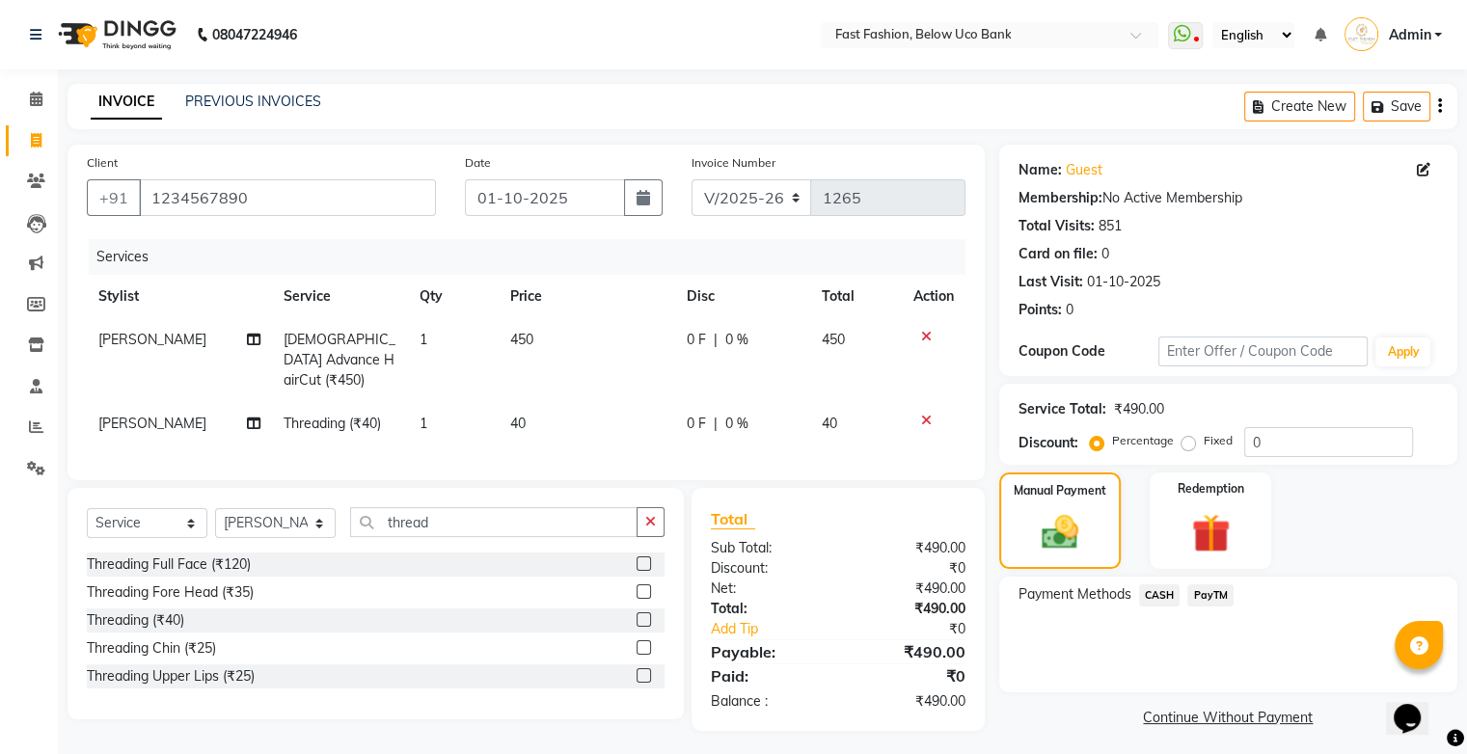
click at [1161, 599] on span "CASH" at bounding box center [1159, 595] width 41 height 22
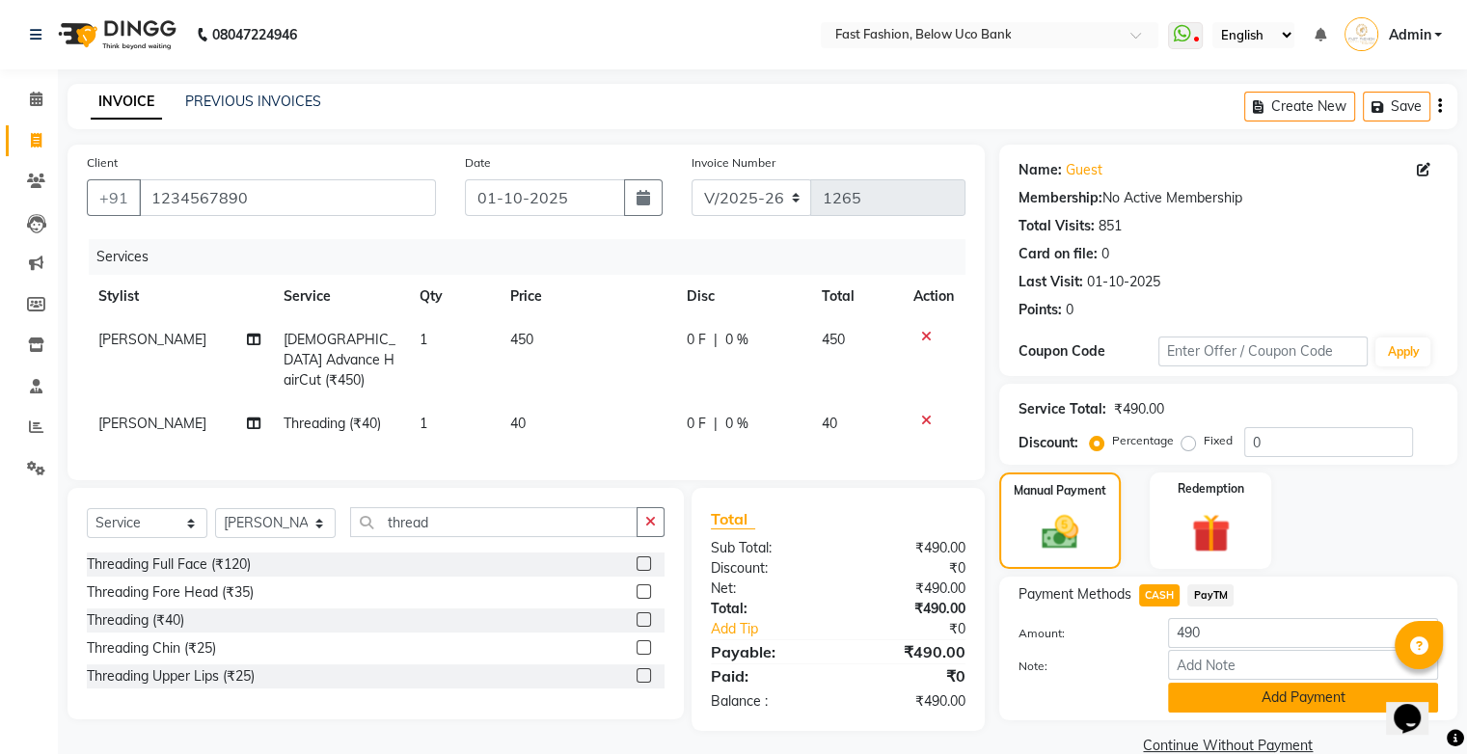
click at [1229, 706] on button "Add Payment" at bounding box center [1303, 698] width 270 height 30
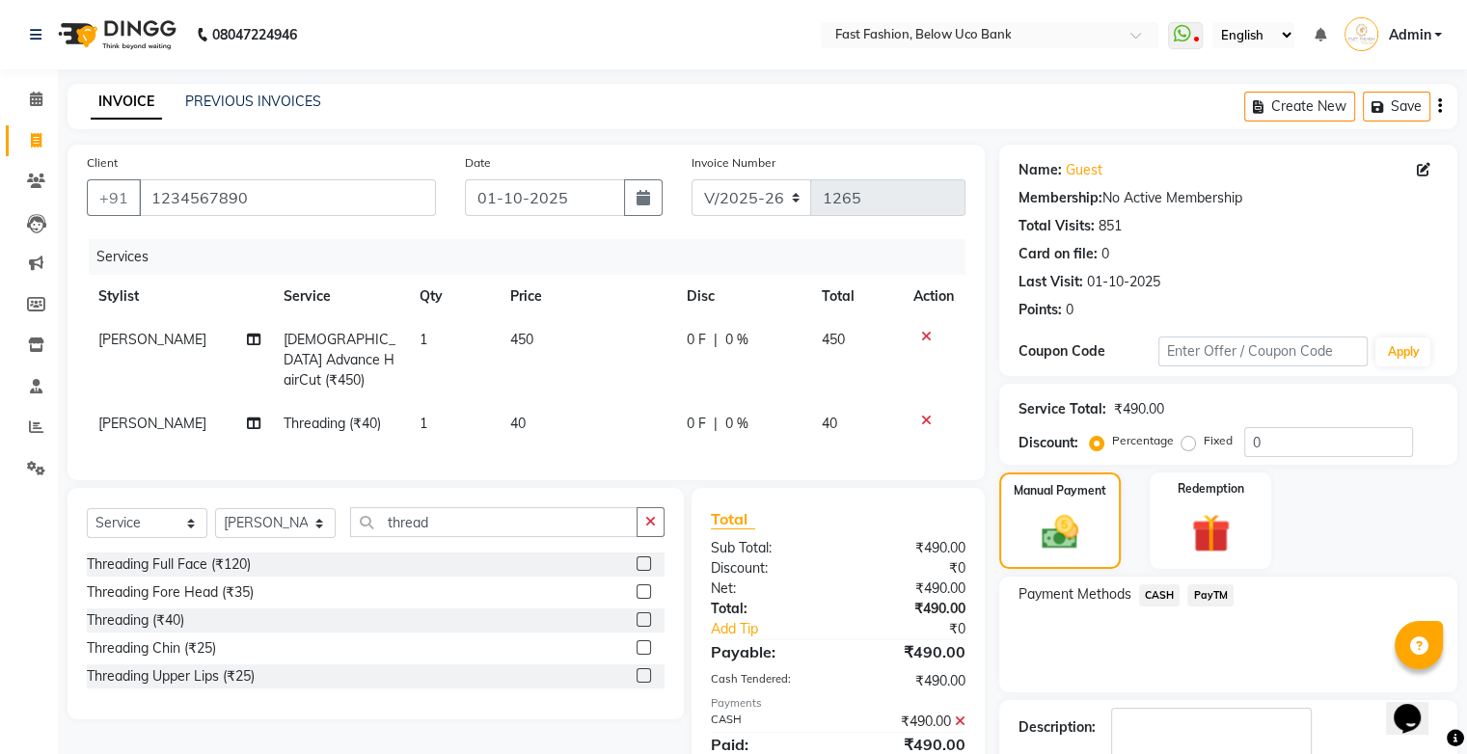
scroll to position [85, 0]
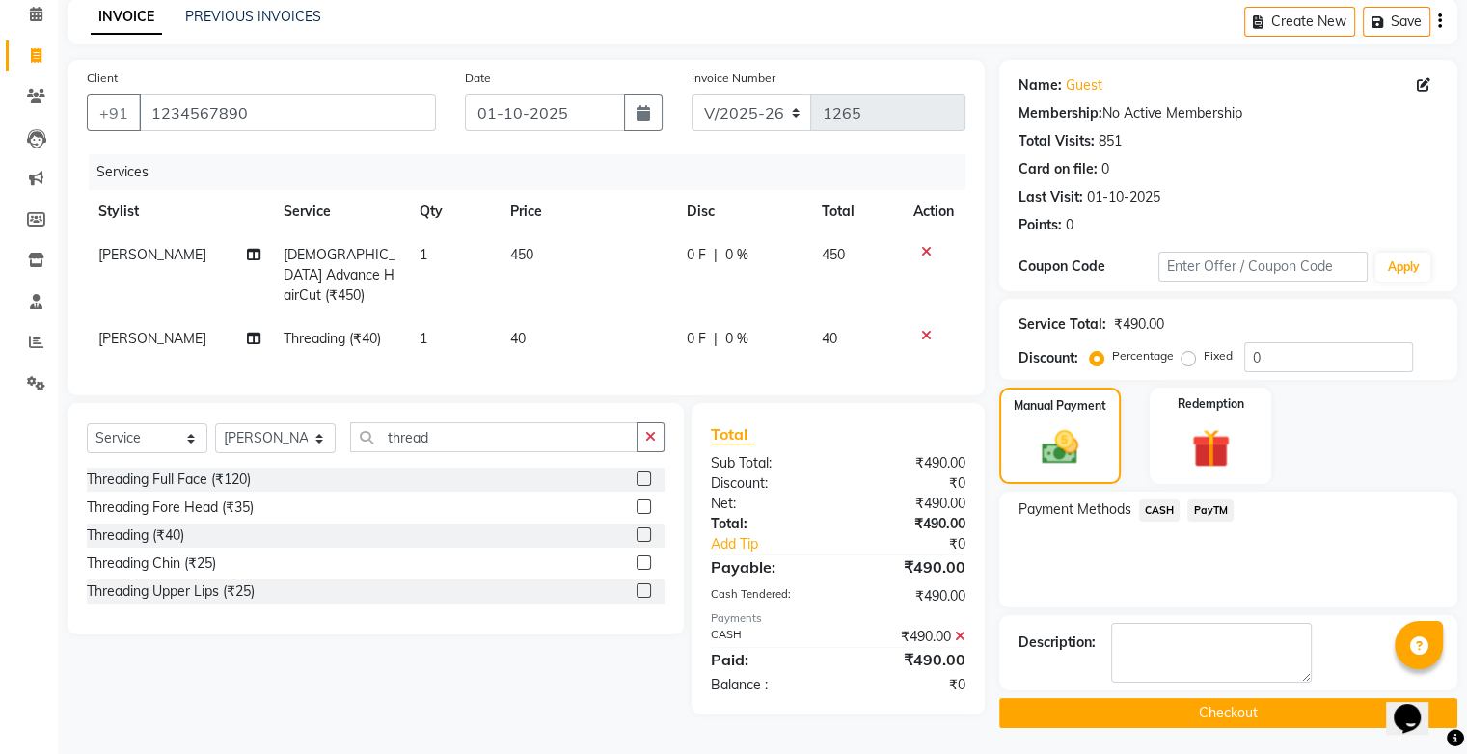
click at [1209, 713] on button "Checkout" at bounding box center [1228, 713] width 458 height 30
